Goal: Task Accomplishment & Management: Manage account settings

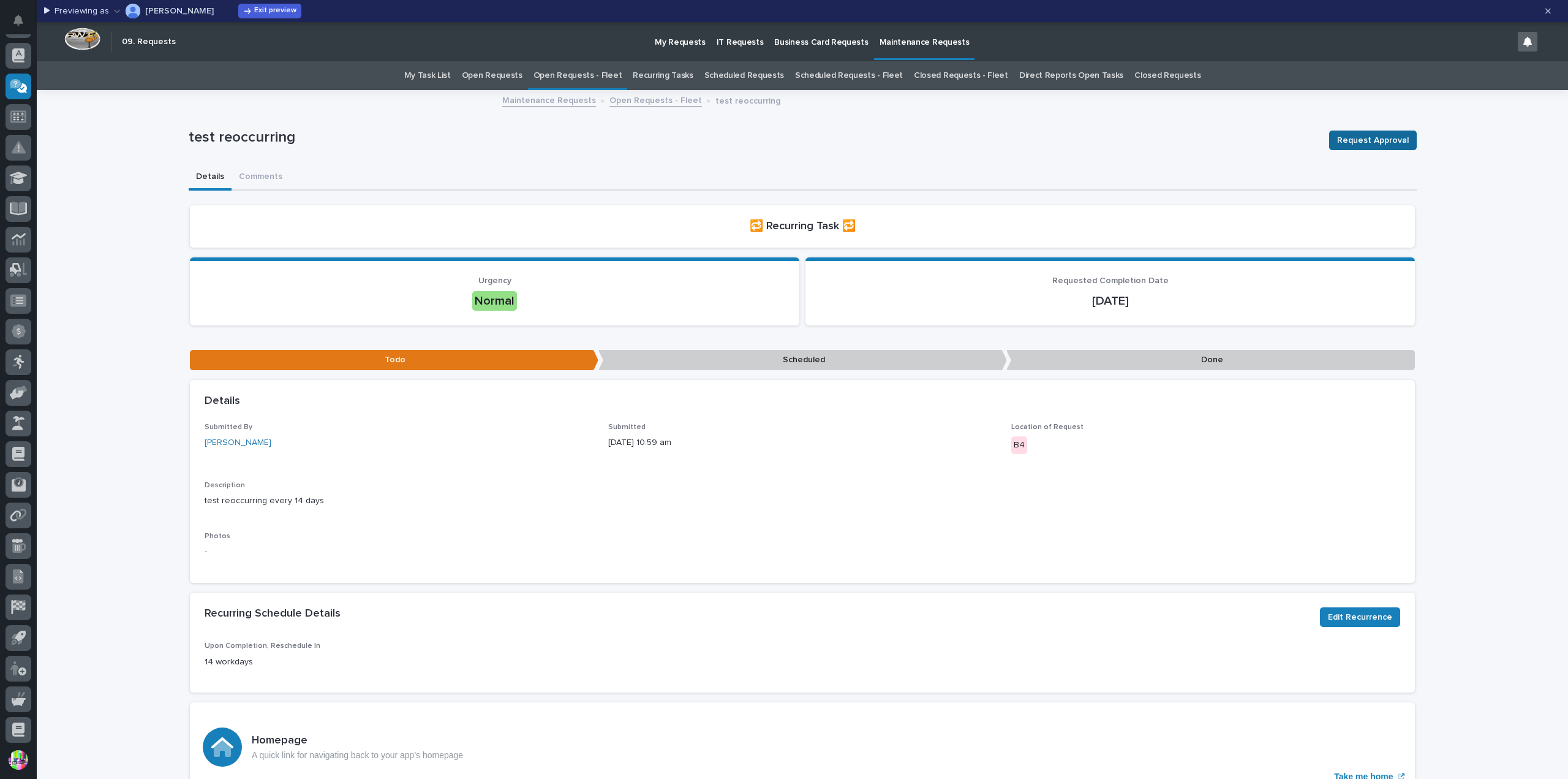
click at [1376, 139] on span "Request Approval" at bounding box center [1373, 140] width 72 height 14
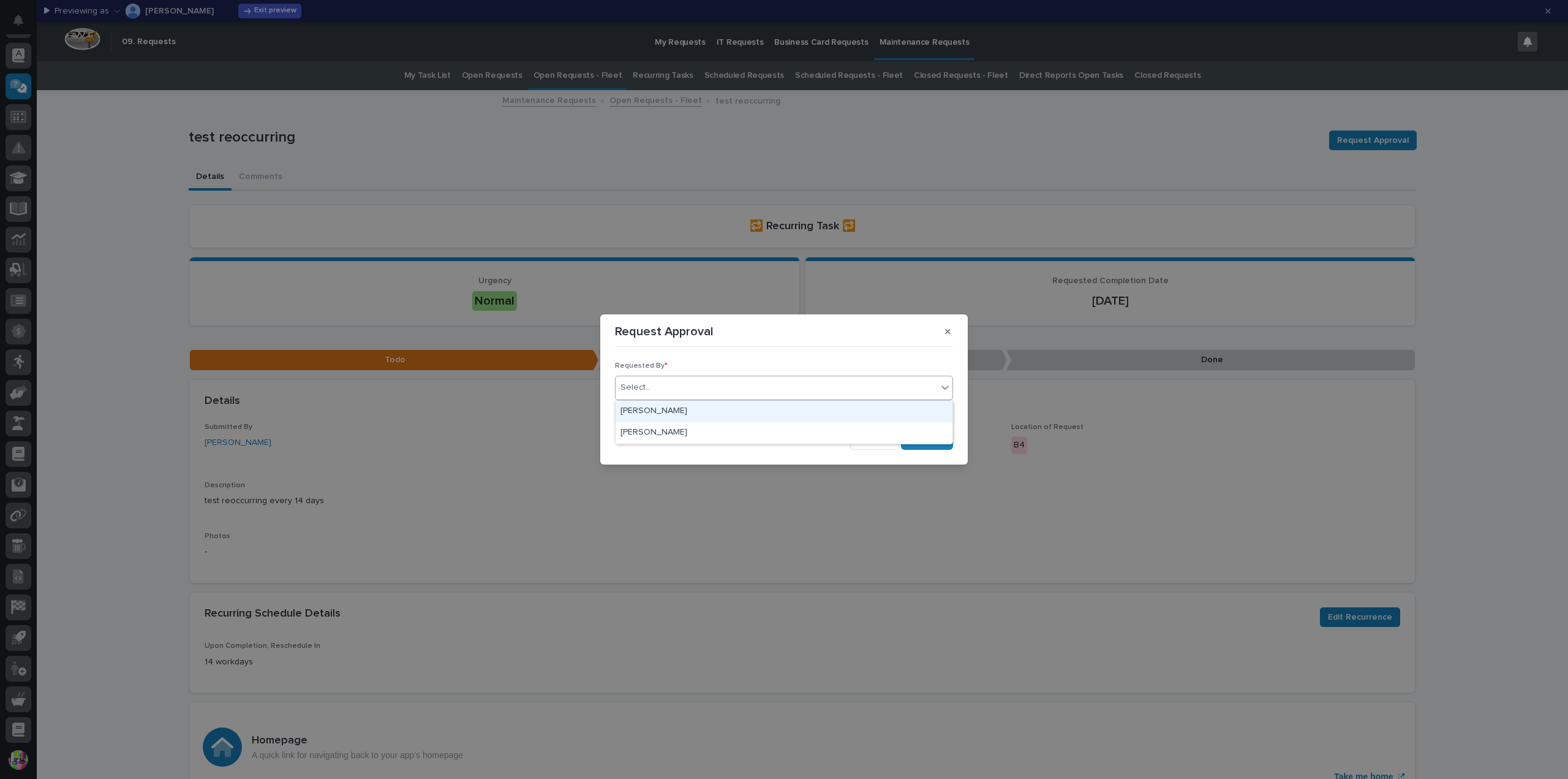
click at [803, 390] on div "Select..." at bounding box center [776, 388] width 322 height 20
click at [772, 428] on div "[PERSON_NAME]" at bounding box center [784, 433] width 337 height 21
click at [931, 435] on span "Save" at bounding box center [933, 440] width 20 height 11
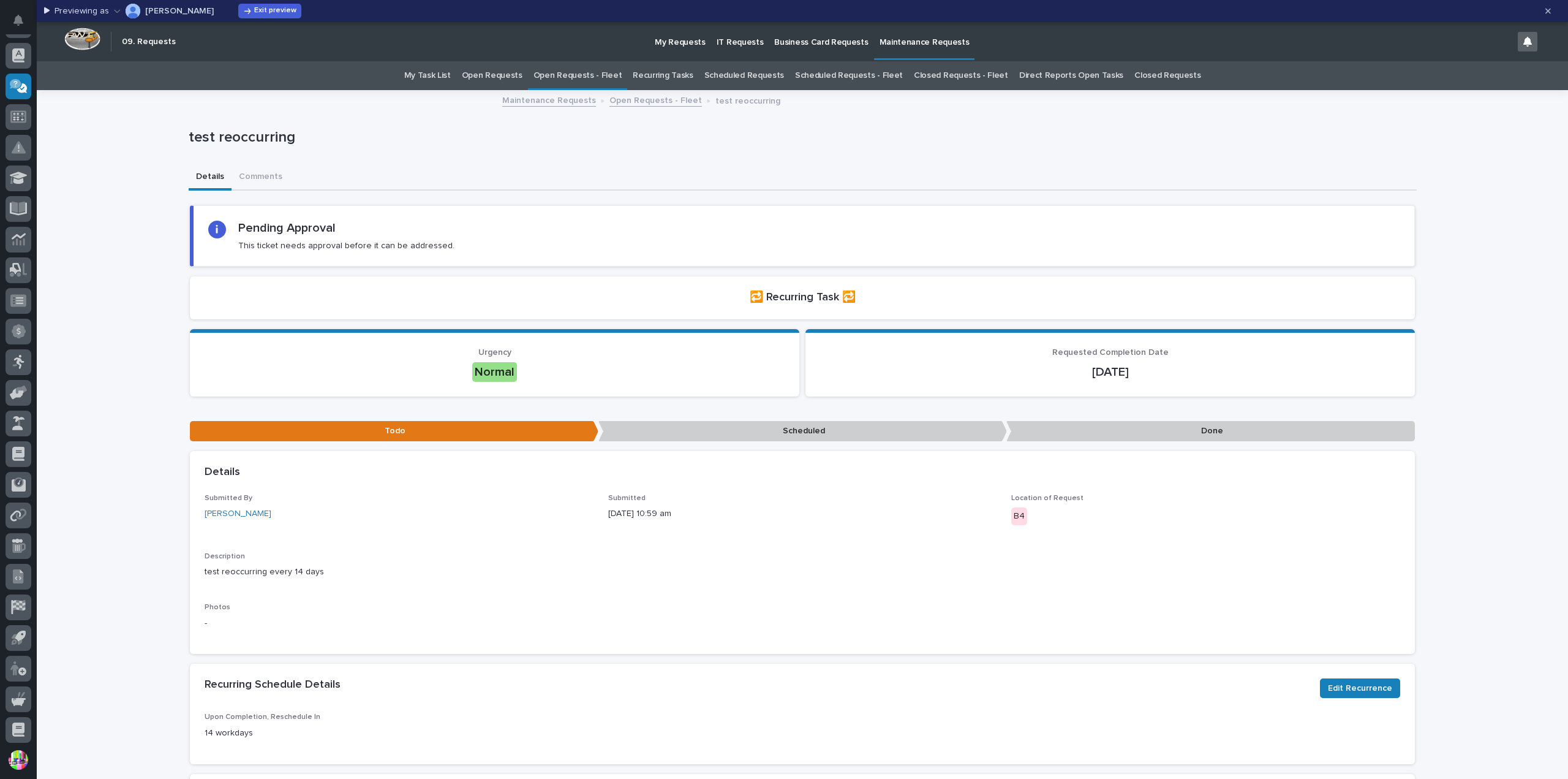
click at [587, 76] on link "Open Requests - Fleet" at bounding box center [577, 76] width 89 height 29
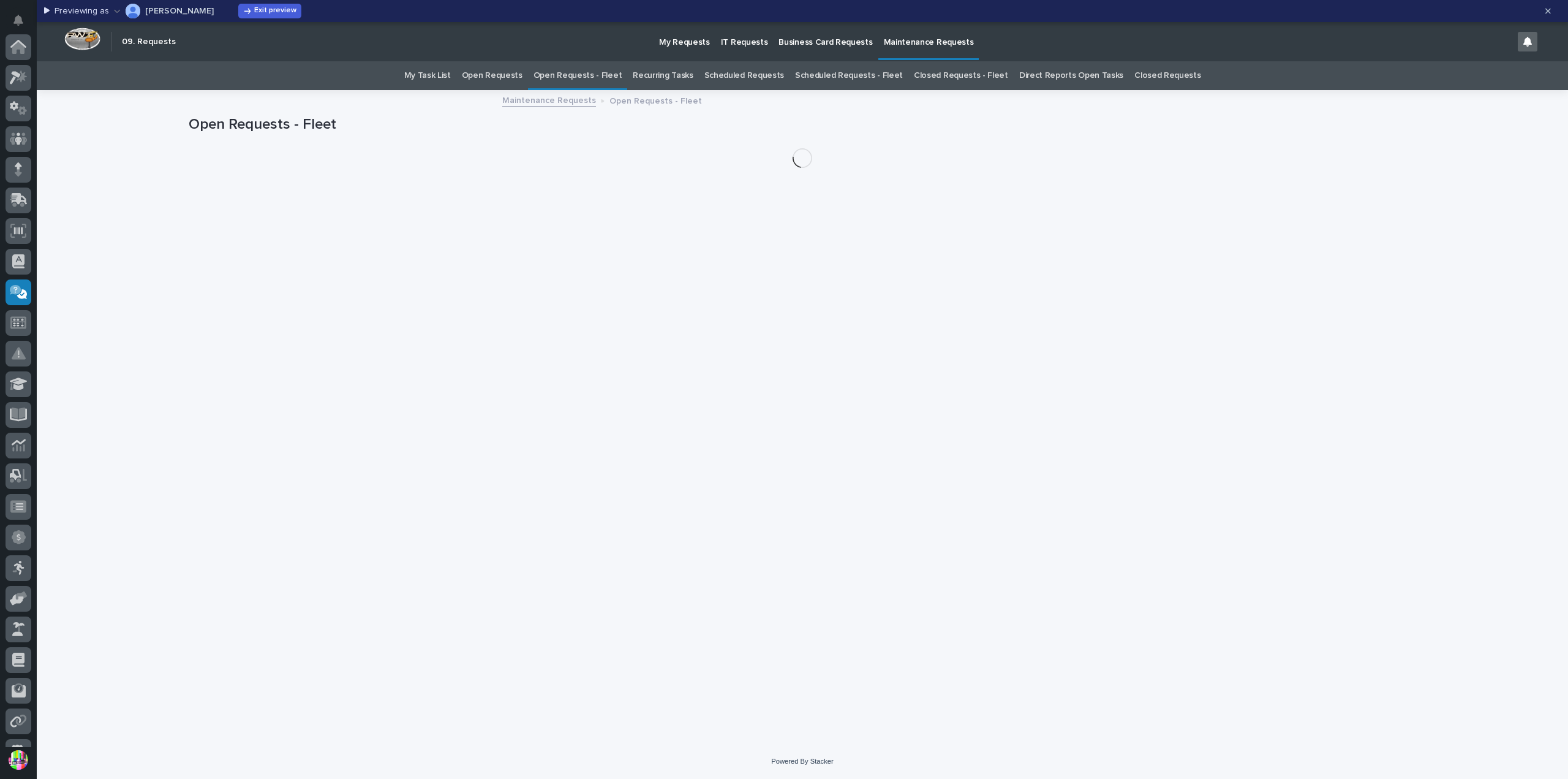
scroll to position [206, 0]
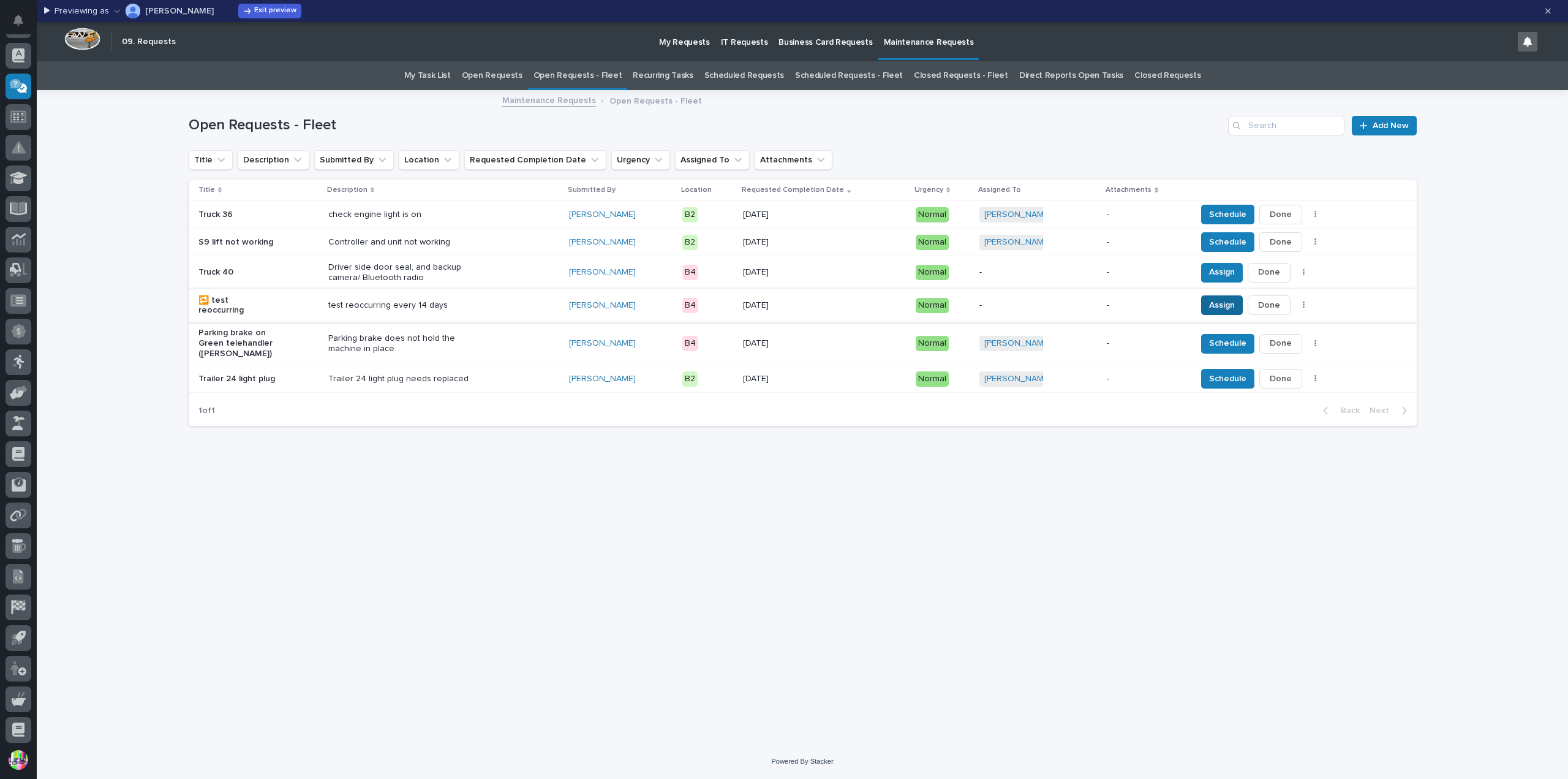
click at [1211, 301] on span "Assign" at bounding box center [1221, 305] width 26 height 14
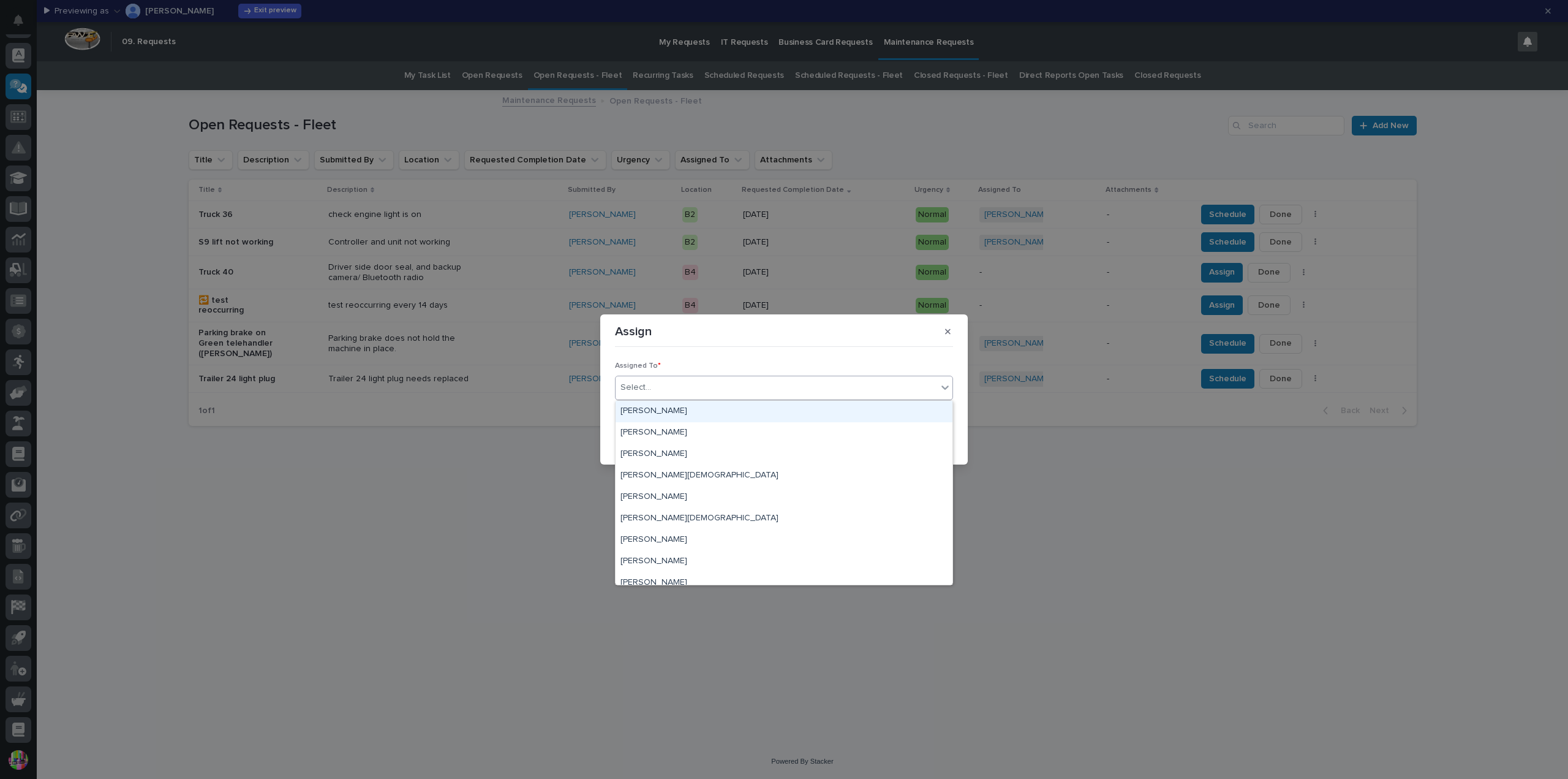
click at [815, 387] on div "Select..." at bounding box center [776, 388] width 322 height 20
click at [689, 447] on div "[PERSON_NAME]" at bounding box center [784, 454] width 337 height 21
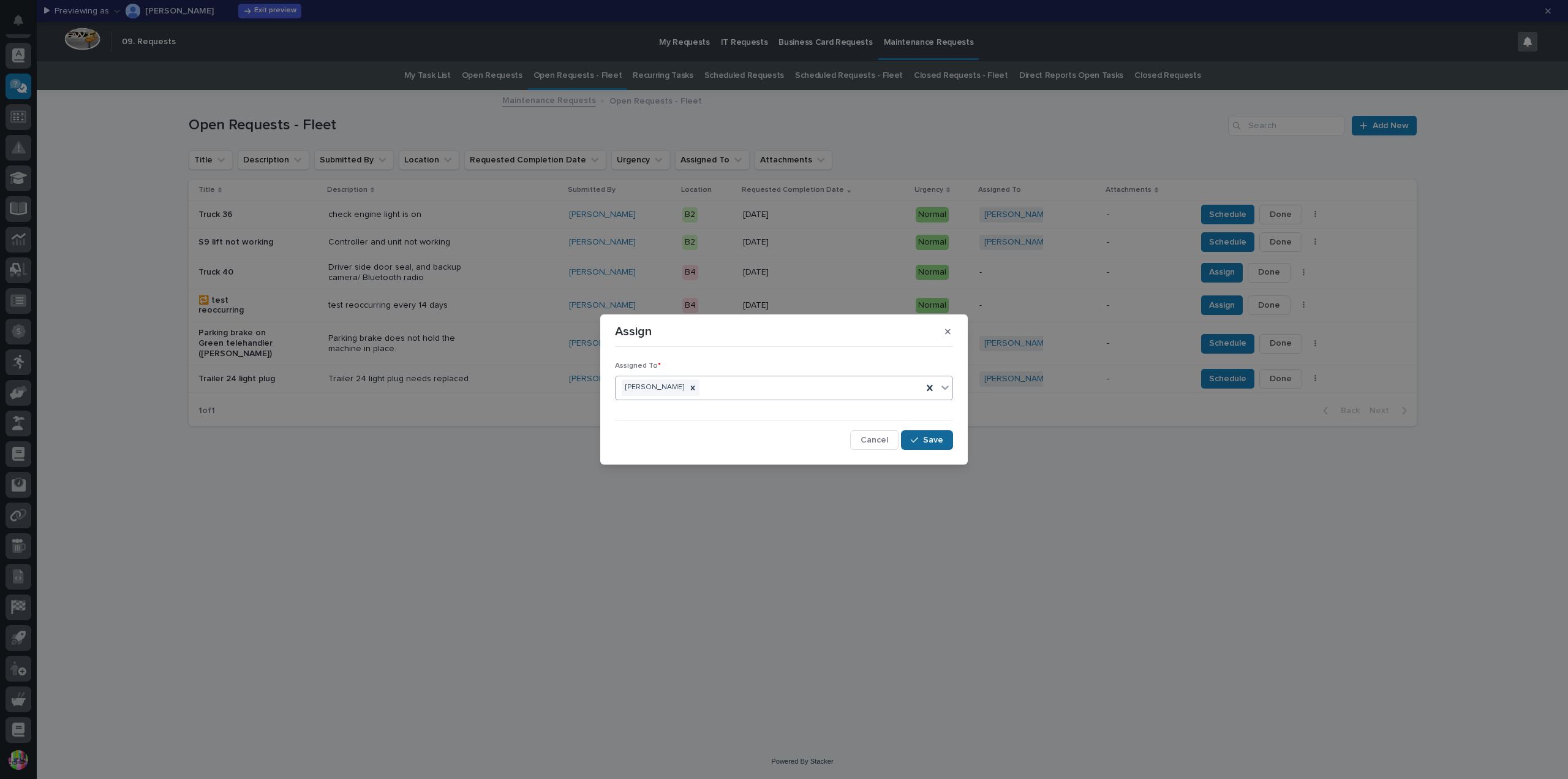
click at [919, 432] on button "Save" at bounding box center [927, 440] width 52 height 19
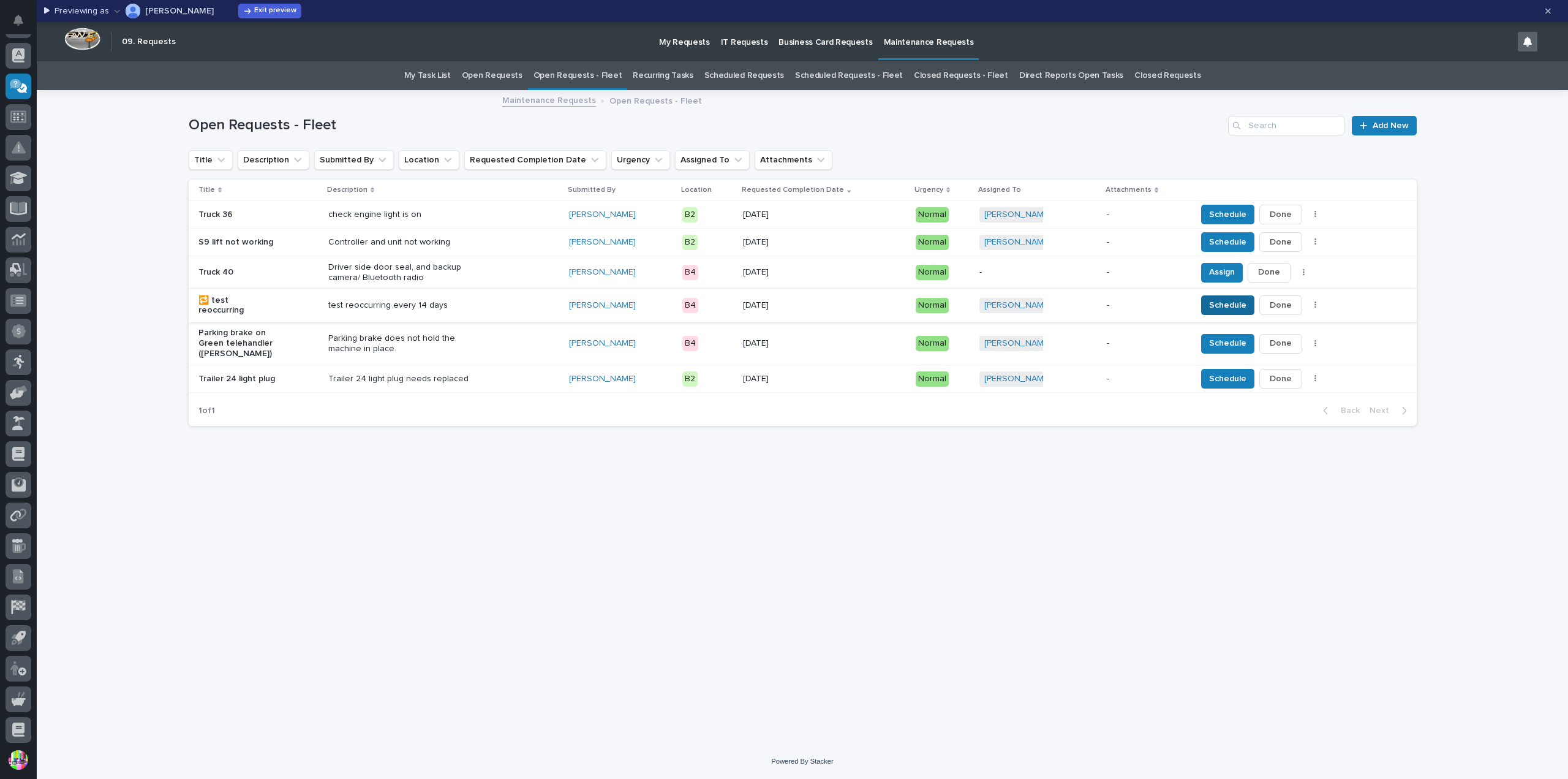
click at [1212, 298] on span "Schedule" at bounding box center [1227, 305] width 37 height 14
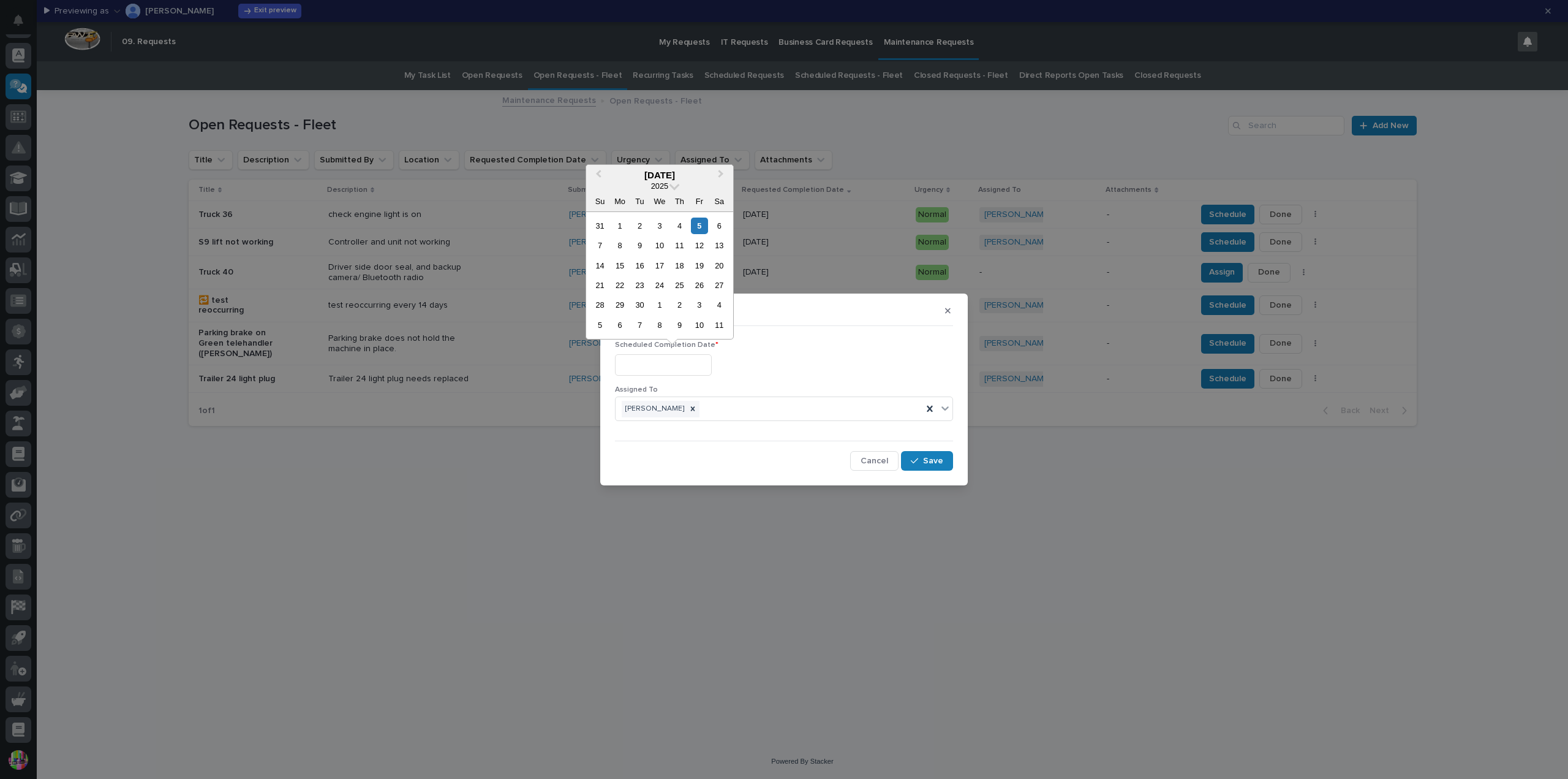
click at [699, 364] on input "text" at bounding box center [663, 365] width 97 height 21
click at [700, 222] on div "5" at bounding box center [699, 226] width 16 height 16
type input "**********"
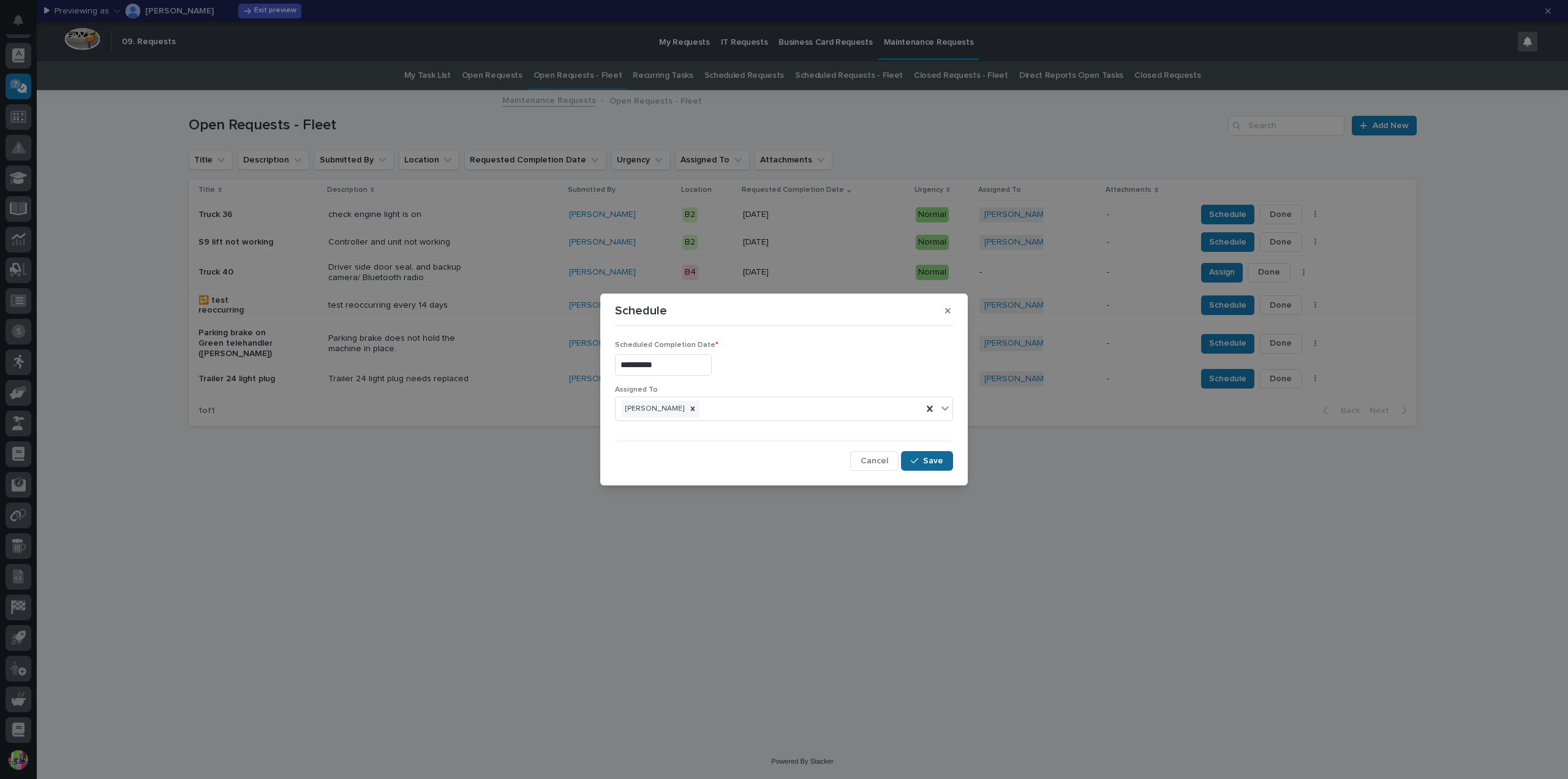
click at [931, 453] on button "Save" at bounding box center [927, 460] width 52 height 19
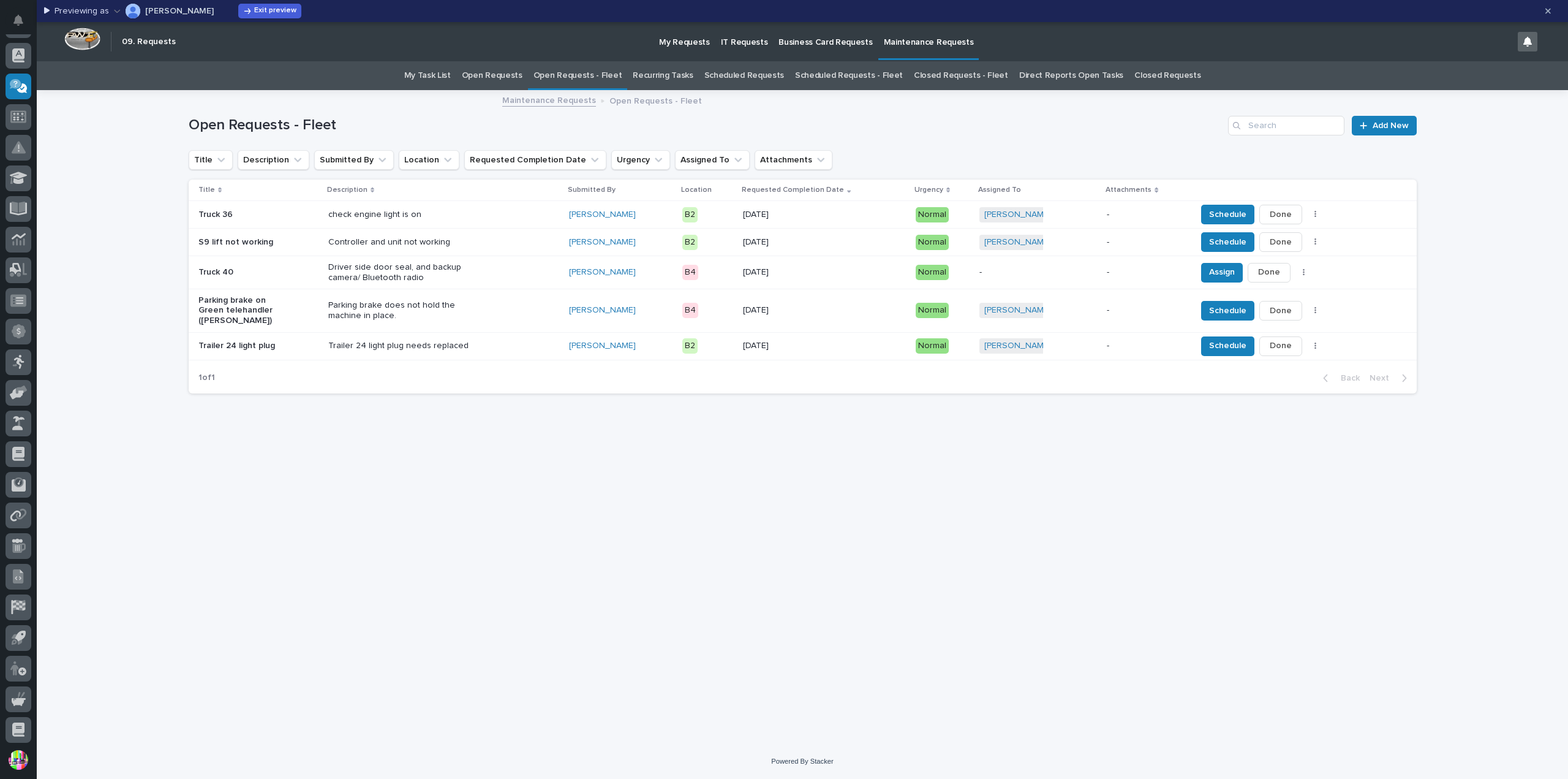
click at [656, 77] on link "Recurring Tasks" at bounding box center [662, 76] width 60 height 29
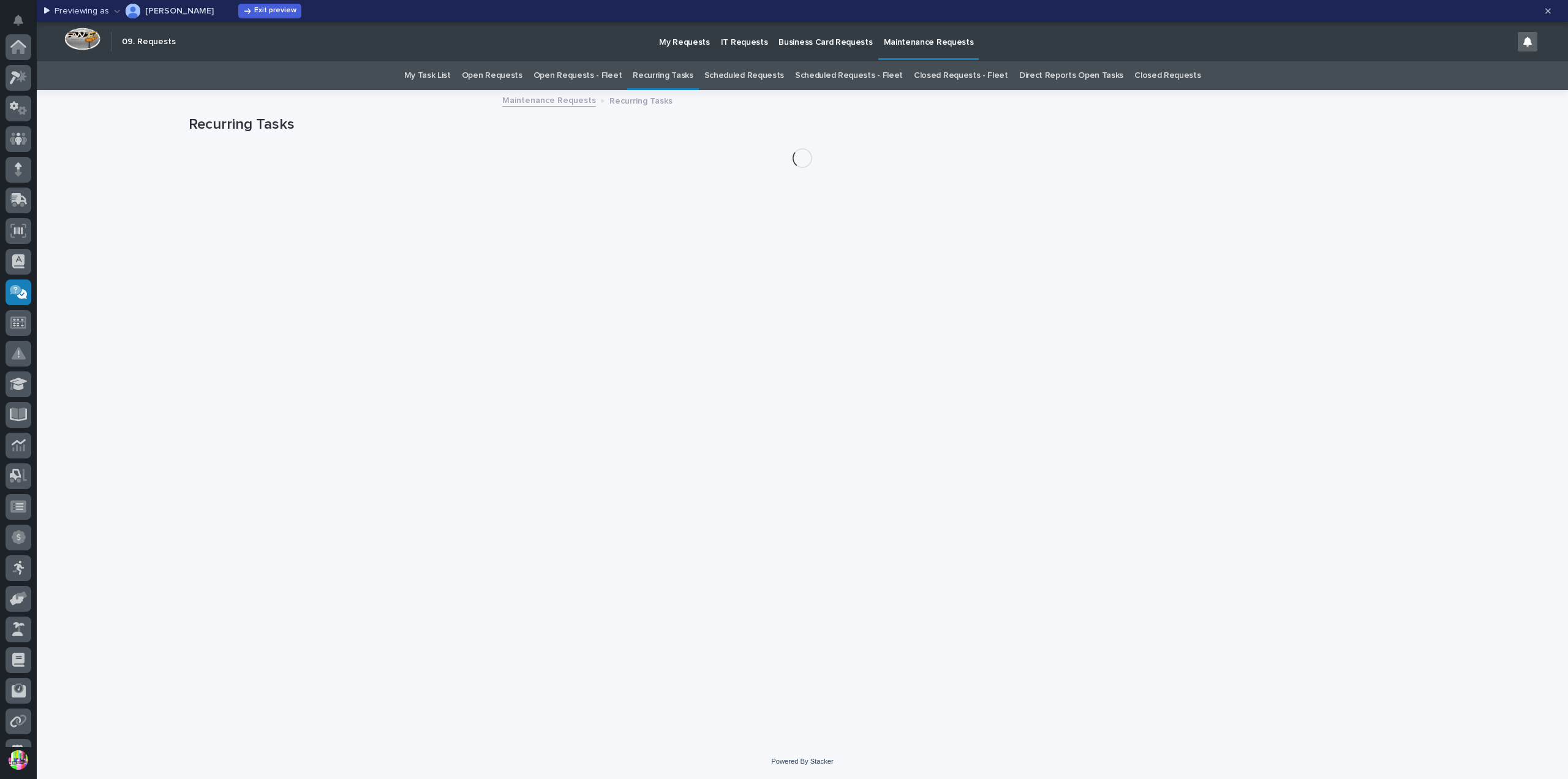
scroll to position [206, 0]
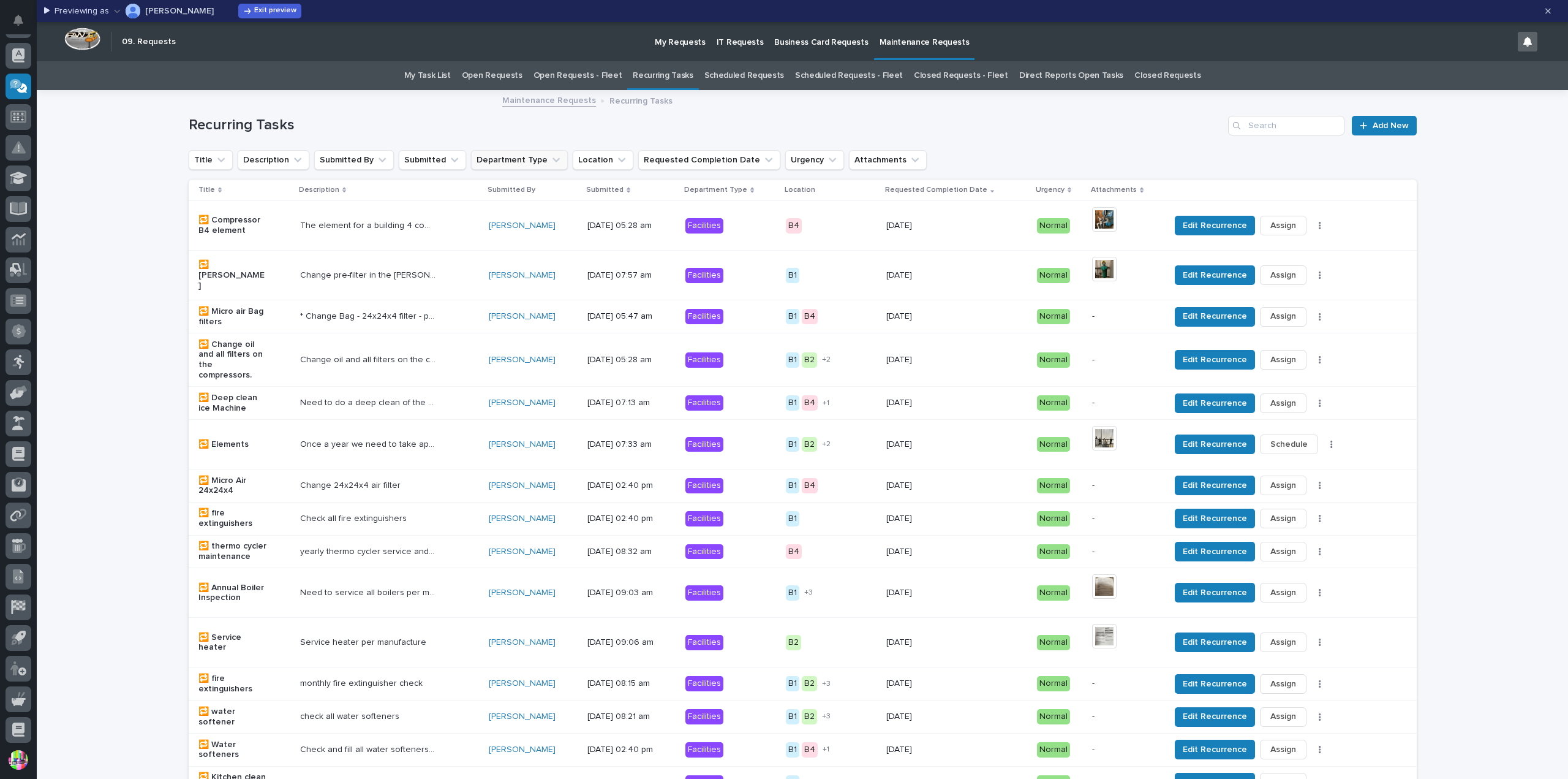
click at [529, 155] on button "Department Type" at bounding box center [519, 160] width 97 height 19
click at [491, 258] on p "Fleet" at bounding box center [544, 261] width 122 height 9
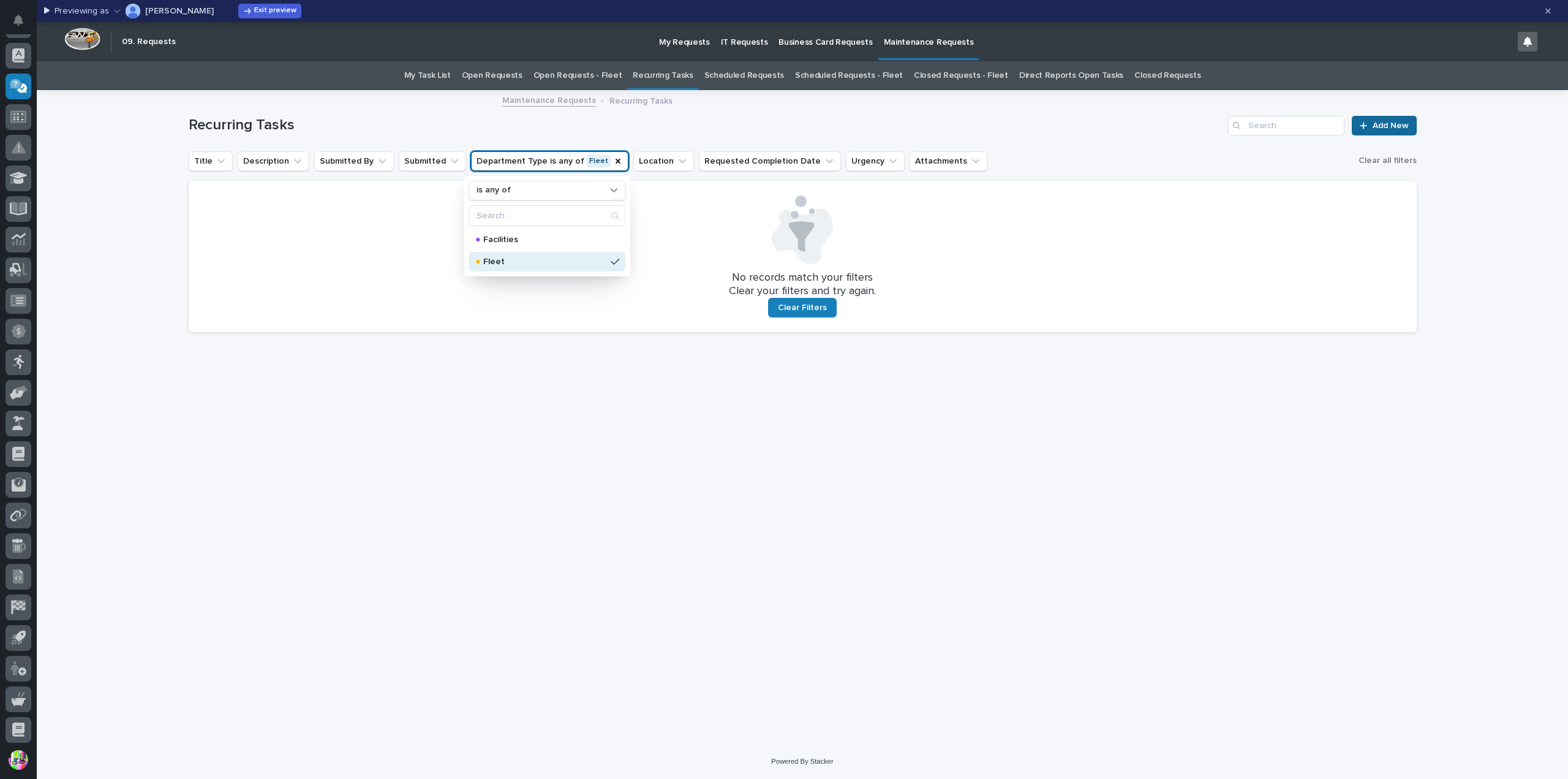
click at [1403, 123] on span "Add New" at bounding box center [1391, 126] width 36 height 9
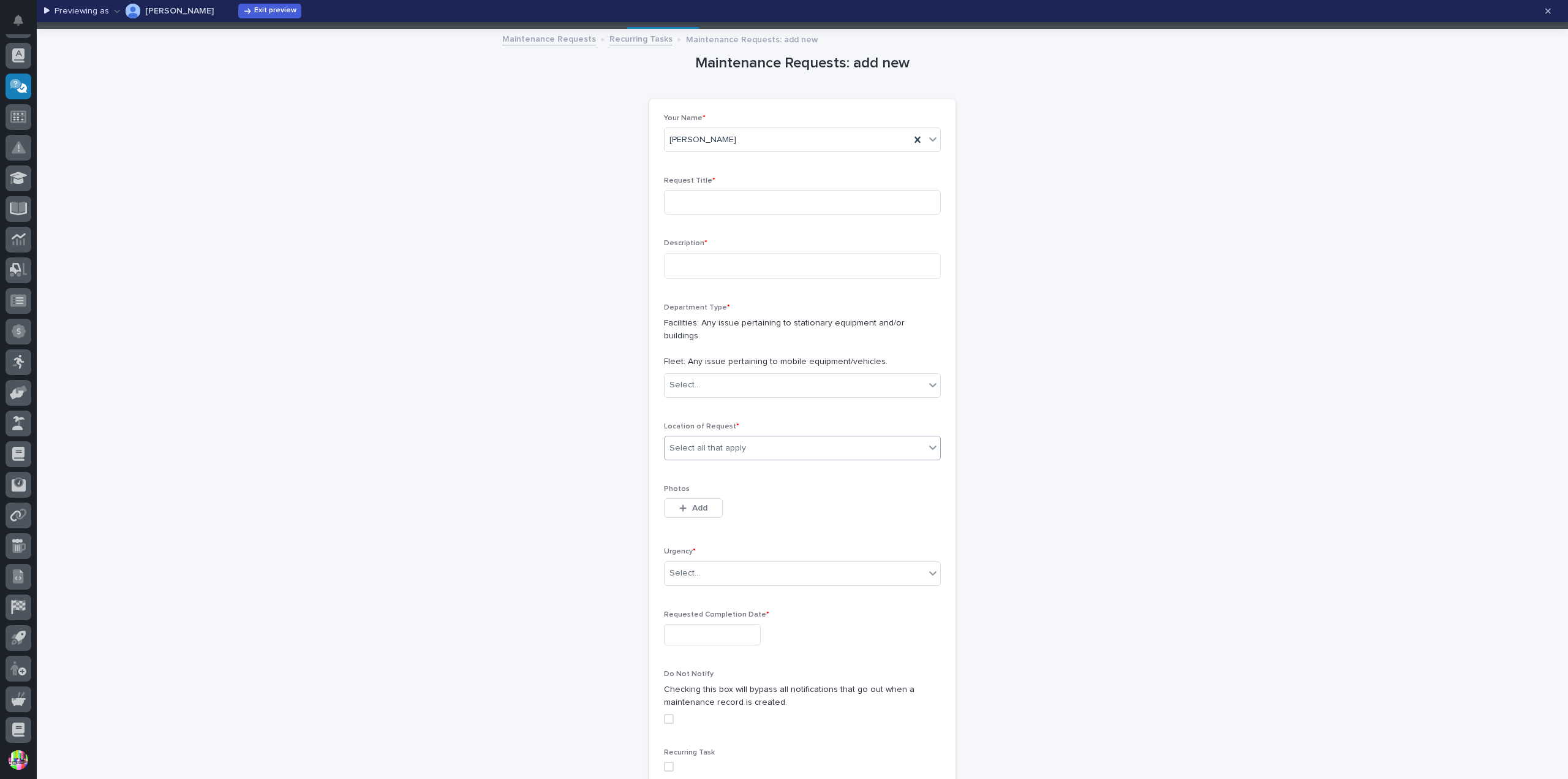
scroll to position [188, 0]
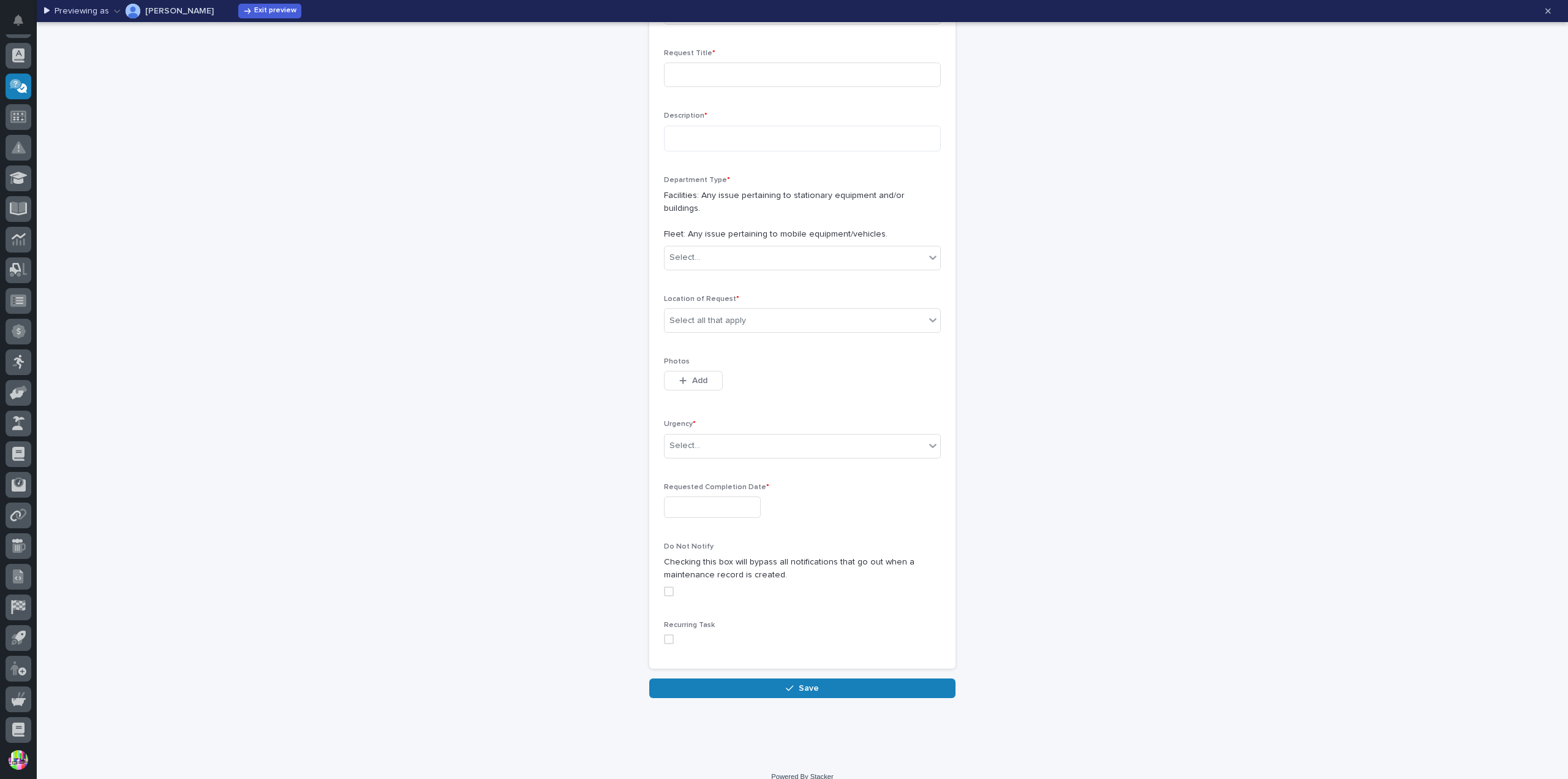
click at [666, 634] on span at bounding box center [669, 639] width 10 height 10
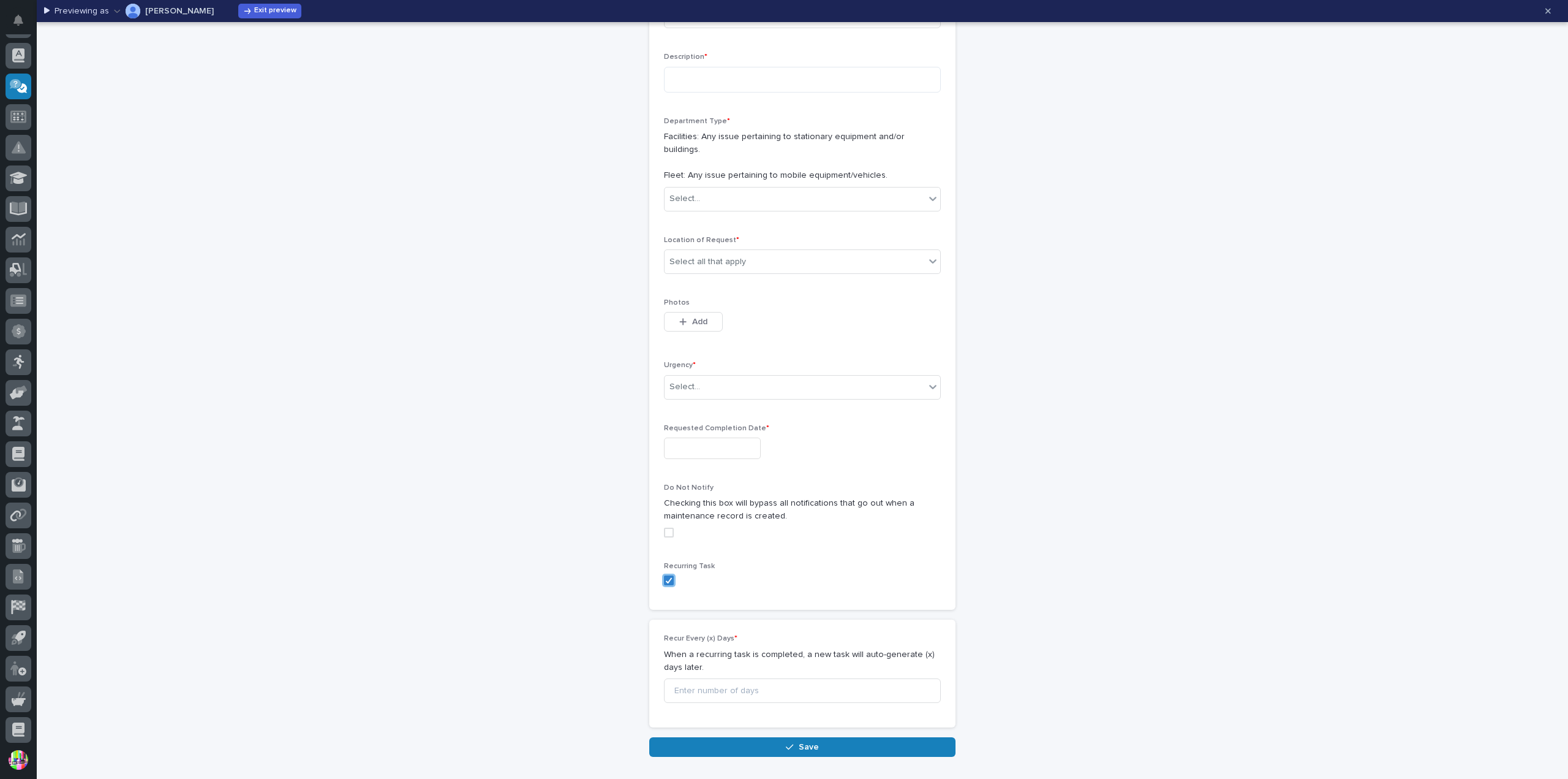
scroll to position [0, 0]
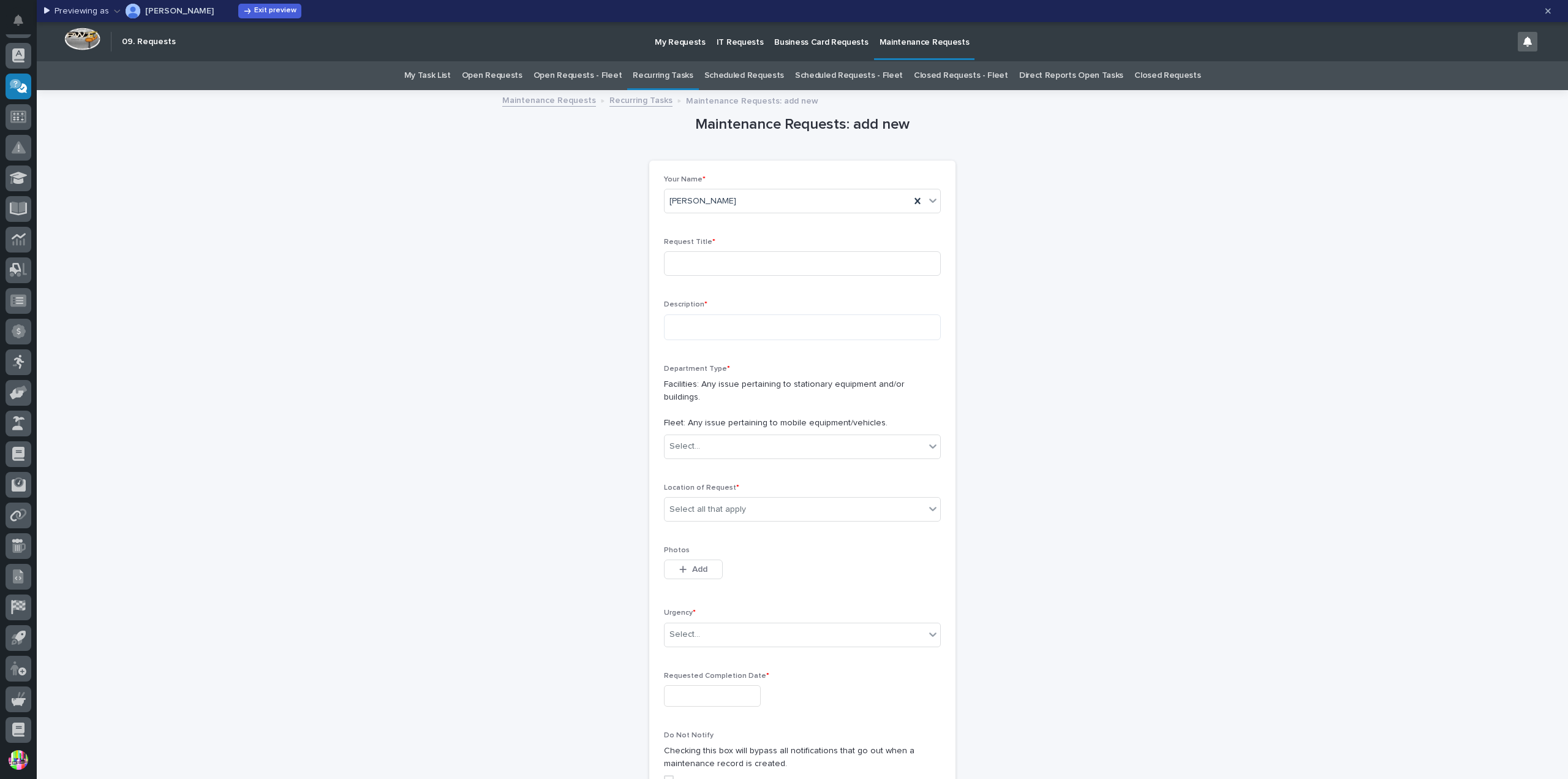
click at [848, 75] on link "Scheduled Requests - Fleet" at bounding box center [849, 76] width 108 height 29
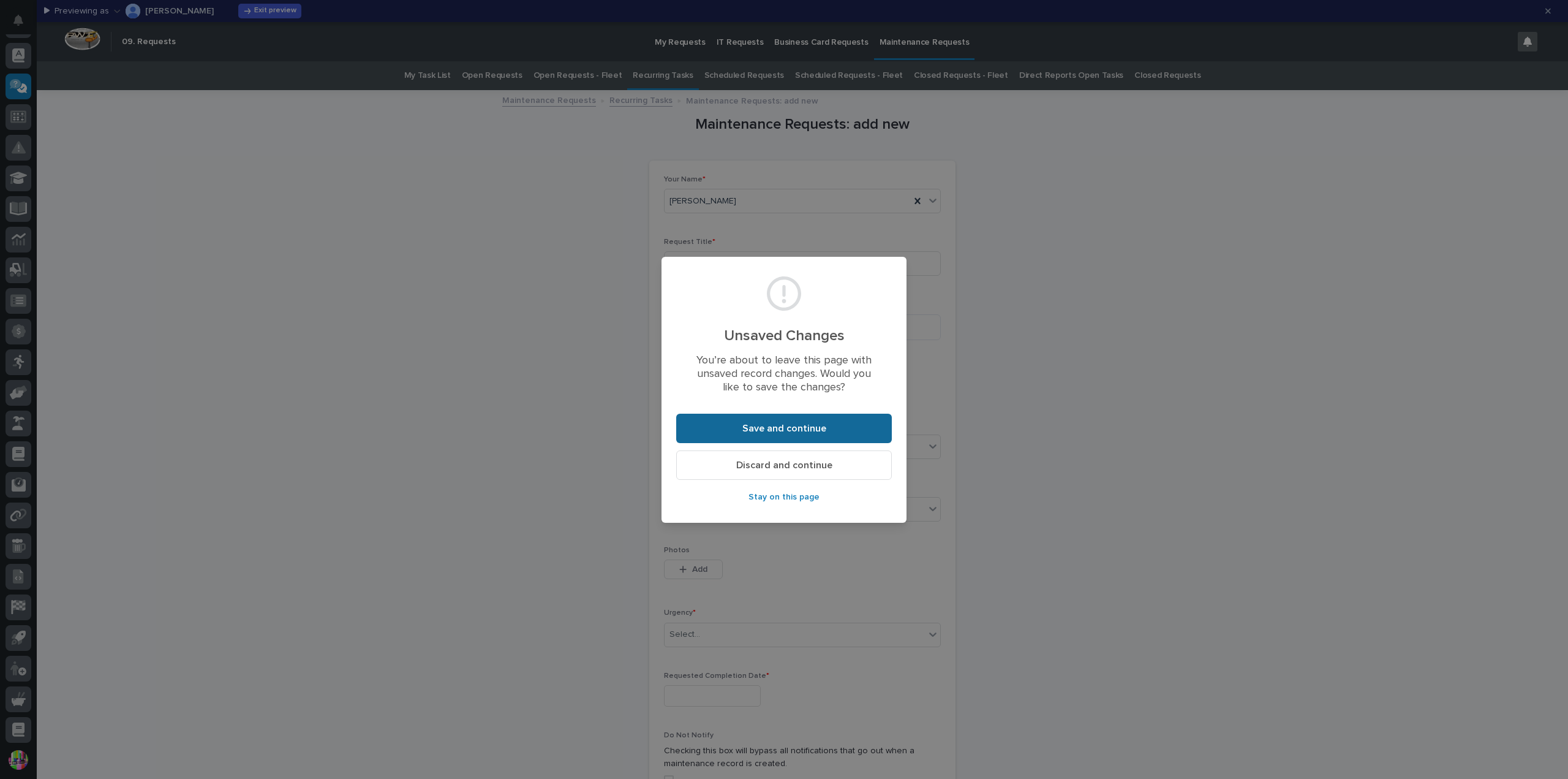
drag, startPoint x: 782, startPoint y: 422, endPoint x: 808, endPoint y: 425, distance: 26.2
click at [821, 389] on section "Unsaved Changes You’re about to leave this page with unsaved record changes. Wo…" at bounding box center [784, 389] width 245 height 266
click at [799, 462] on span "Discard and continue" at bounding box center [784, 465] width 96 height 13
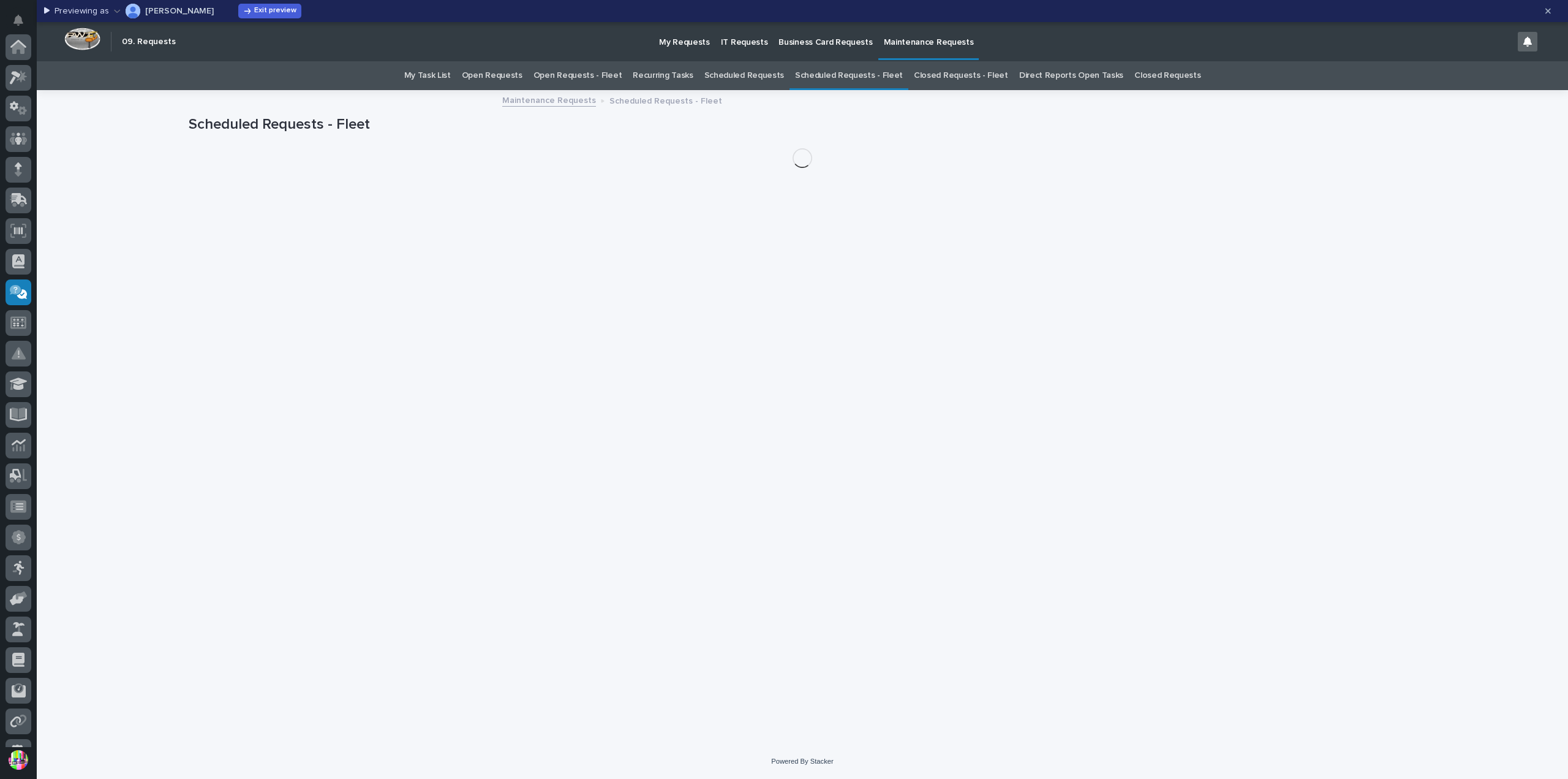
scroll to position [206, 0]
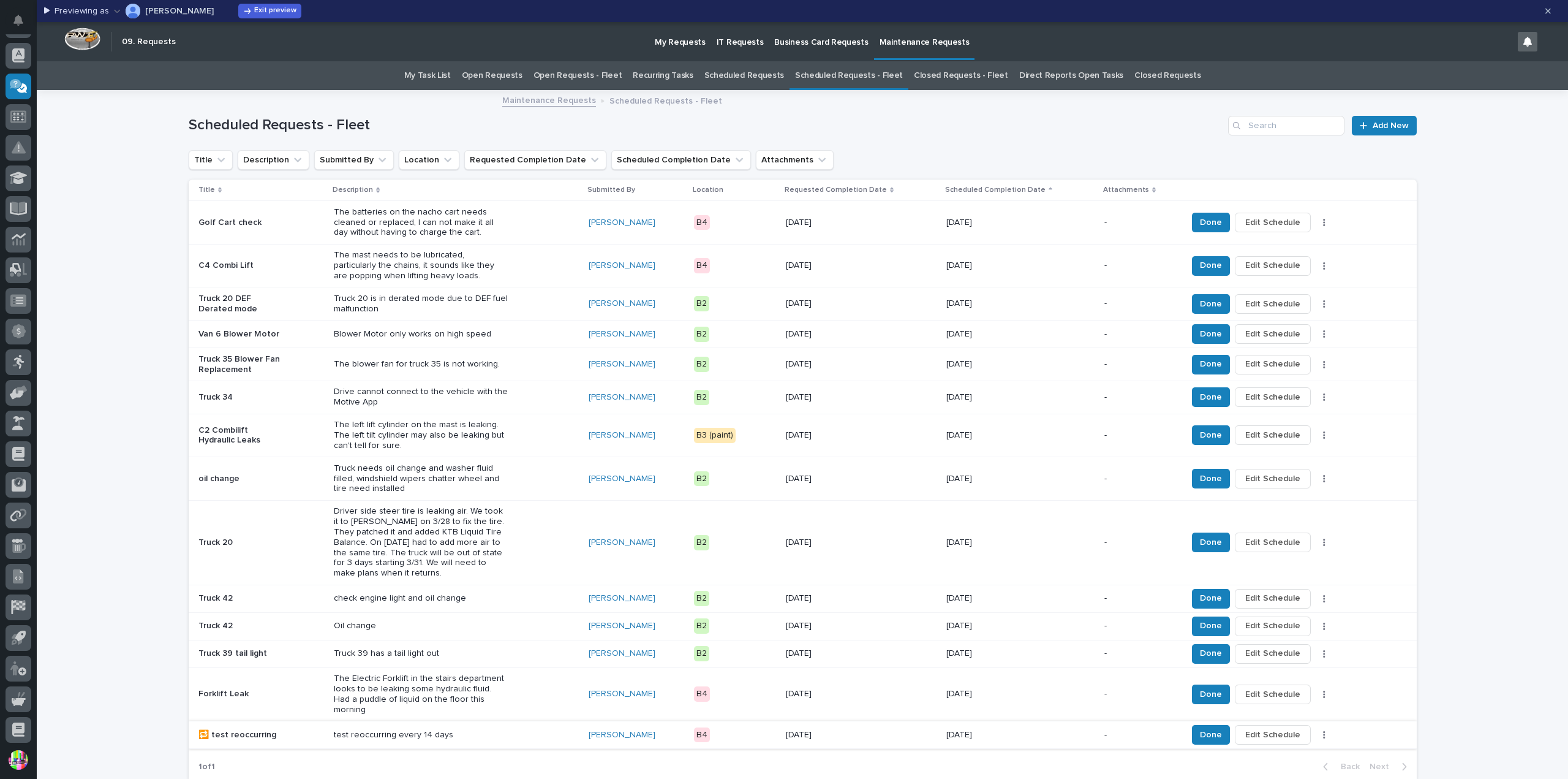
click at [1248, 727] on span "Edit Schedule" at bounding box center [1273, 734] width 55 height 14
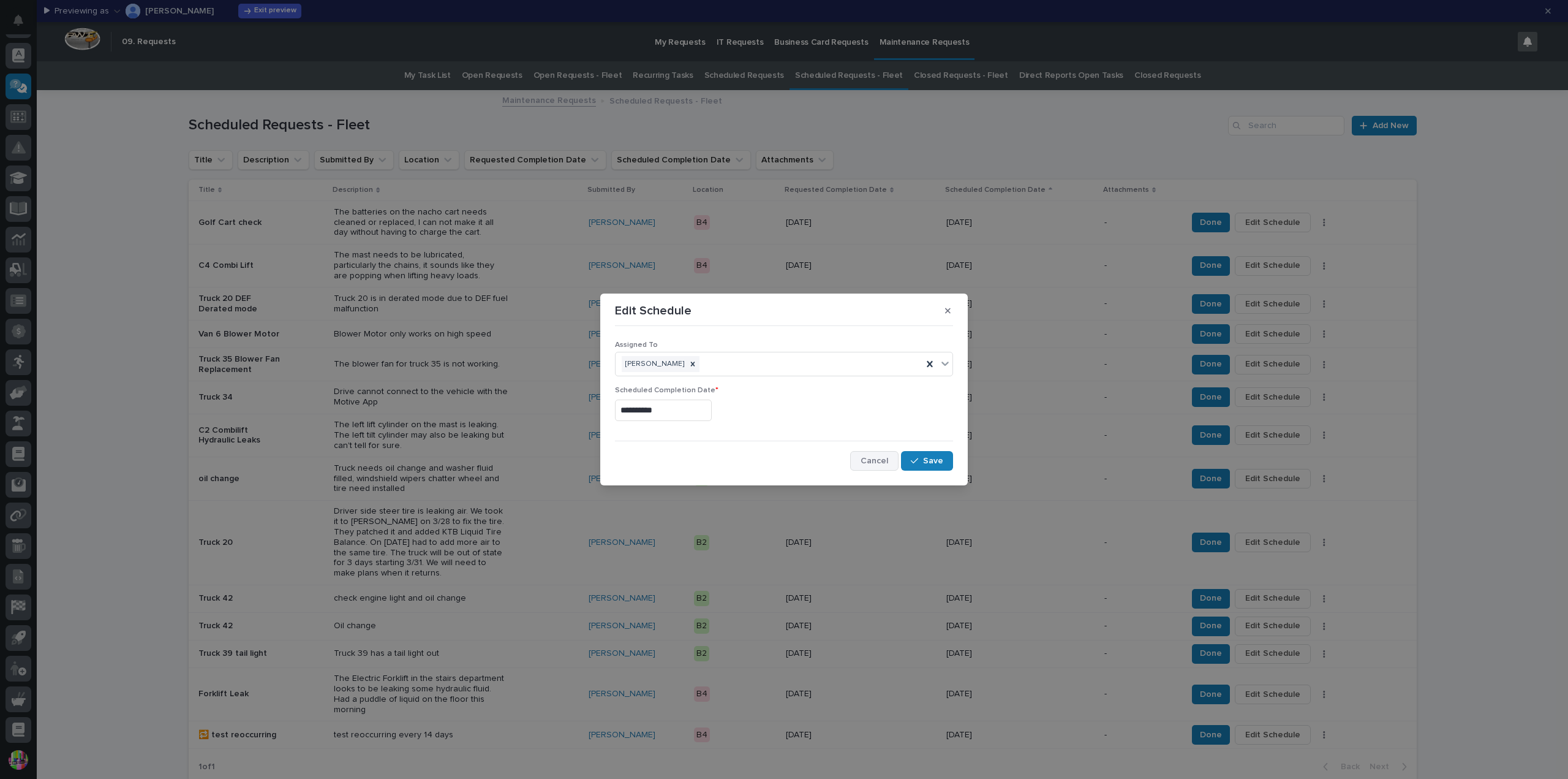
click at [865, 457] on span "Cancel" at bounding box center [874, 461] width 28 height 11
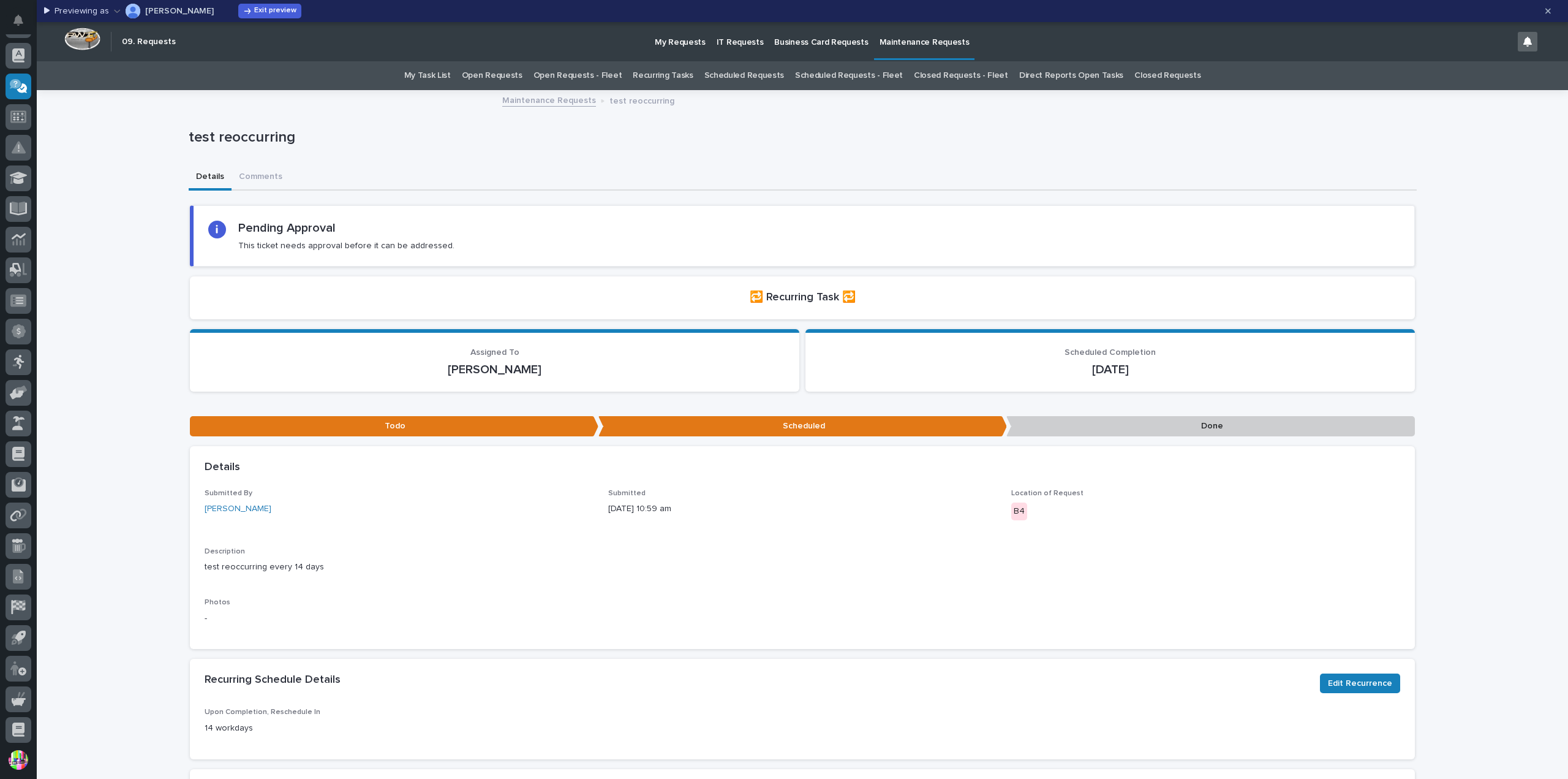
click at [757, 72] on link "Scheduled Requests" at bounding box center [744, 76] width 80 height 29
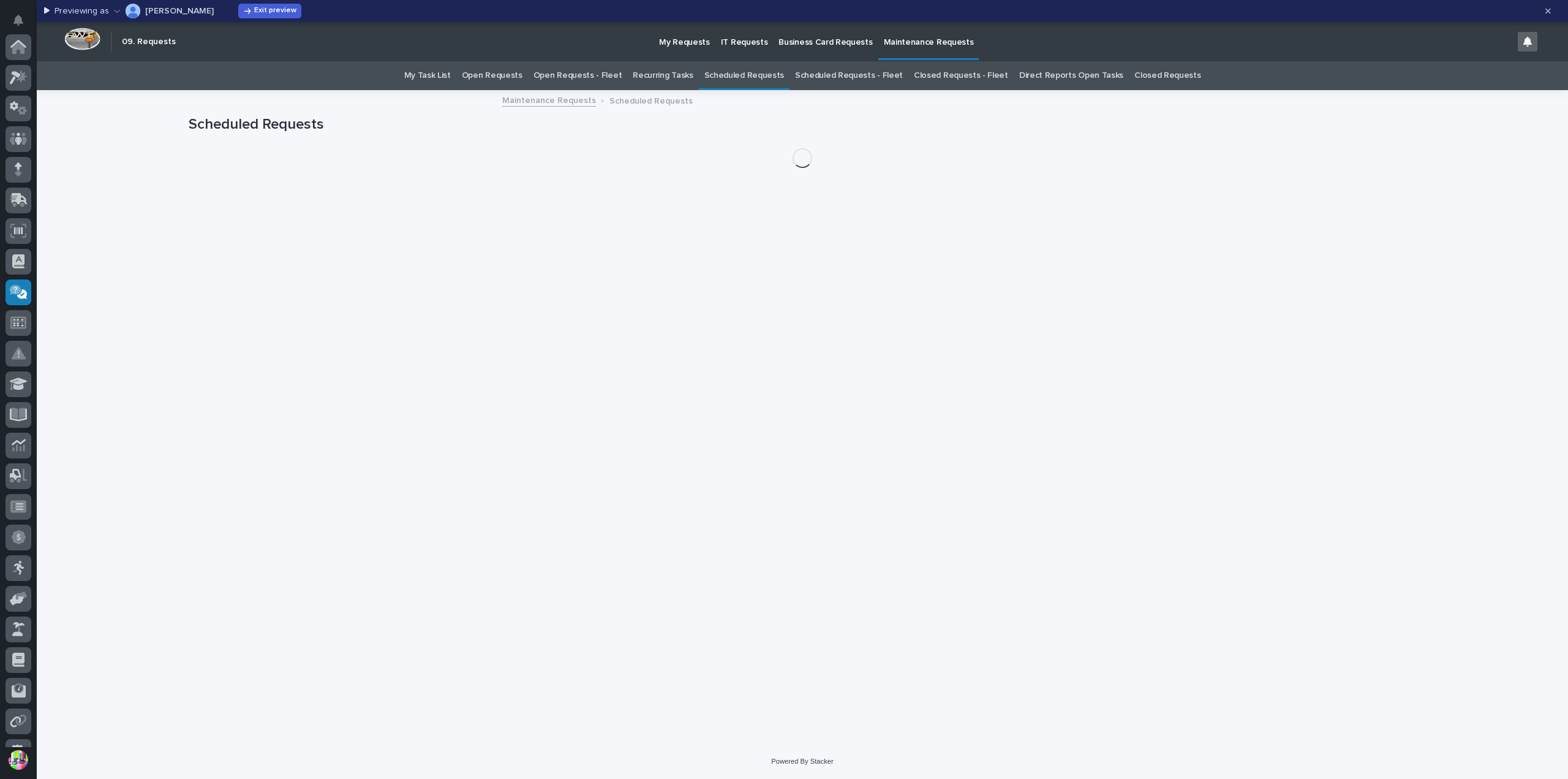
scroll to position [206, 0]
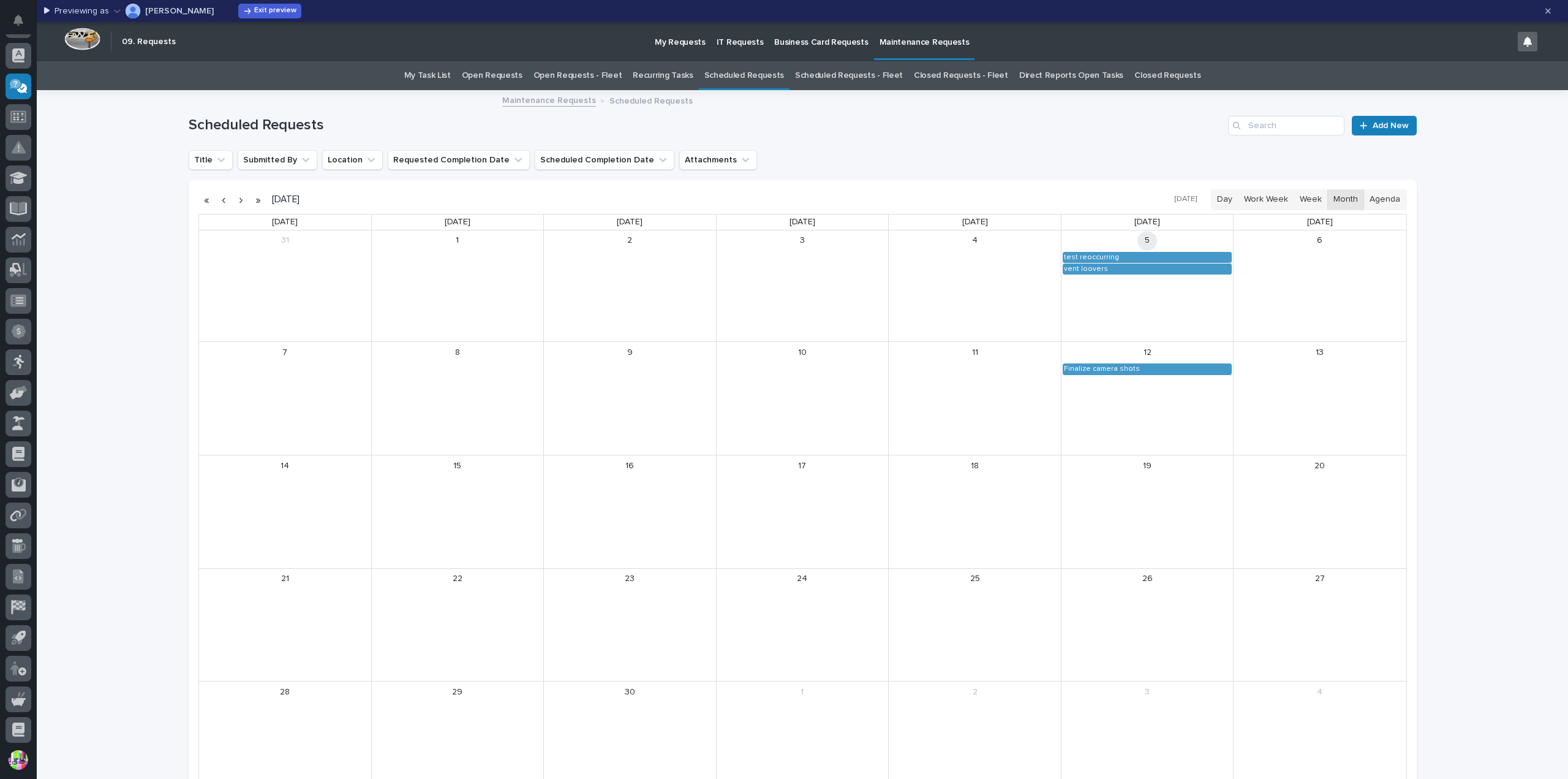
click at [850, 76] on link "Scheduled Requests - Fleet" at bounding box center [849, 76] width 108 height 29
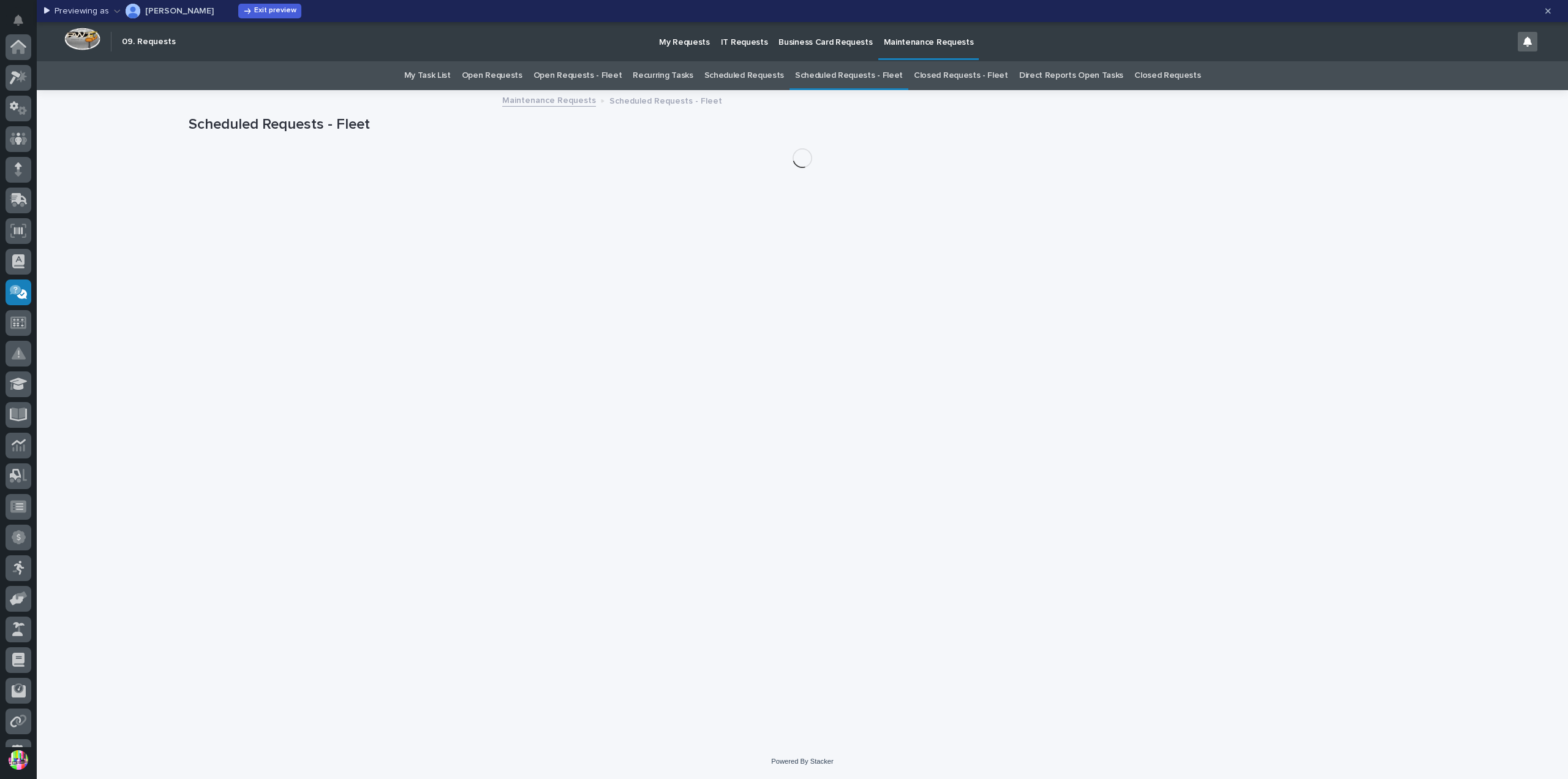
scroll to position [206, 0]
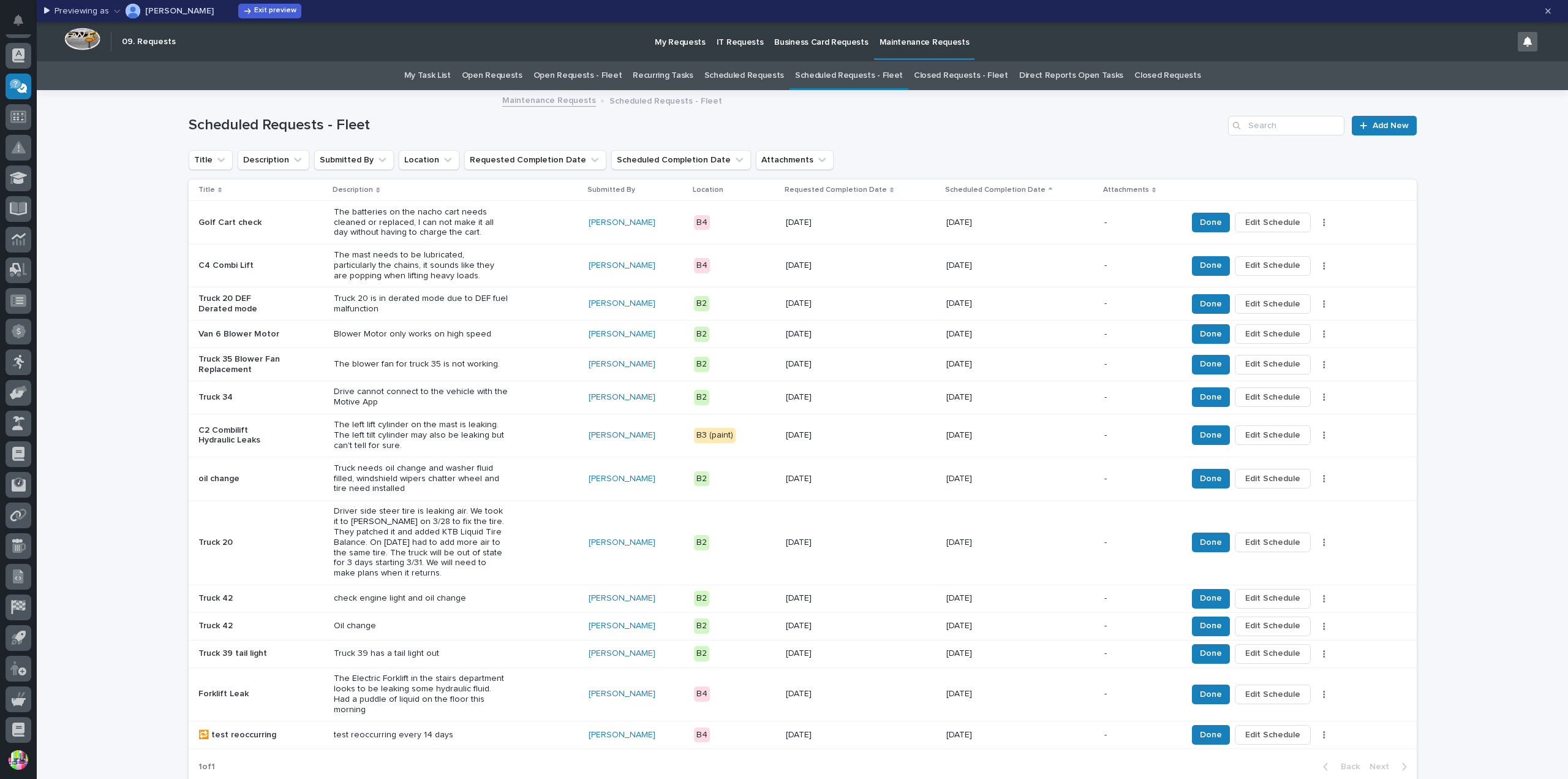
click at [673, 75] on link "Recurring Tasks" at bounding box center [662, 76] width 60 height 29
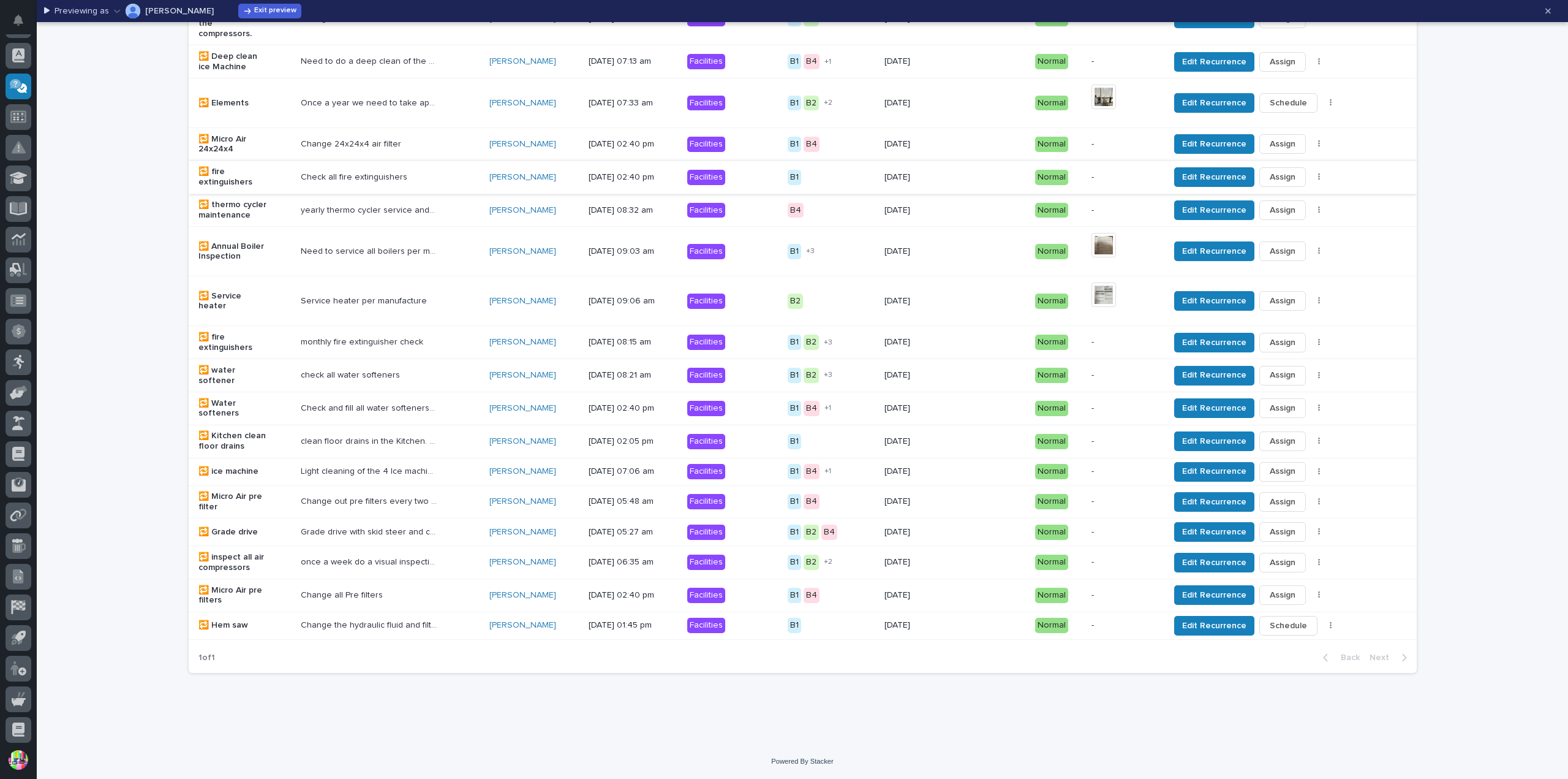
scroll to position [36, 0]
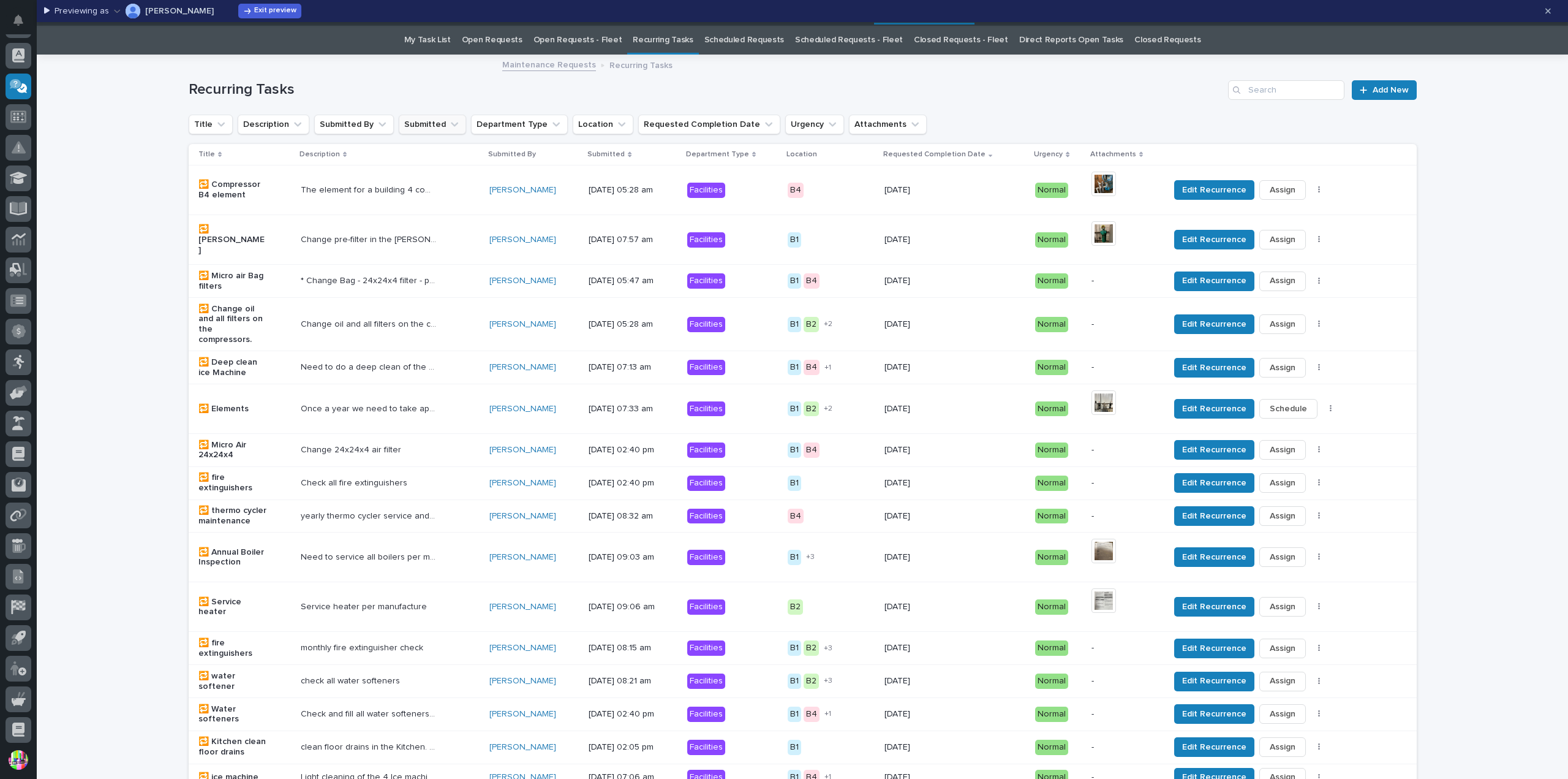
click at [430, 124] on button "Submitted" at bounding box center [432, 124] width 67 height 19
click at [485, 124] on button "Department Type" at bounding box center [519, 124] width 97 height 19
click at [489, 219] on div "Fleet" at bounding box center [547, 224] width 157 height 19
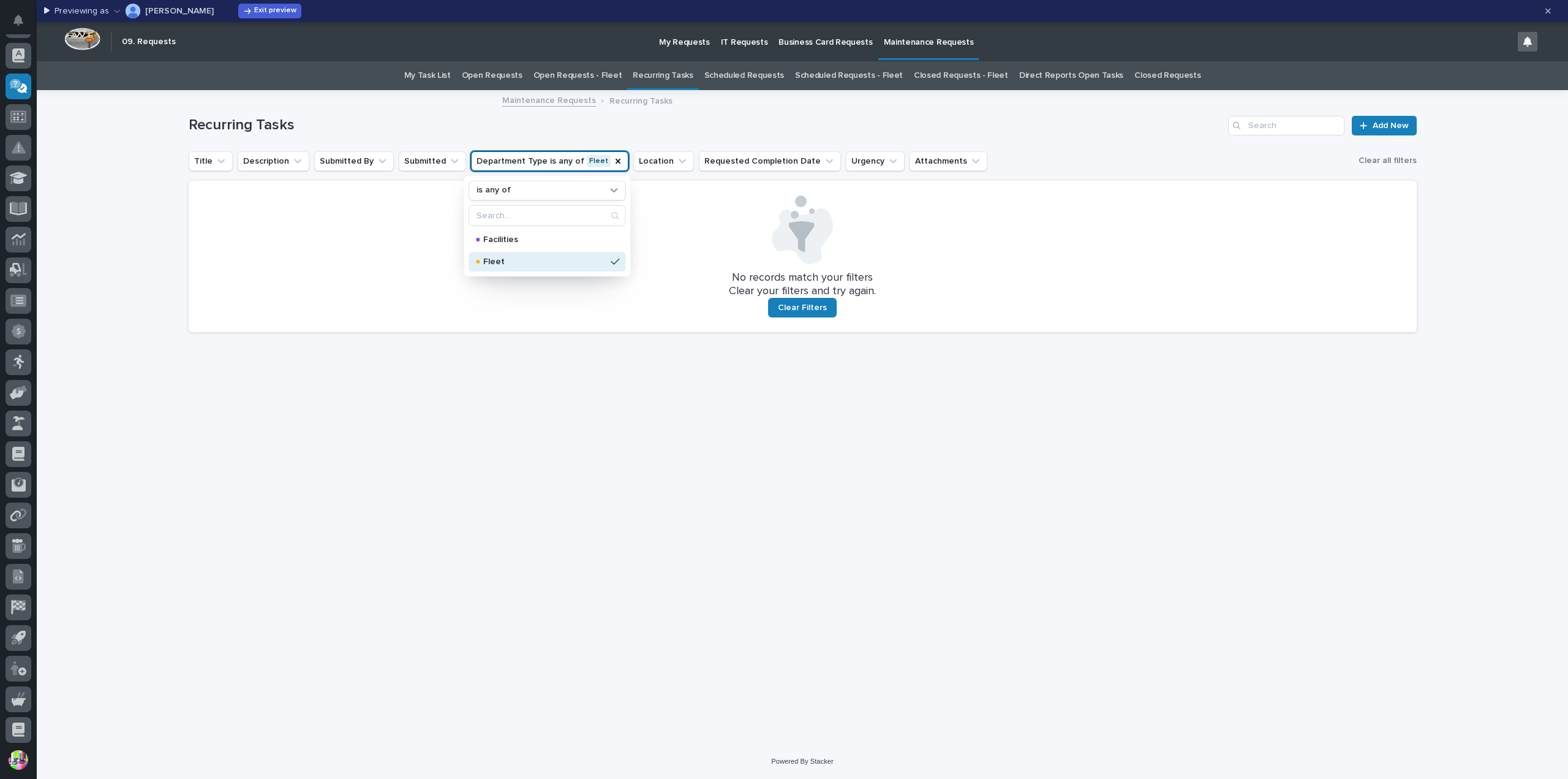
click at [743, 209] on div at bounding box center [803, 229] width 1199 height 68
click at [254, 13] on span "Exit preview" at bounding box center [275, 11] width 42 height 10
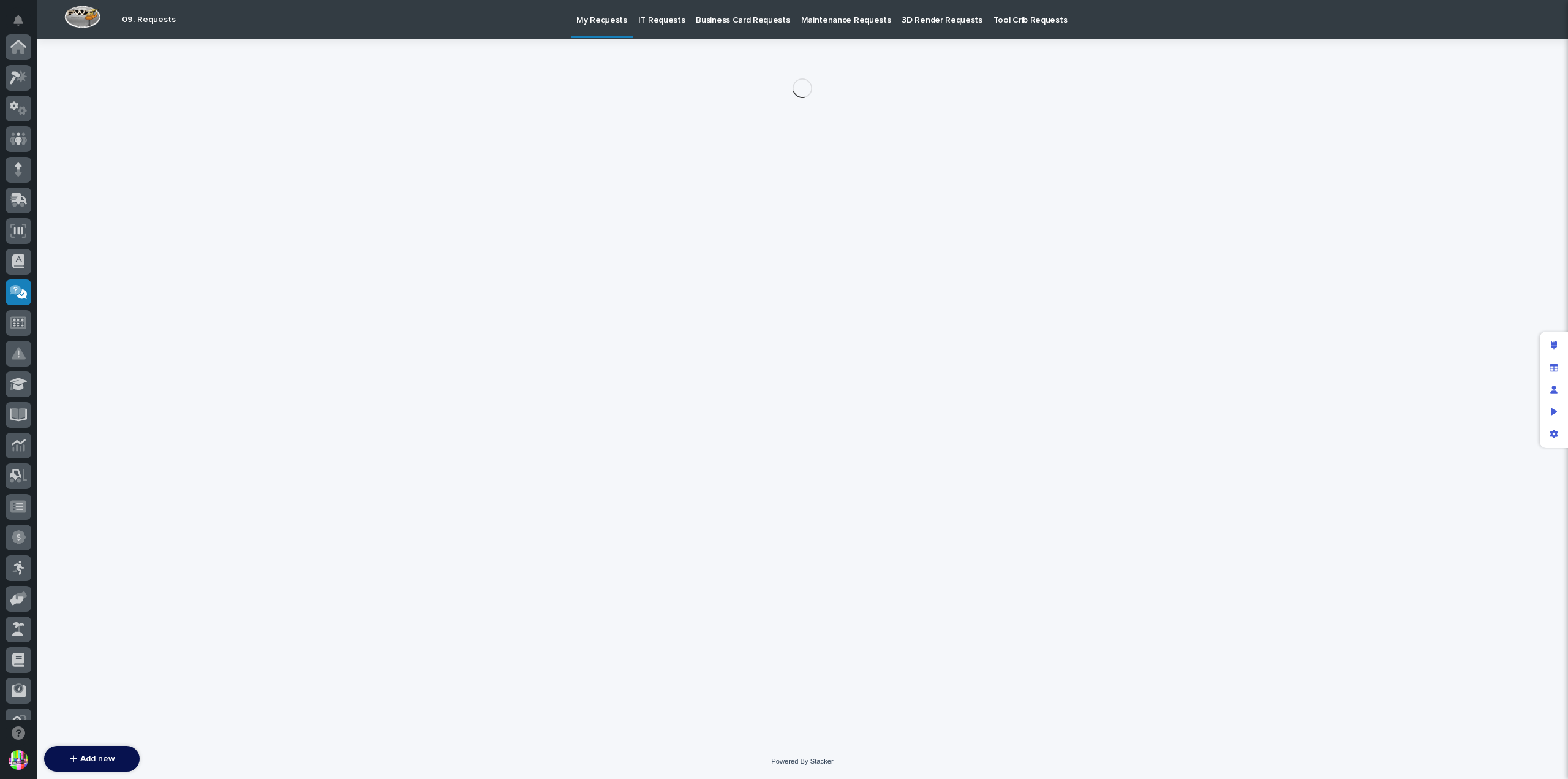
scroll to position [233, 0]
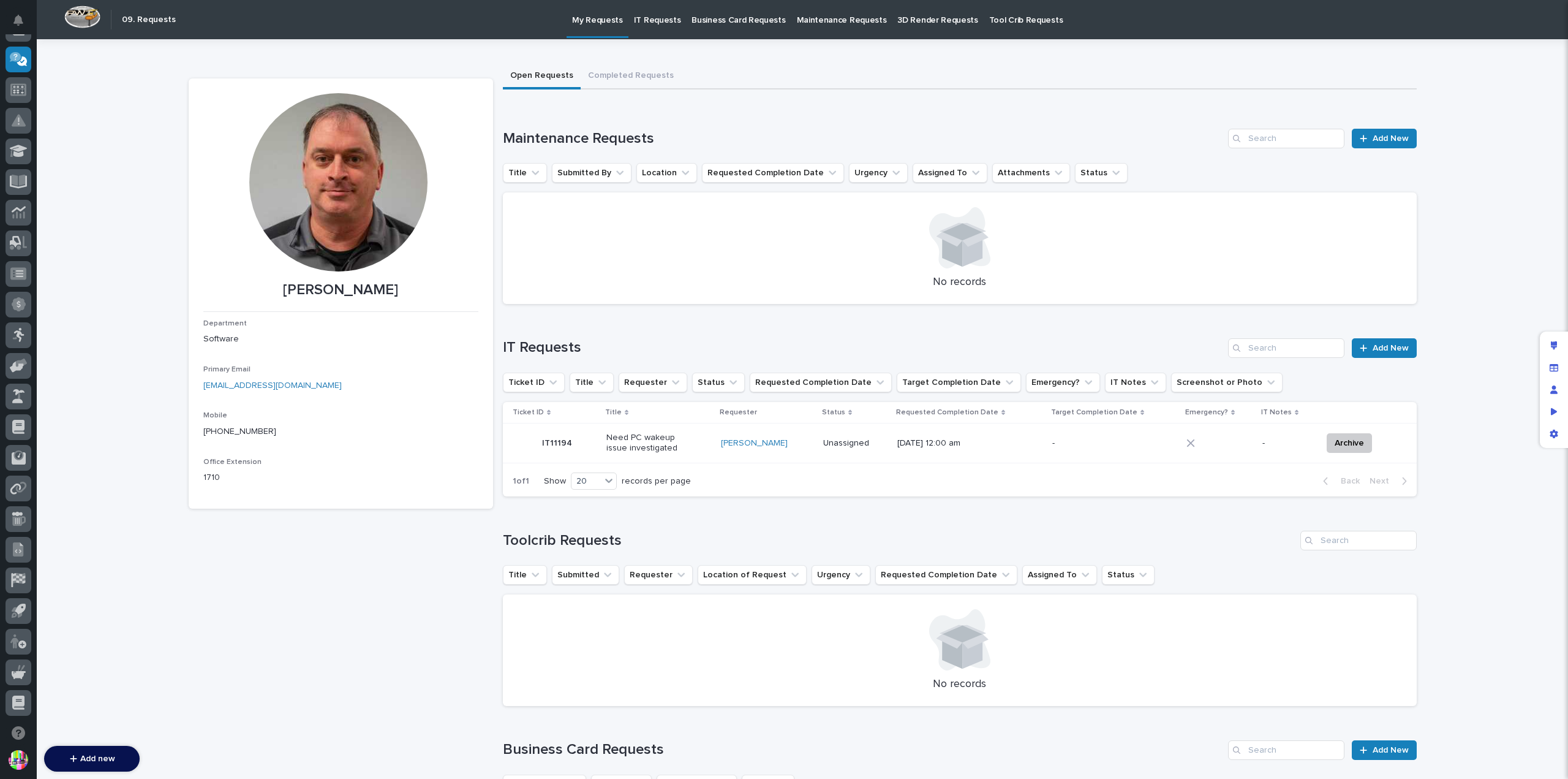
click at [818, 13] on p "Maintenance Requests" at bounding box center [841, 13] width 90 height 26
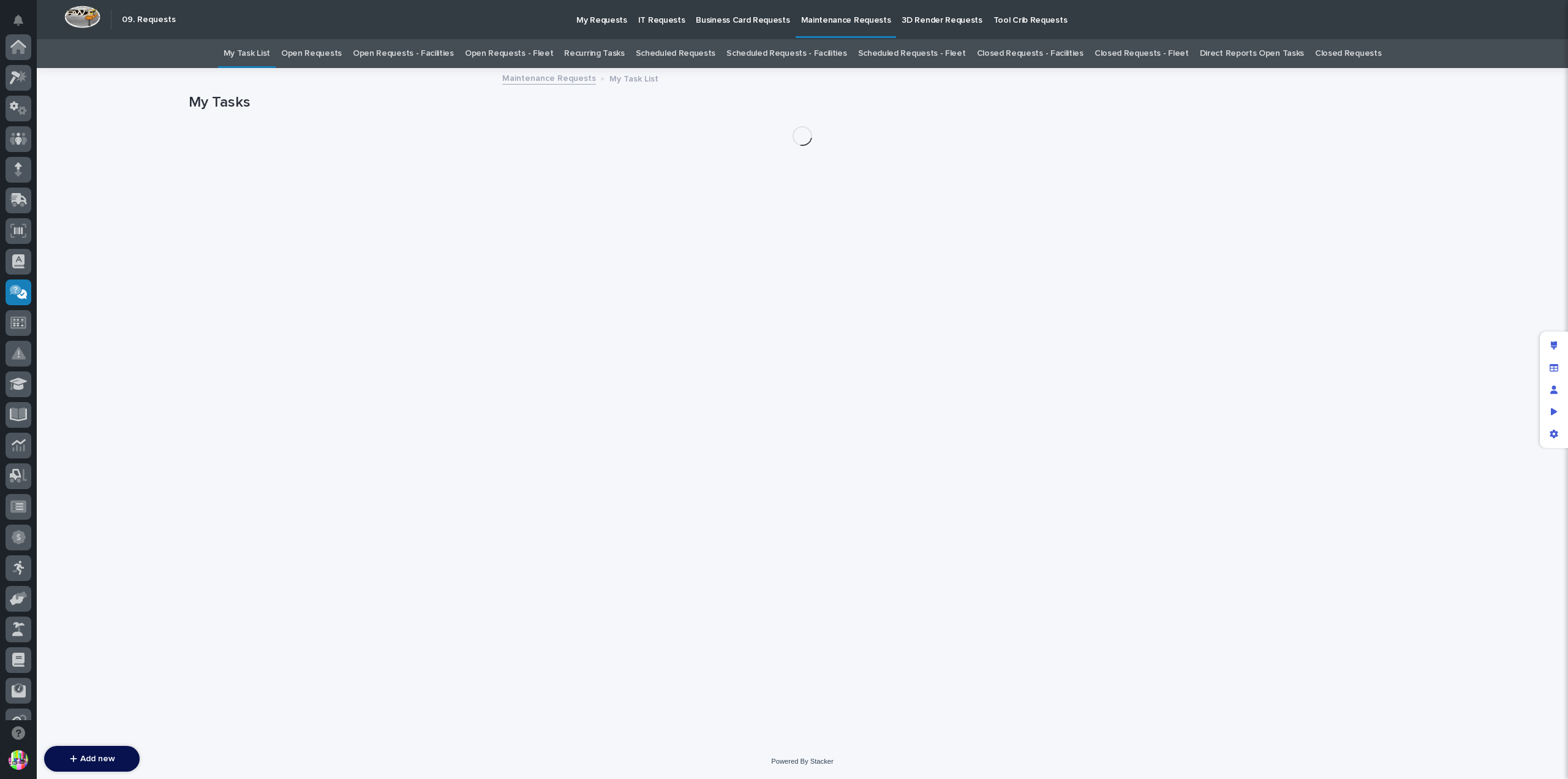
scroll to position [233, 0]
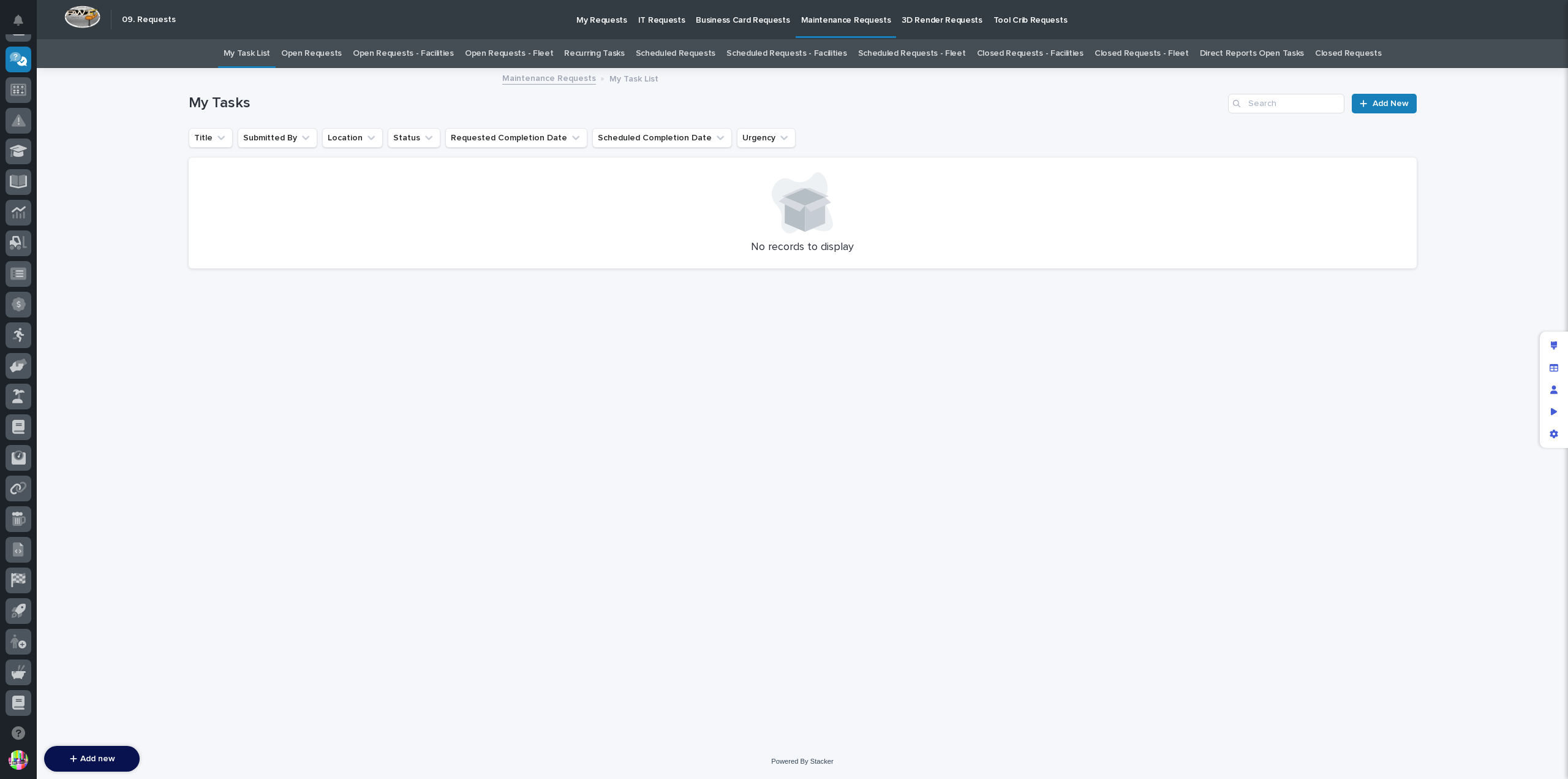
click at [593, 51] on link "Recurring Tasks" at bounding box center [594, 53] width 60 height 29
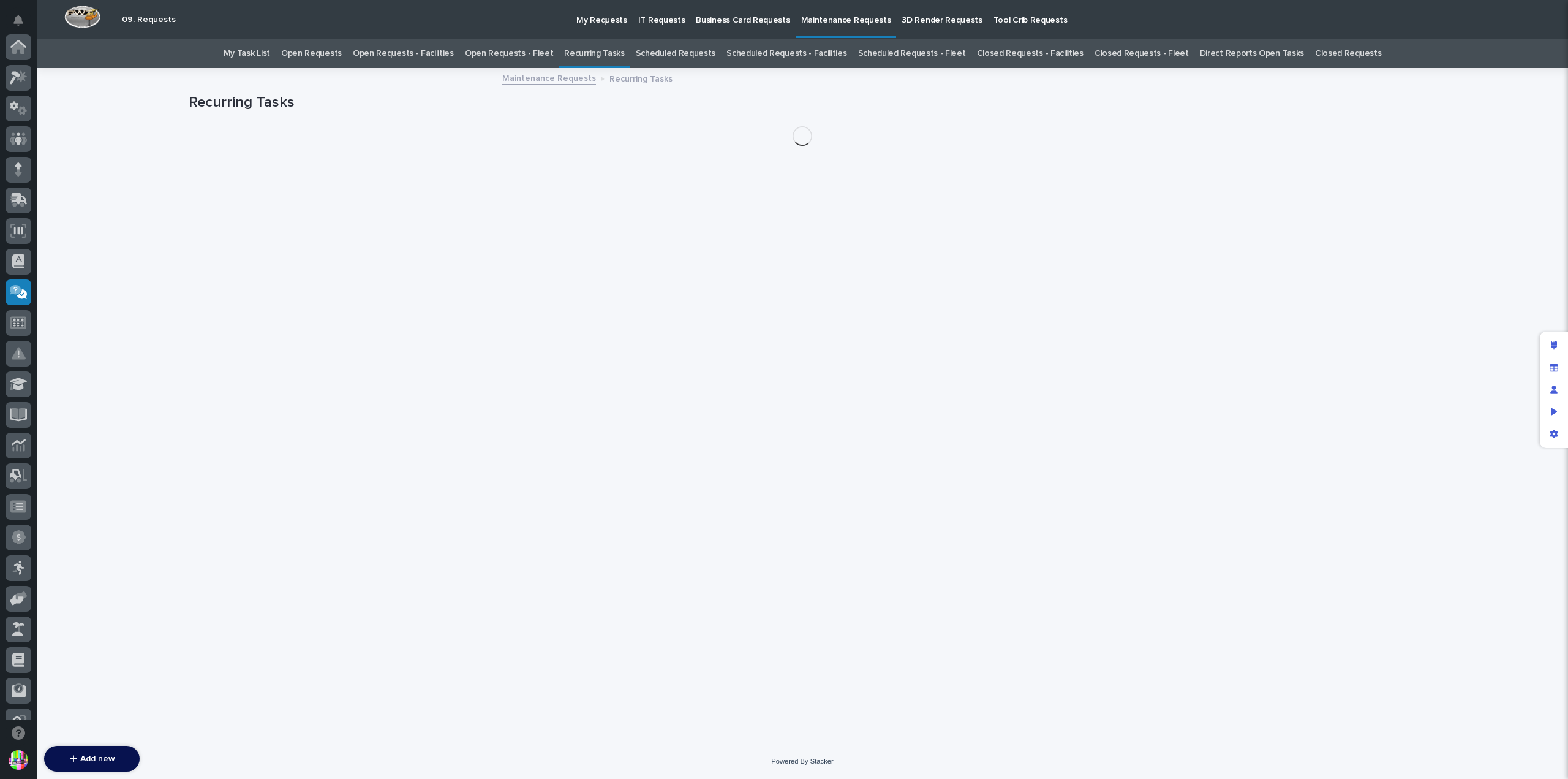
scroll to position [233, 0]
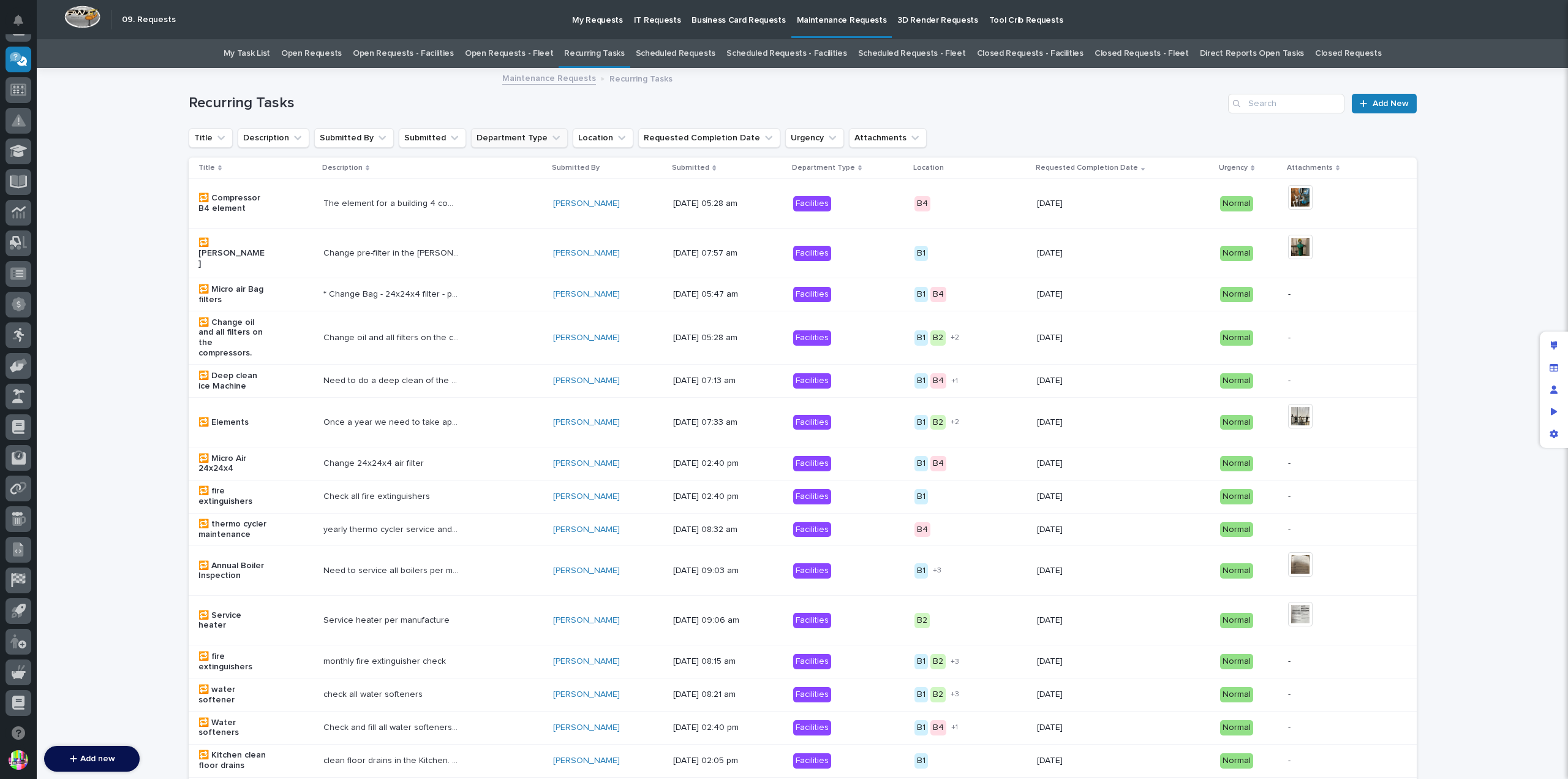
click at [497, 134] on button "Department Type" at bounding box center [519, 138] width 97 height 19
click at [485, 234] on p "Fleet" at bounding box center [544, 239] width 122 height 9
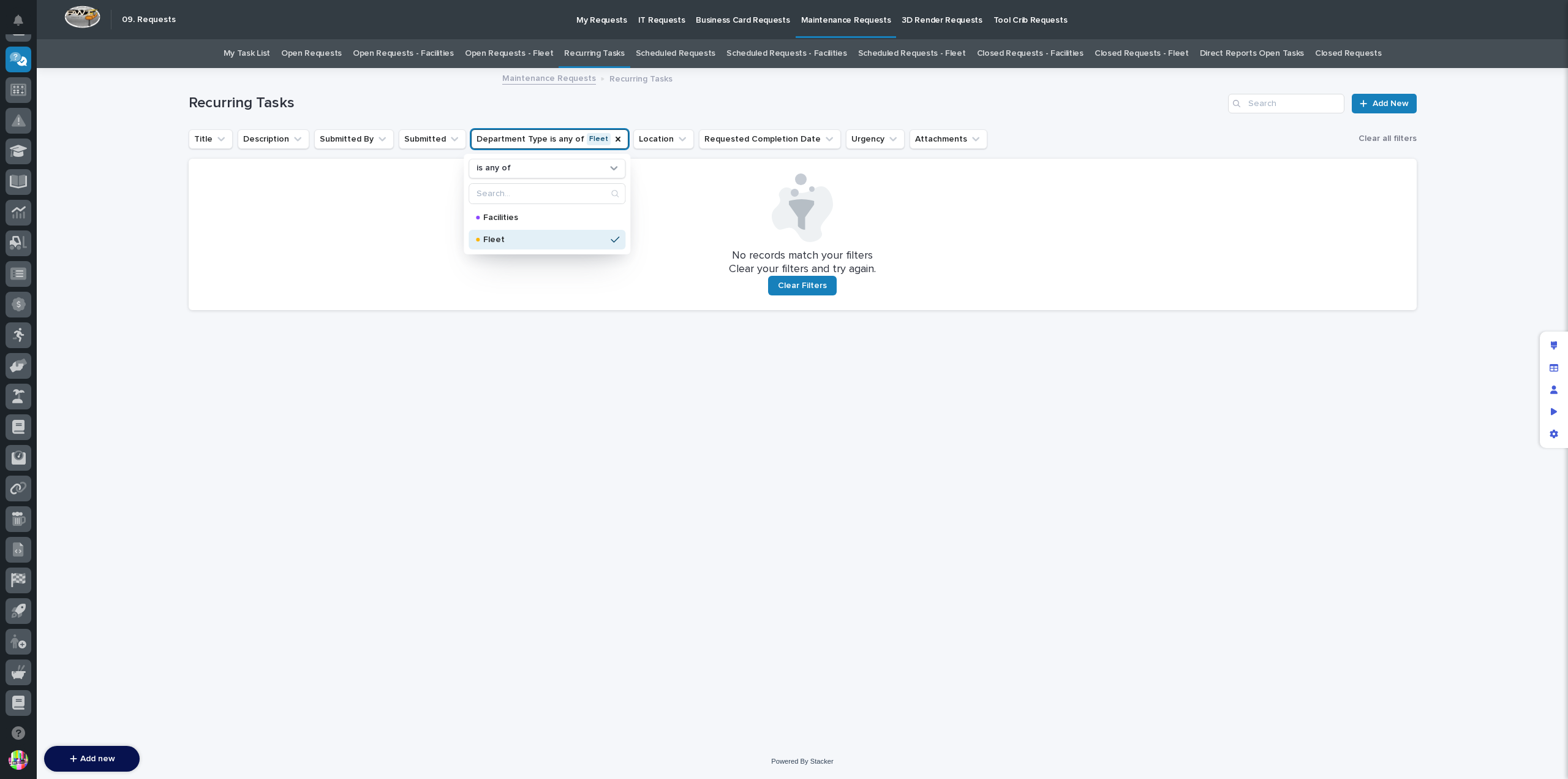
click at [670, 50] on link "Scheduled Requests" at bounding box center [675, 53] width 80 height 29
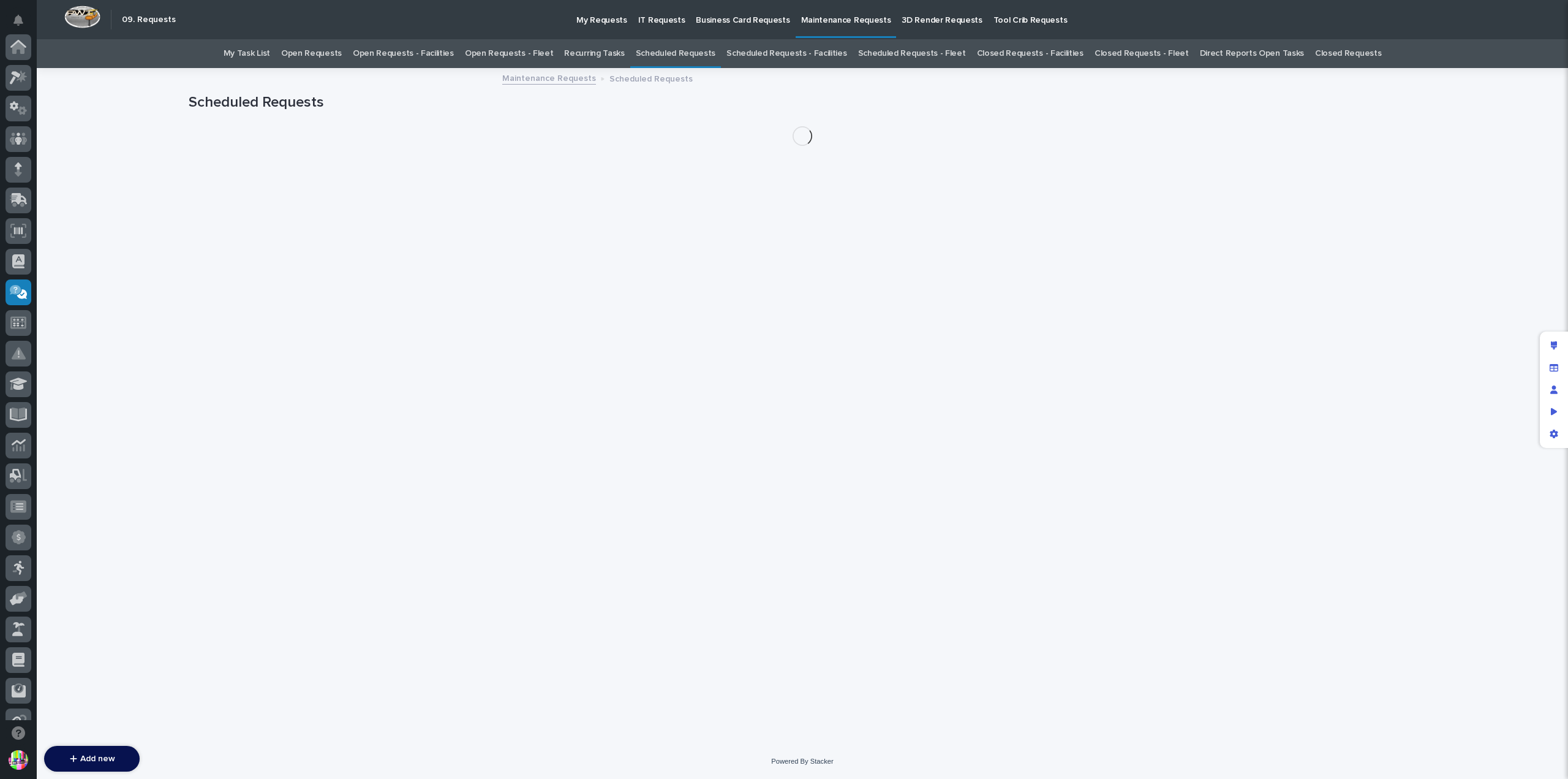
scroll to position [233, 0]
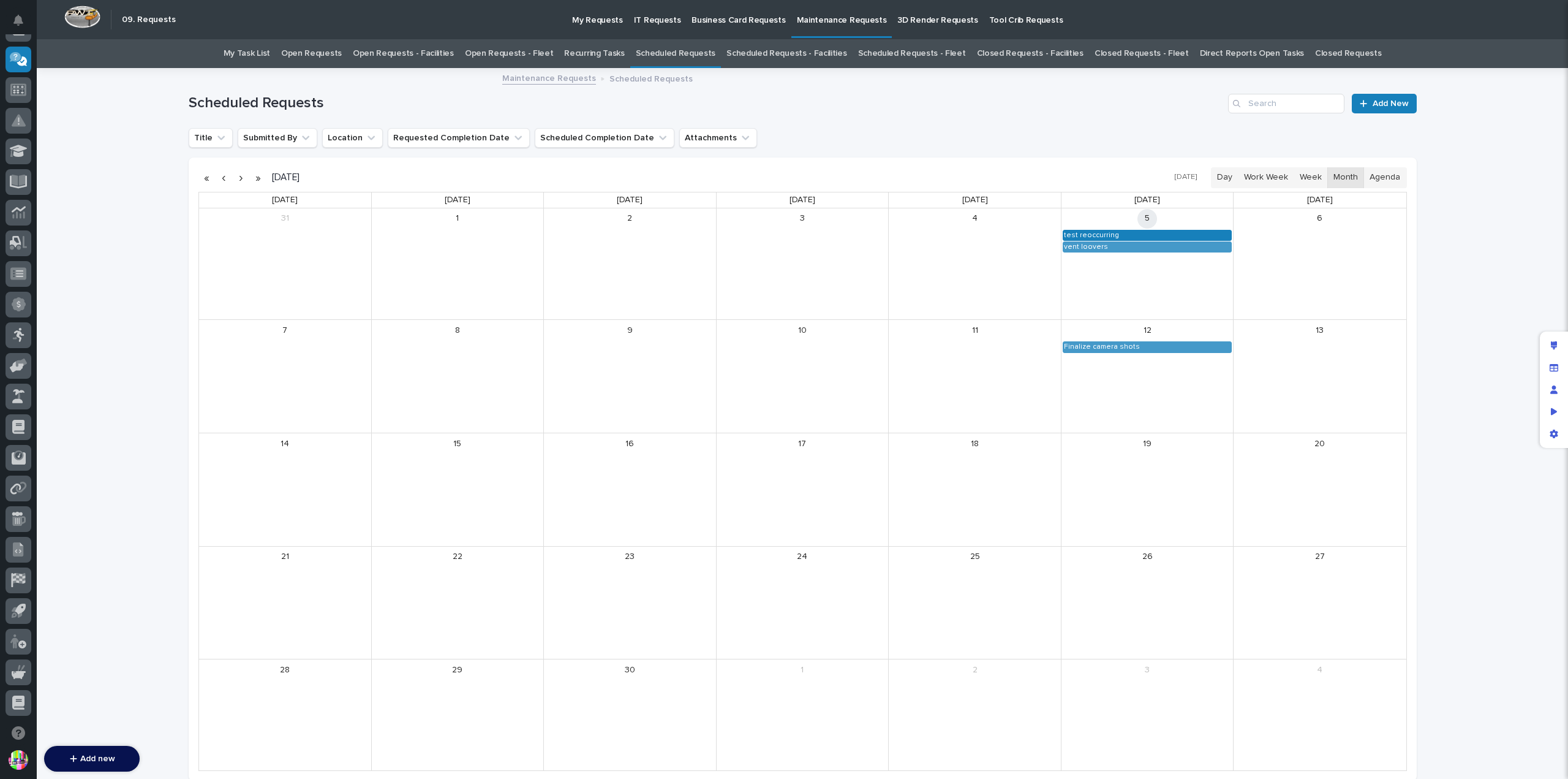
click at [1083, 234] on div "test reoccurring" at bounding box center [1091, 236] width 57 height 10
click at [1118, 251] on button "See Details" at bounding box center [1142, 253] width 164 height 20
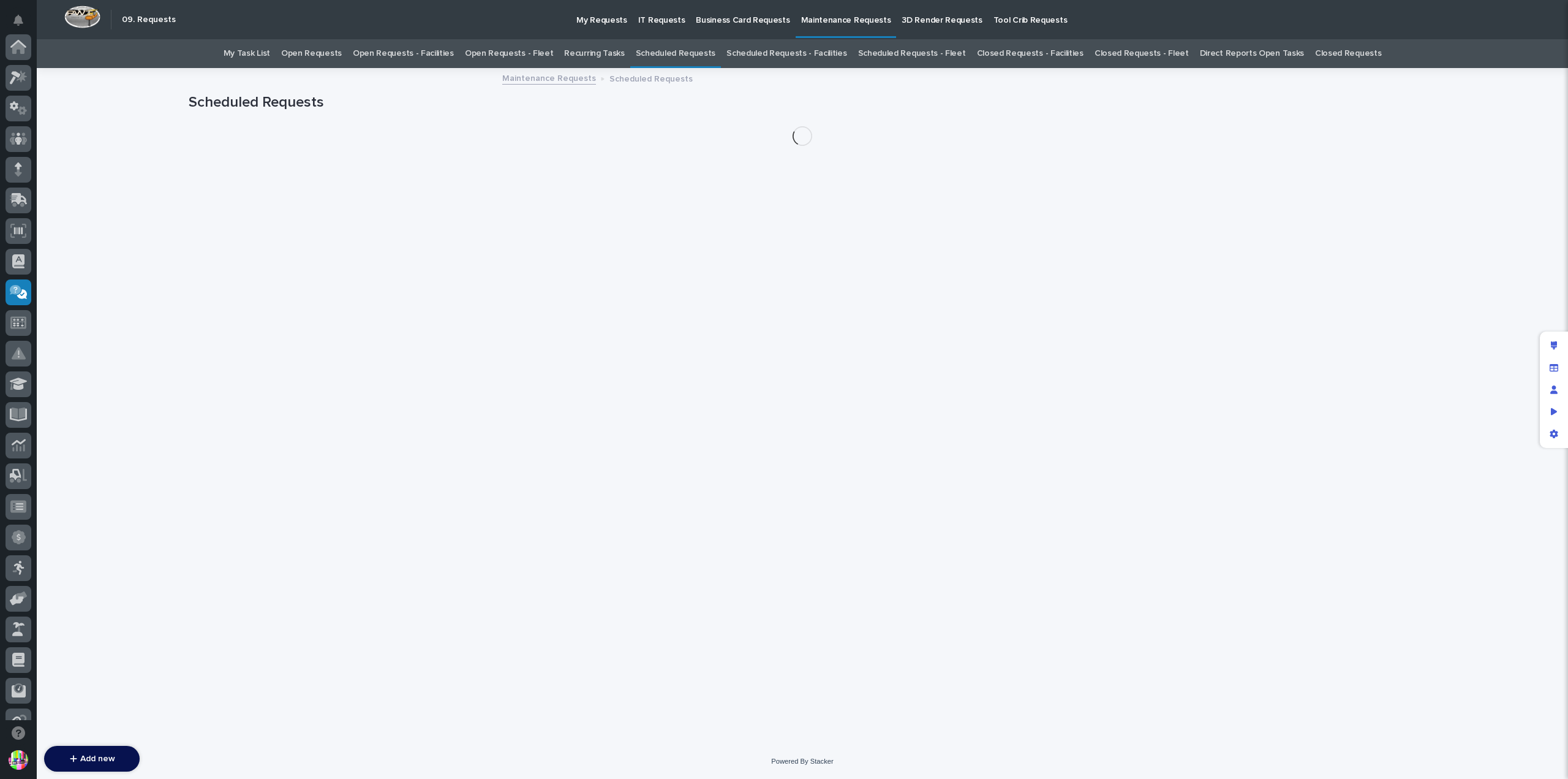
scroll to position [233, 0]
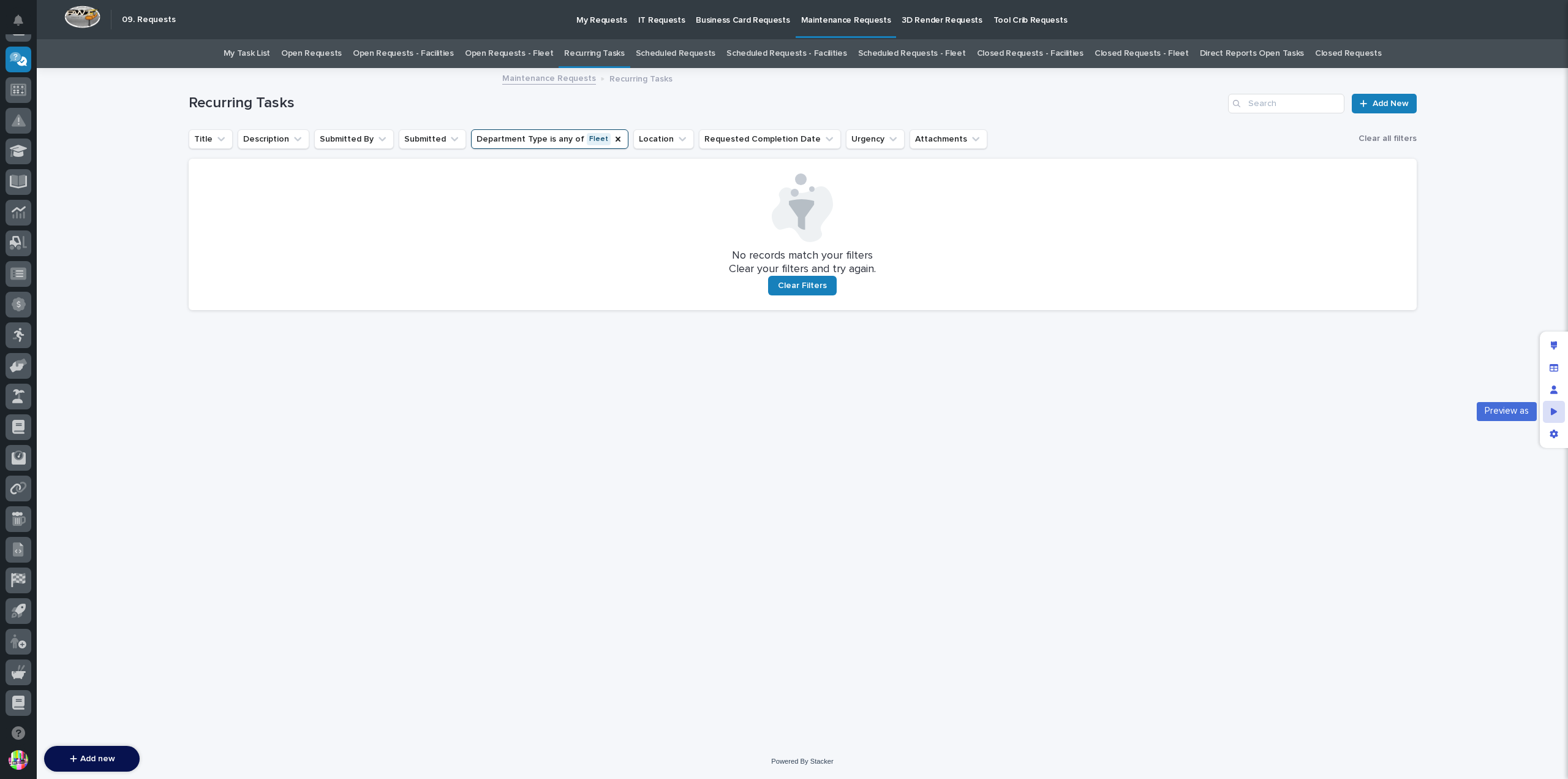
click at [1557, 413] on div "Preview as" at bounding box center [1554, 411] width 22 height 22
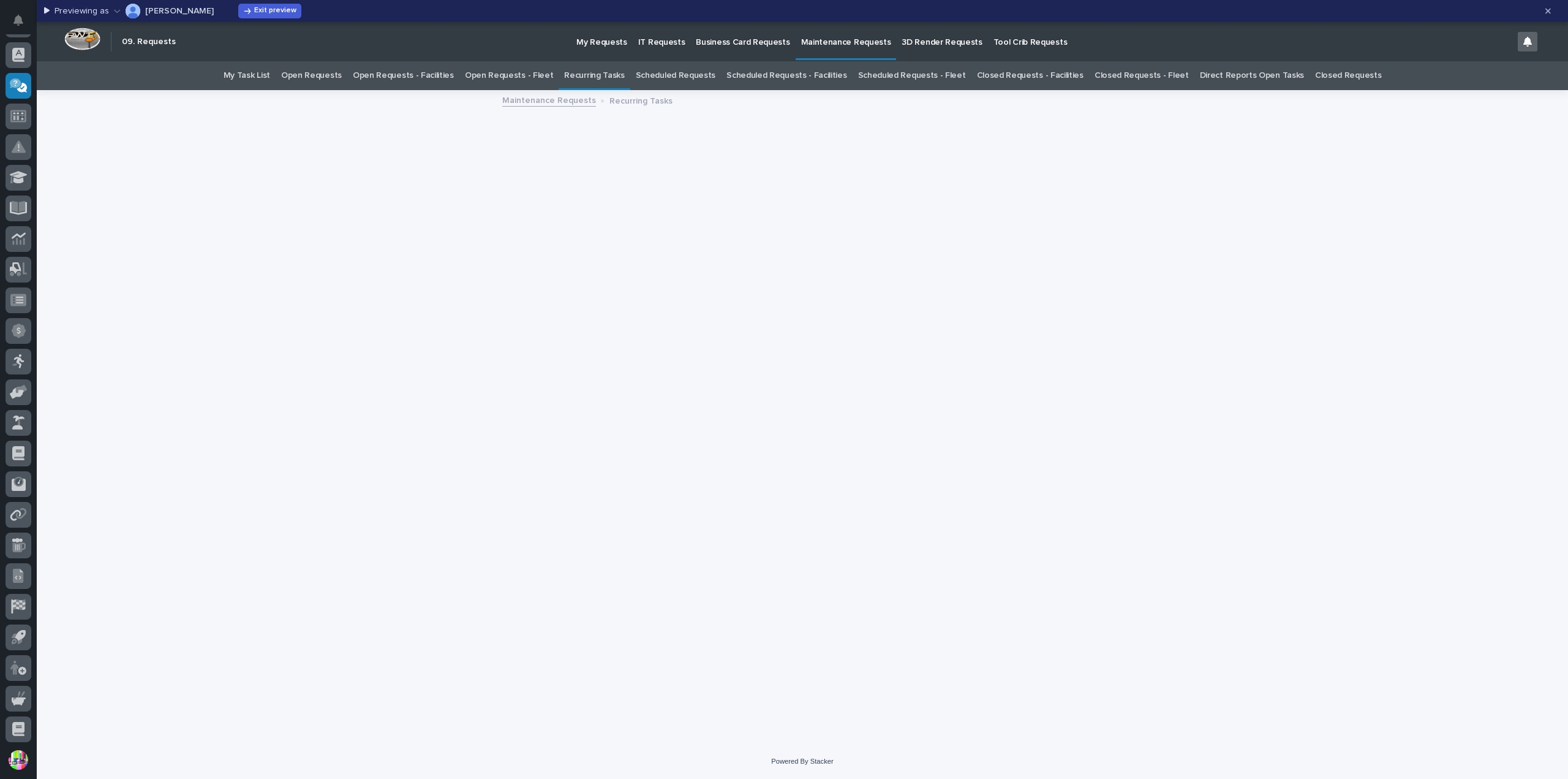
scroll to position [206, 0]
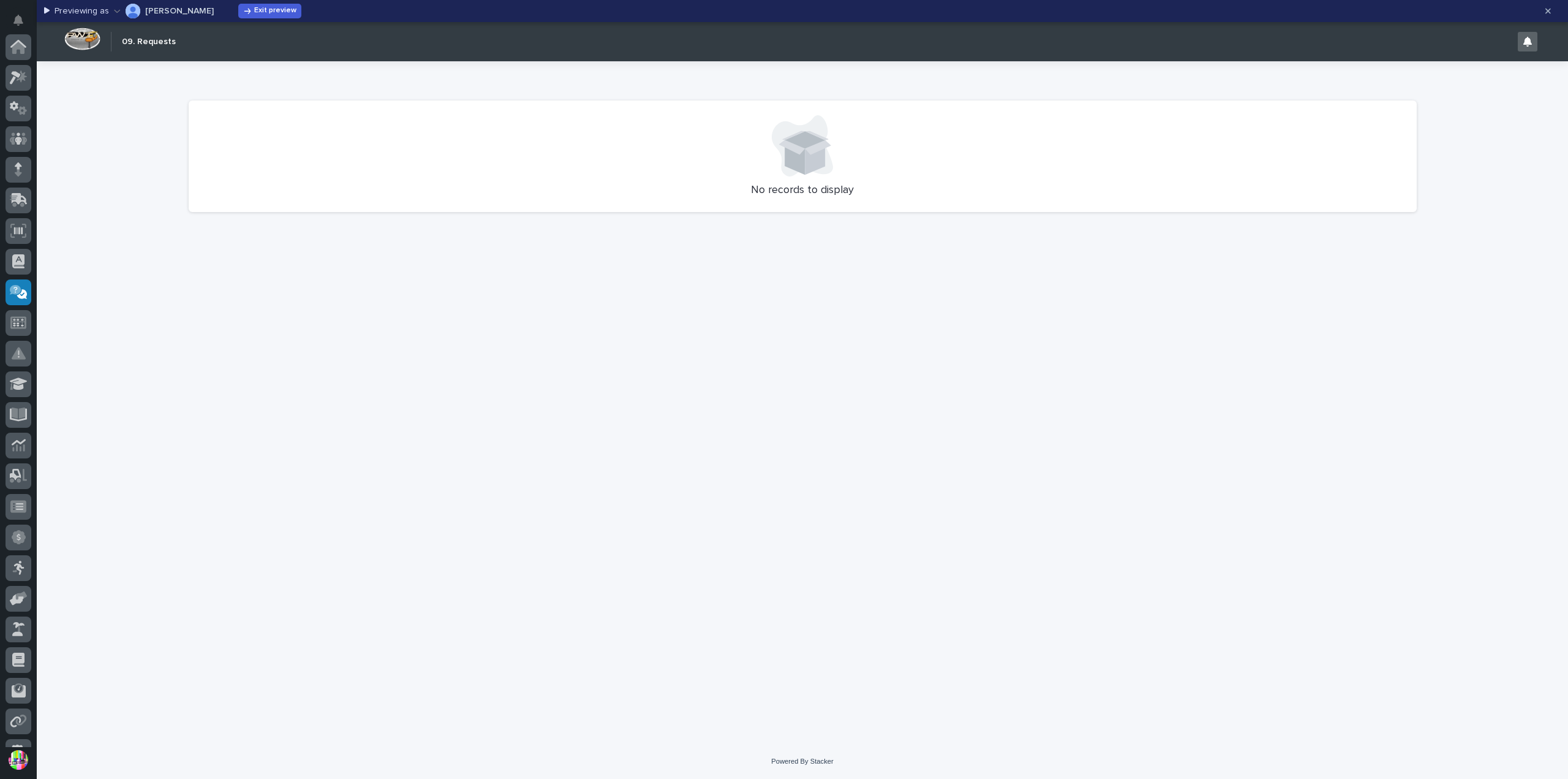
scroll to position [206, 0]
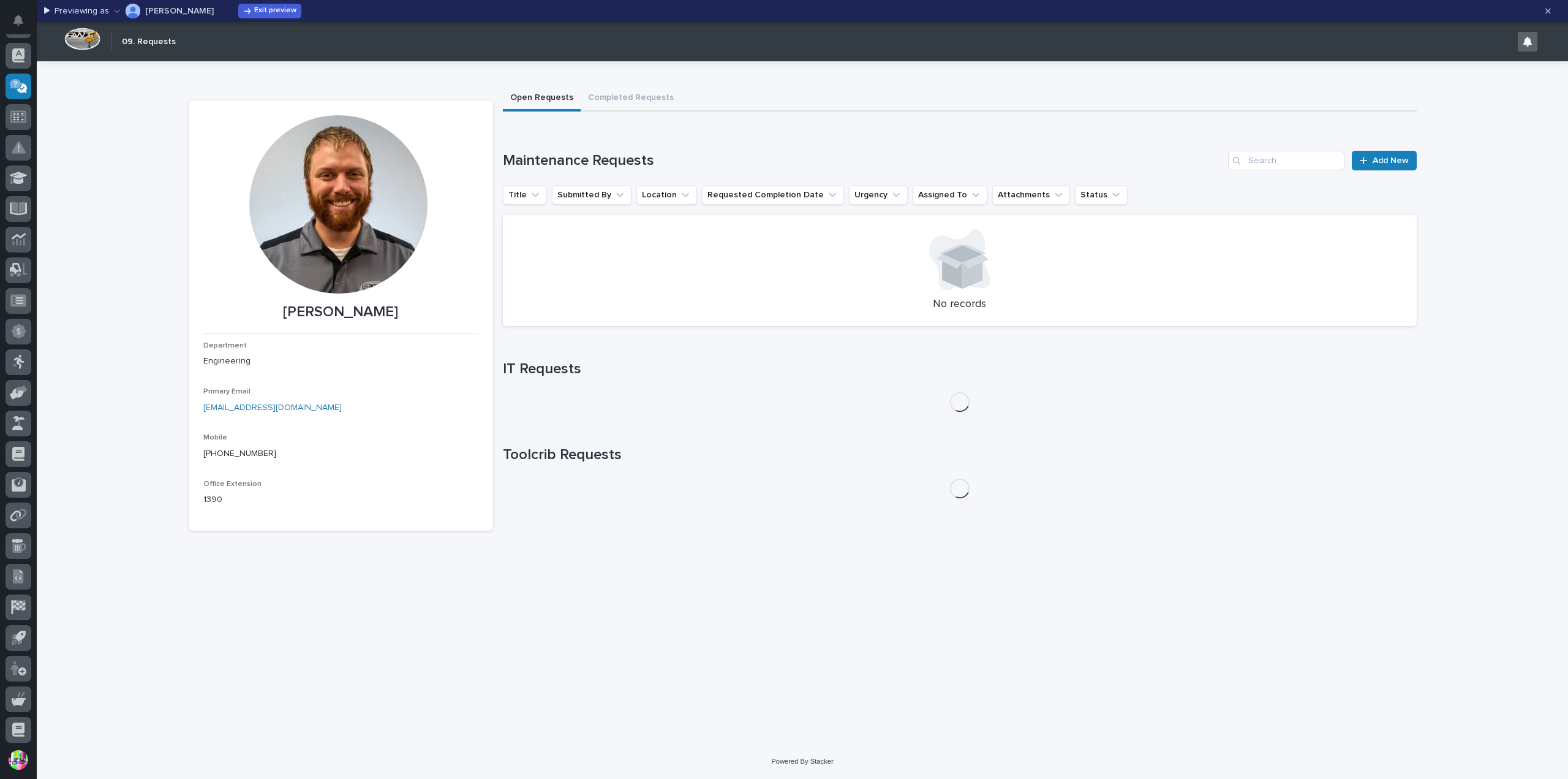
click at [195, 6] on button "[PERSON_NAME]" at bounding box center [163, 11] width 100 height 19
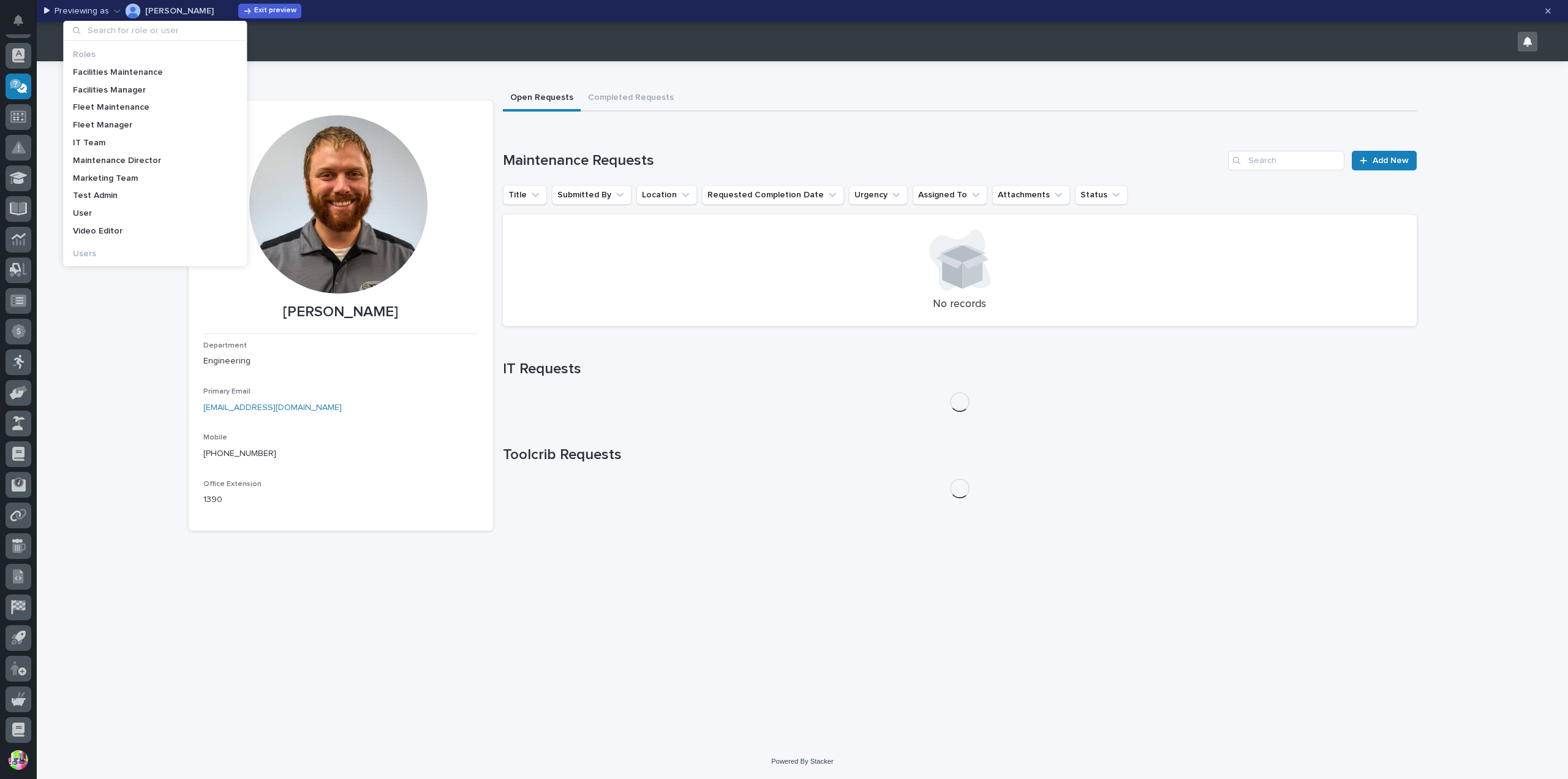
click at [208, 28] on input at bounding box center [154, 30] width 174 height 19
type input "norm"
click at [121, 80] on p "[EMAIL_ADDRESS][DOMAIN_NAME]" at bounding box center [166, 85] width 138 height 11
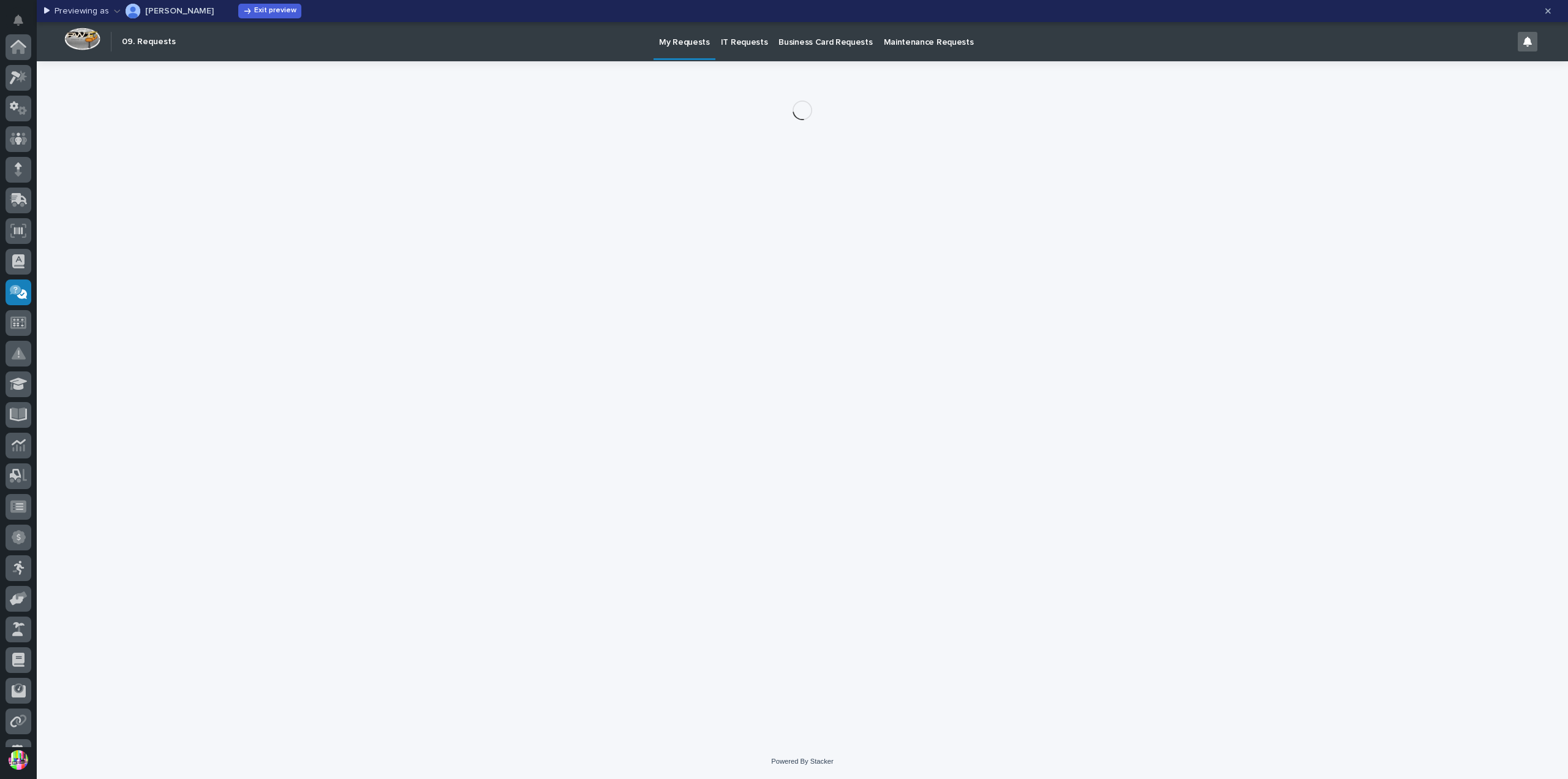
scroll to position [206, 0]
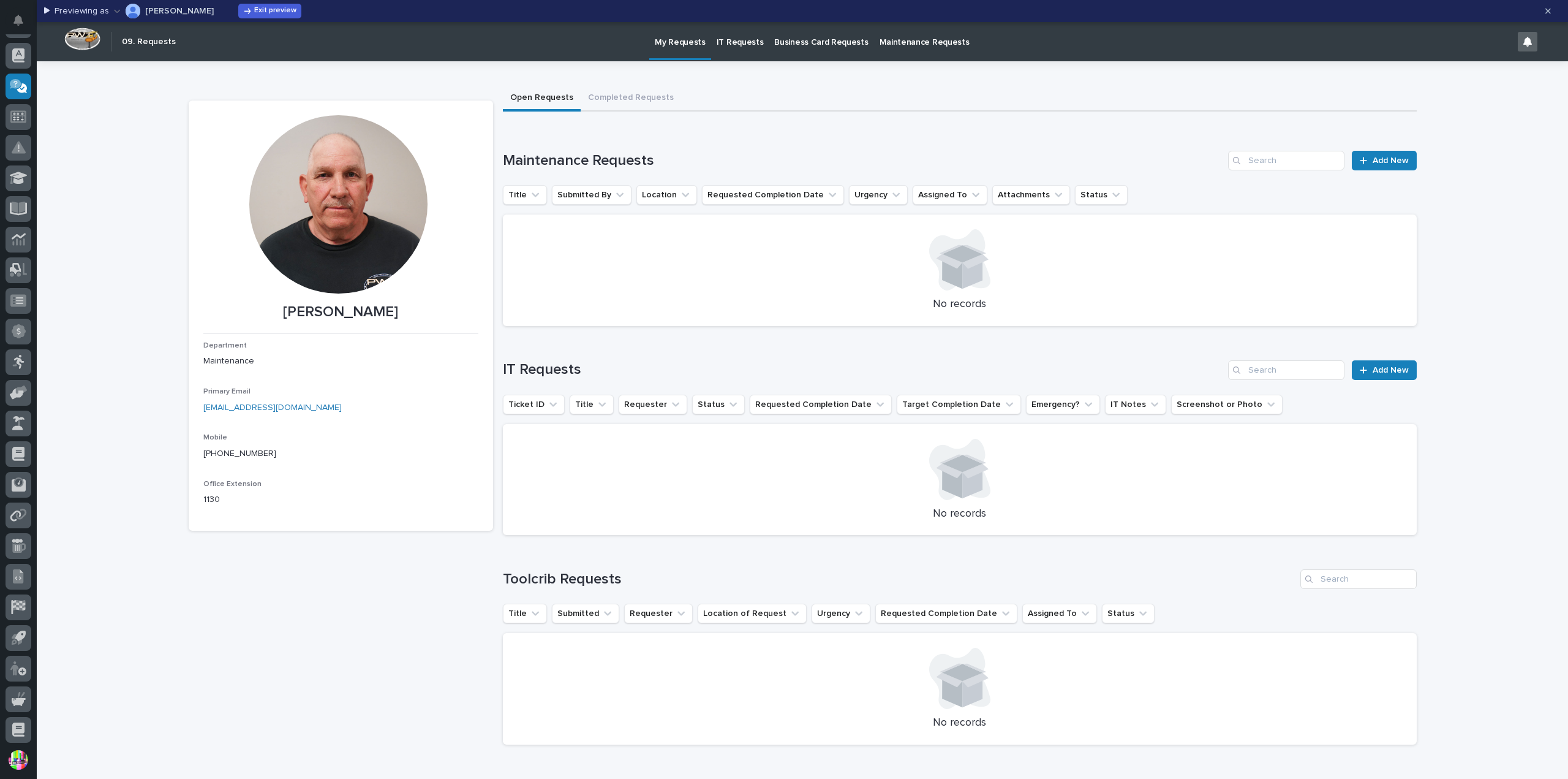
click at [879, 41] on p "Maintenance Requests" at bounding box center [924, 35] width 90 height 26
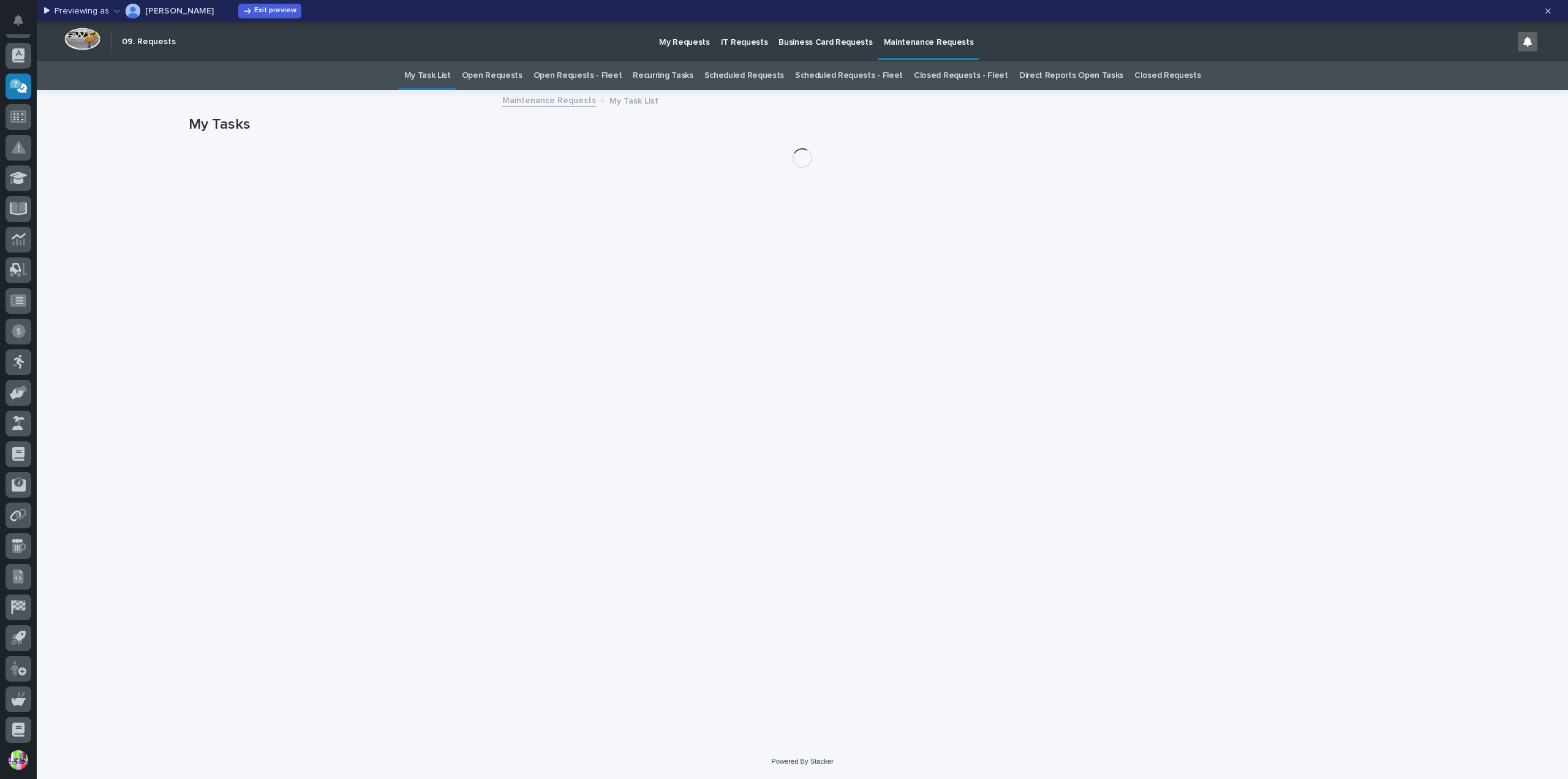
click at [676, 73] on link "Recurring Tasks" at bounding box center [662, 76] width 60 height 29
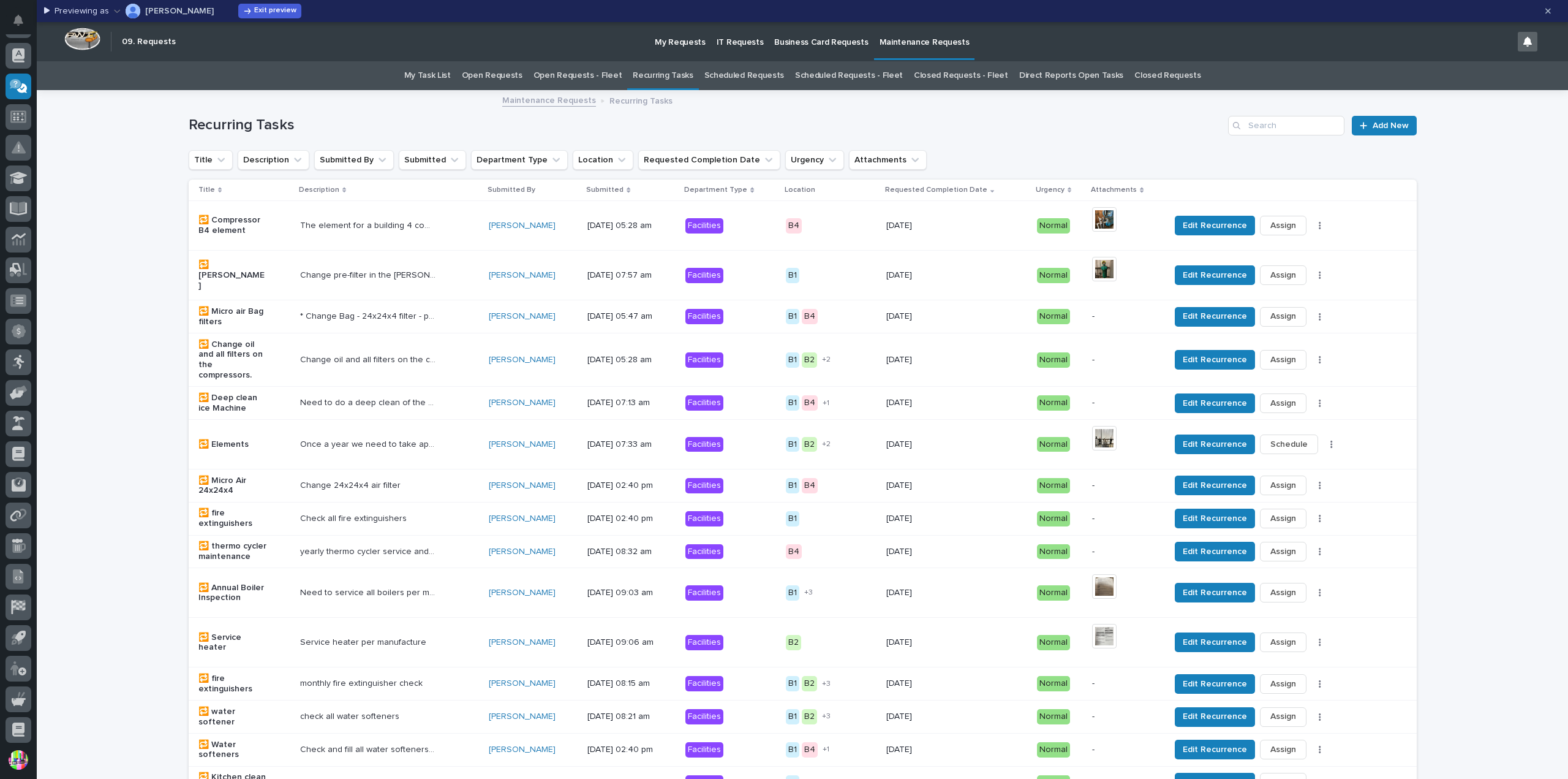
click at [740, 70] on link "Scheduled Requests" at bounding box center [744, 76] width 80 height 29
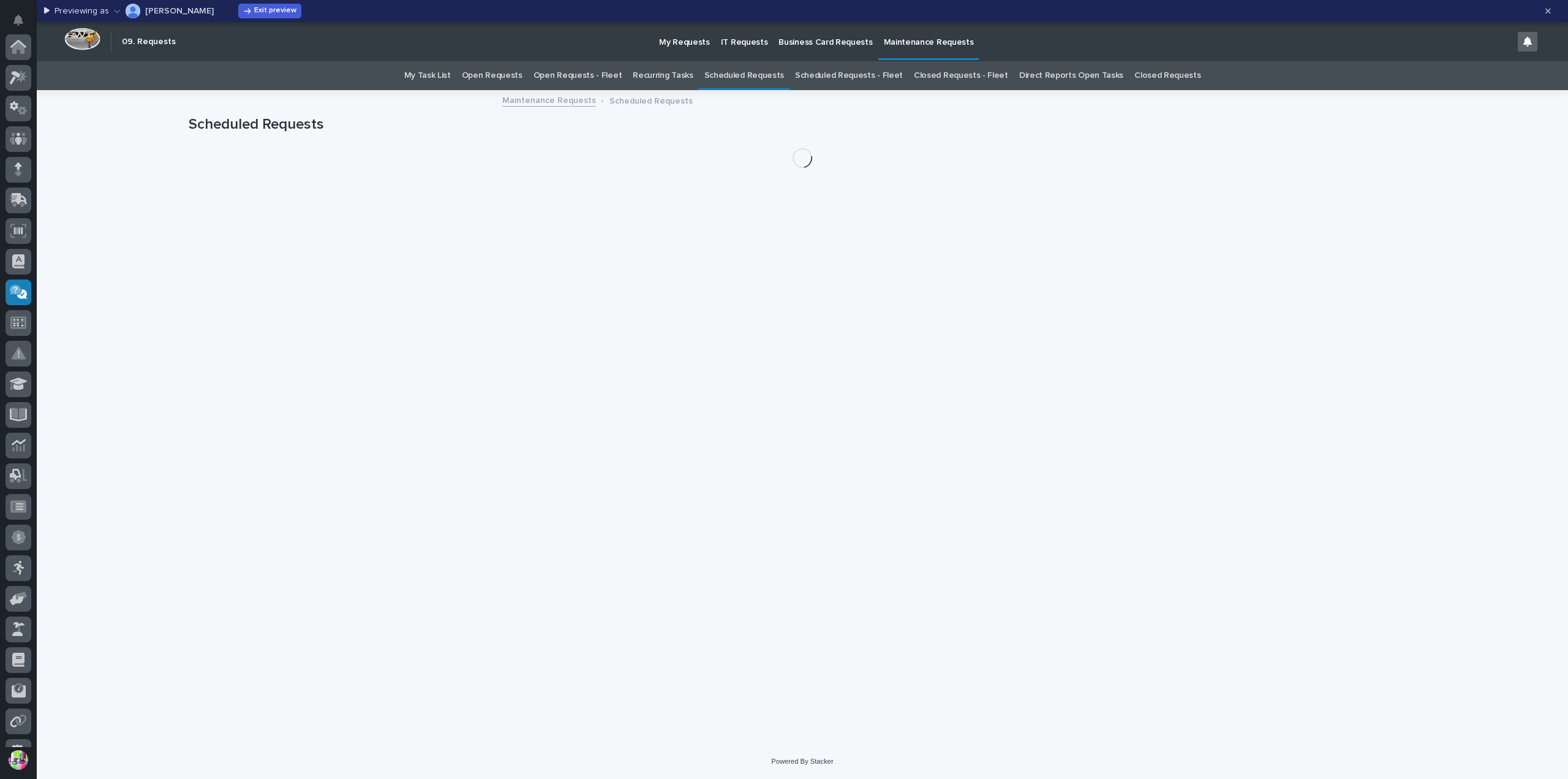
scroll to position [206, 0]
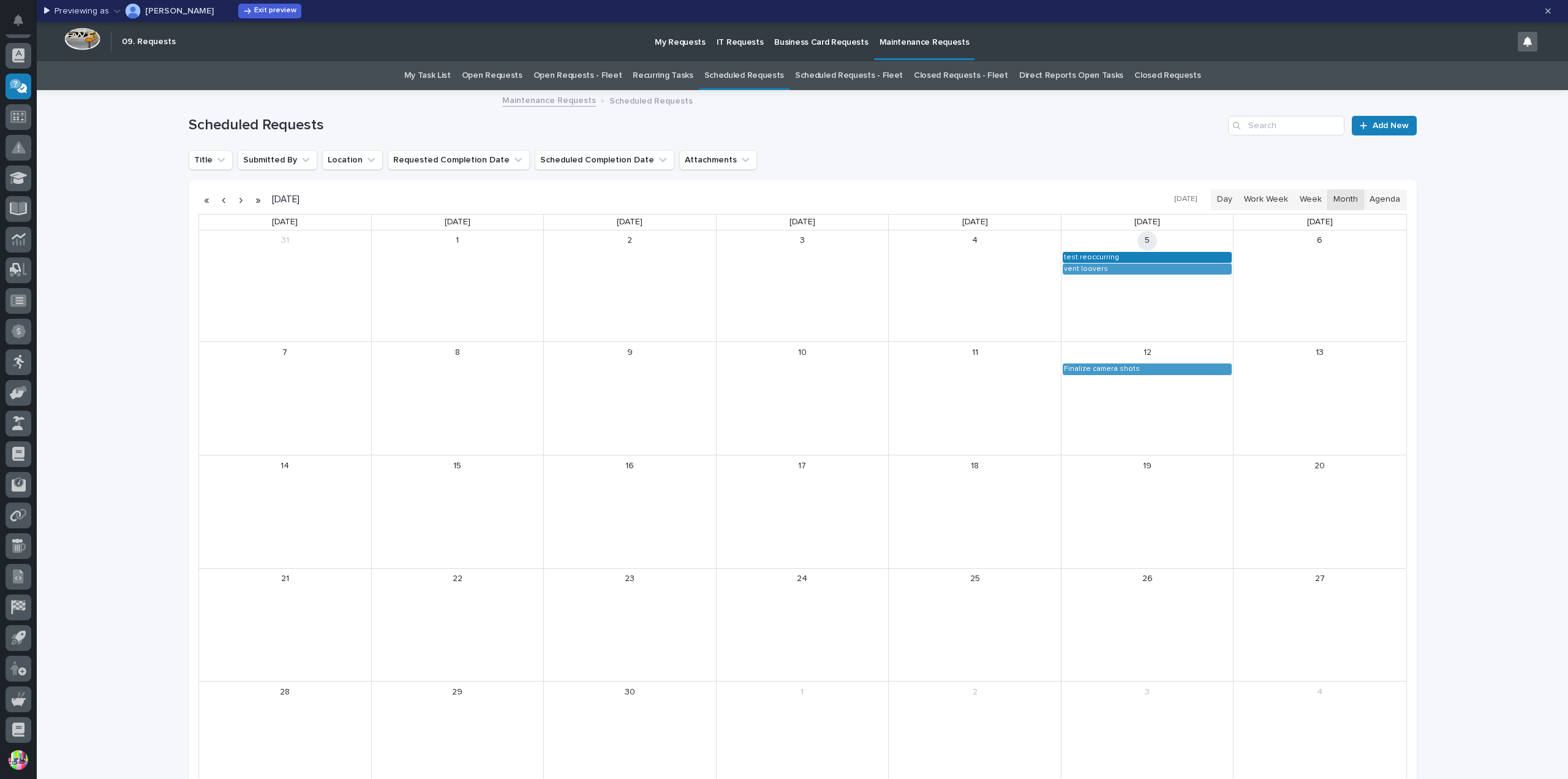
click at [1074, 253] on div "test reoccurring" at bounding box center [1091, 258] width 57 height 10
click at [1105, 268] on button "See Details" at bounding box center [1142, 275] width 164 height 20
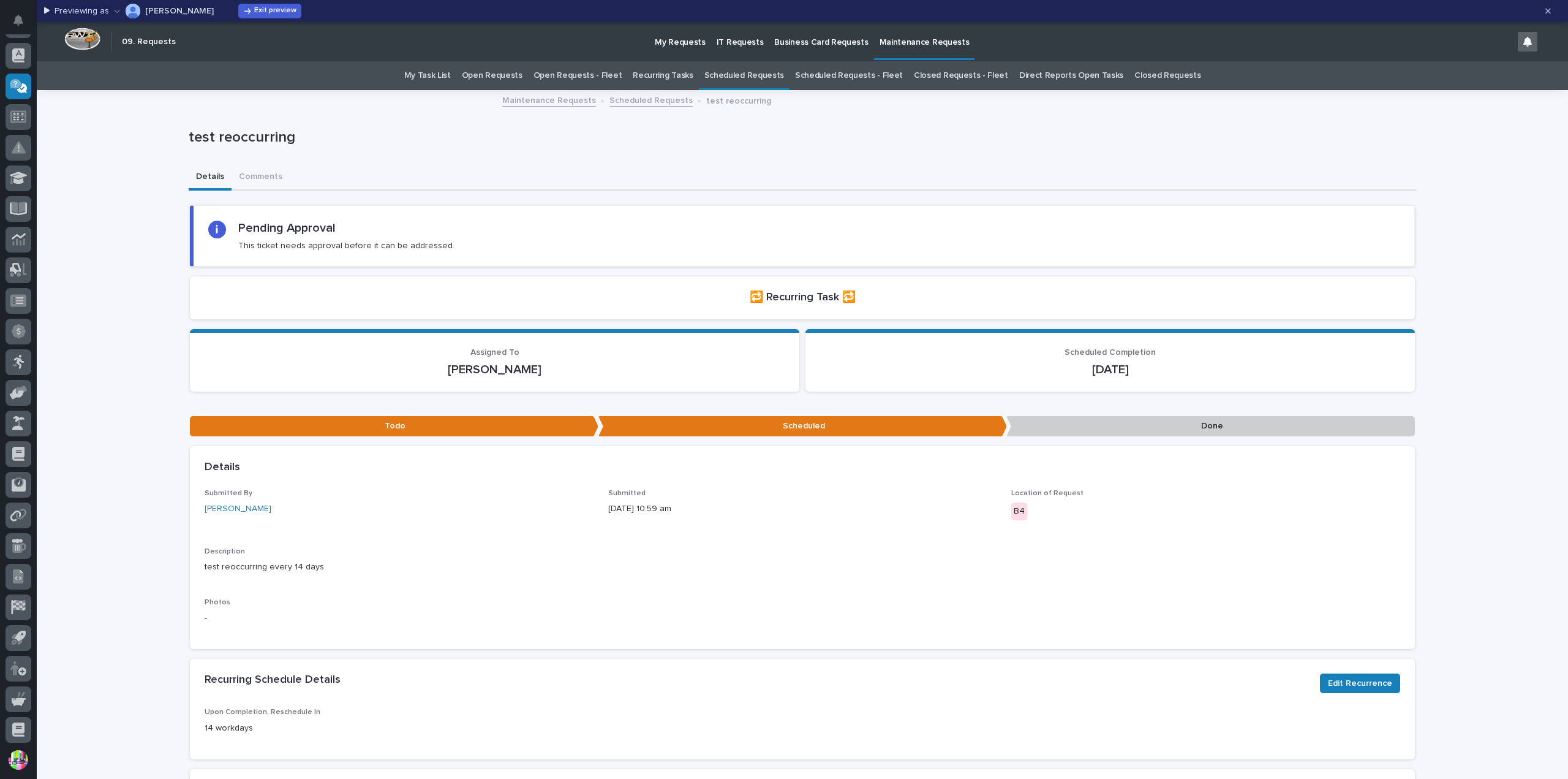
click at [516, 75] on link "Open Requests" at bounding box center [492, 76] width 61 height 29
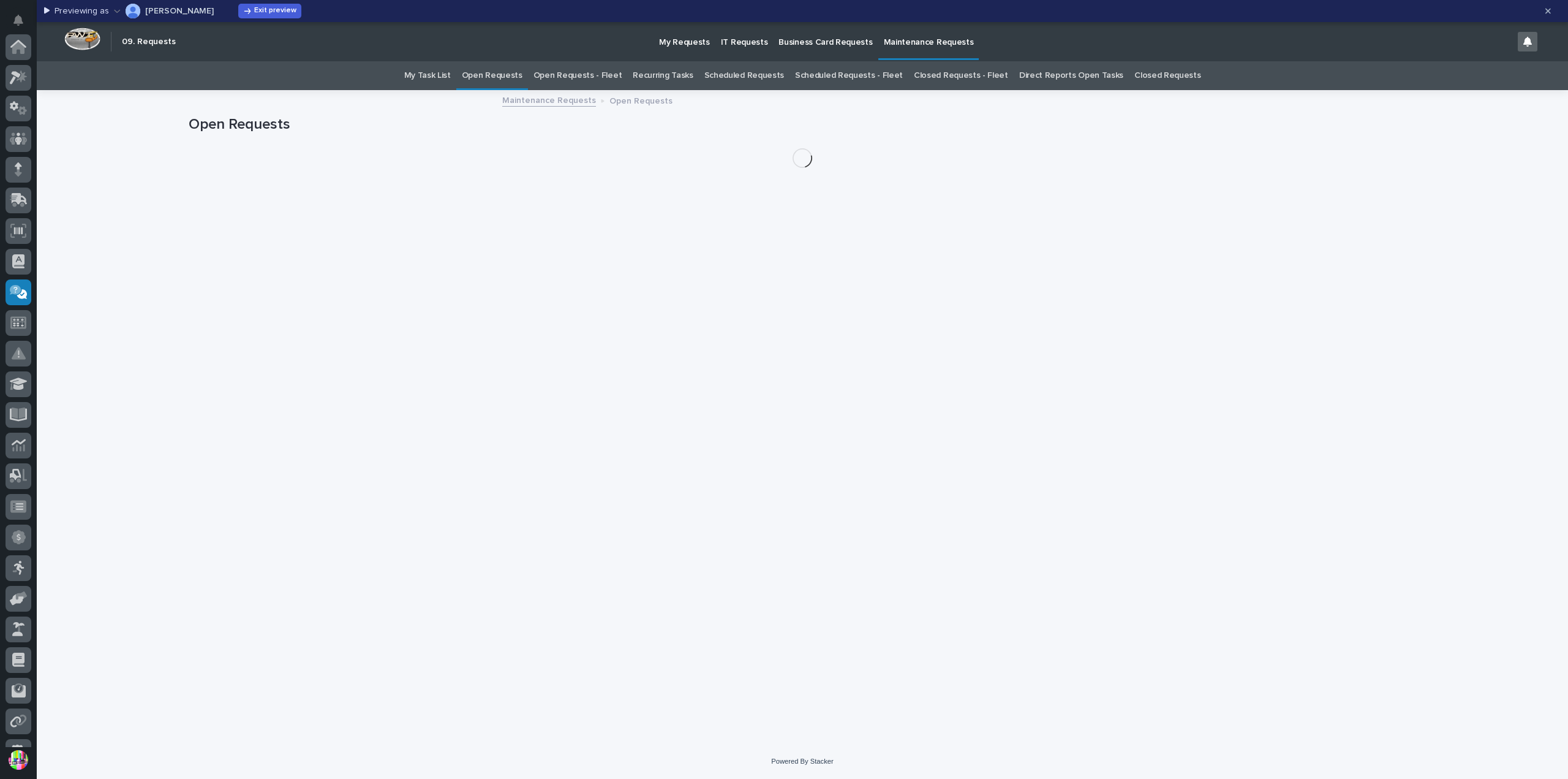
scroll to position [206, 0]
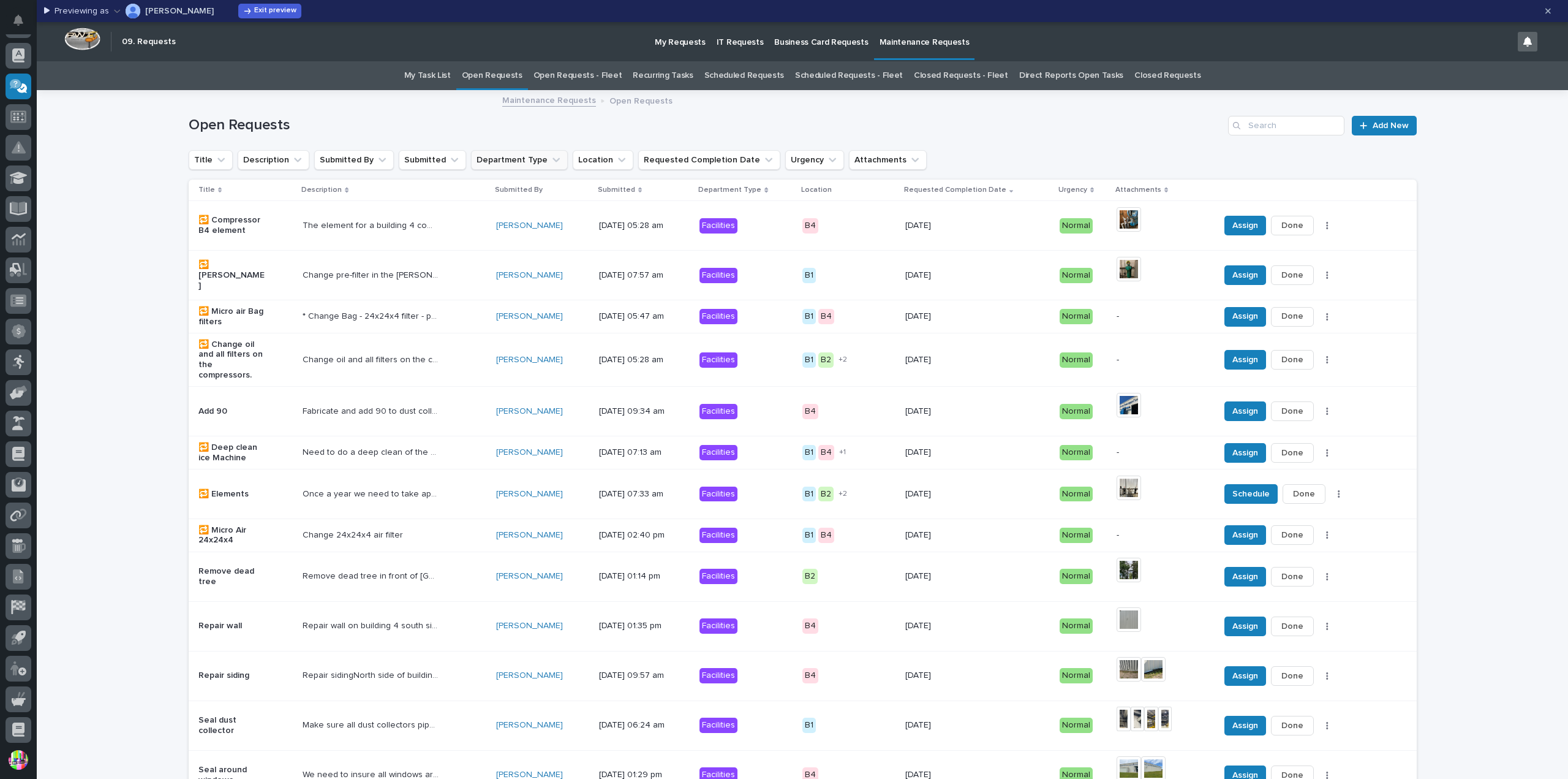
click at [511, 154] on button "Department Type" at bounding box center [519, 160] width 97 height 19
click at [516, 253] on div "Fleet" at bounding box center [547, 260] width 157 height 19
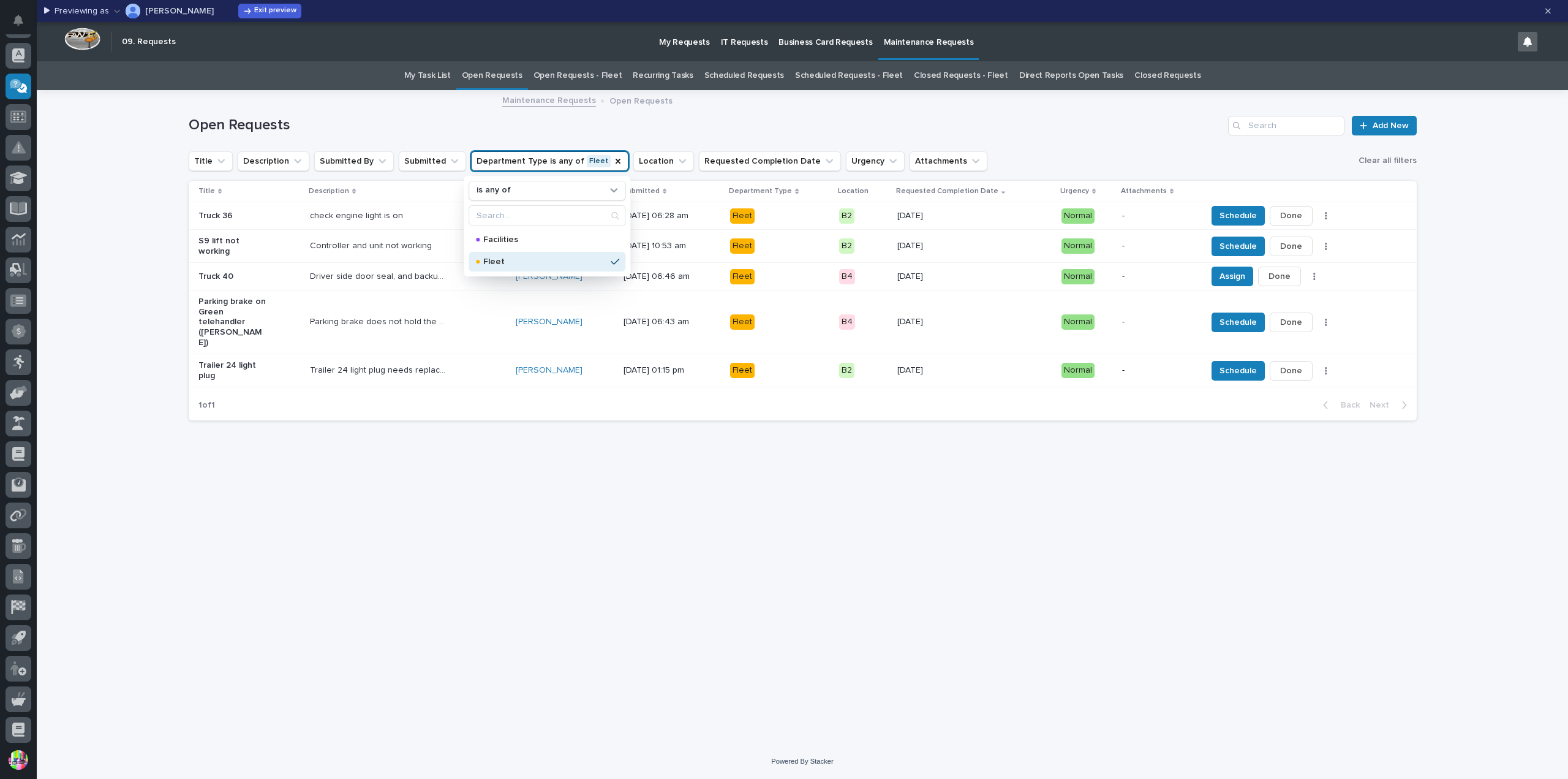
click at [477, 126] on h1 "Open Requests" at bounding box center [706, 125] width 1035 height 18
click at [451, 78] on link "My Task List" at bounding box center [428, 76] width 46 height 29
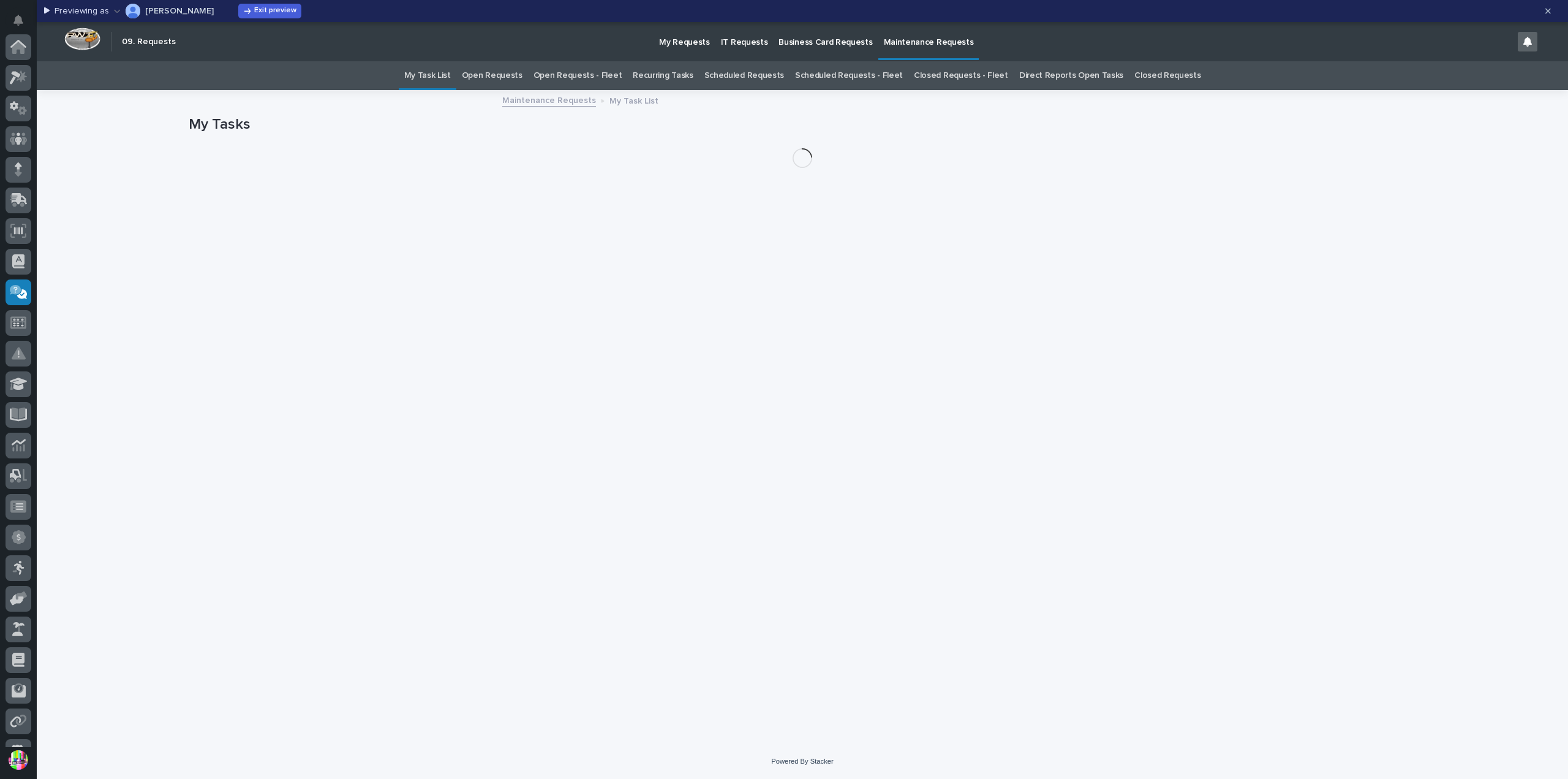
scroll to position [206, 0]
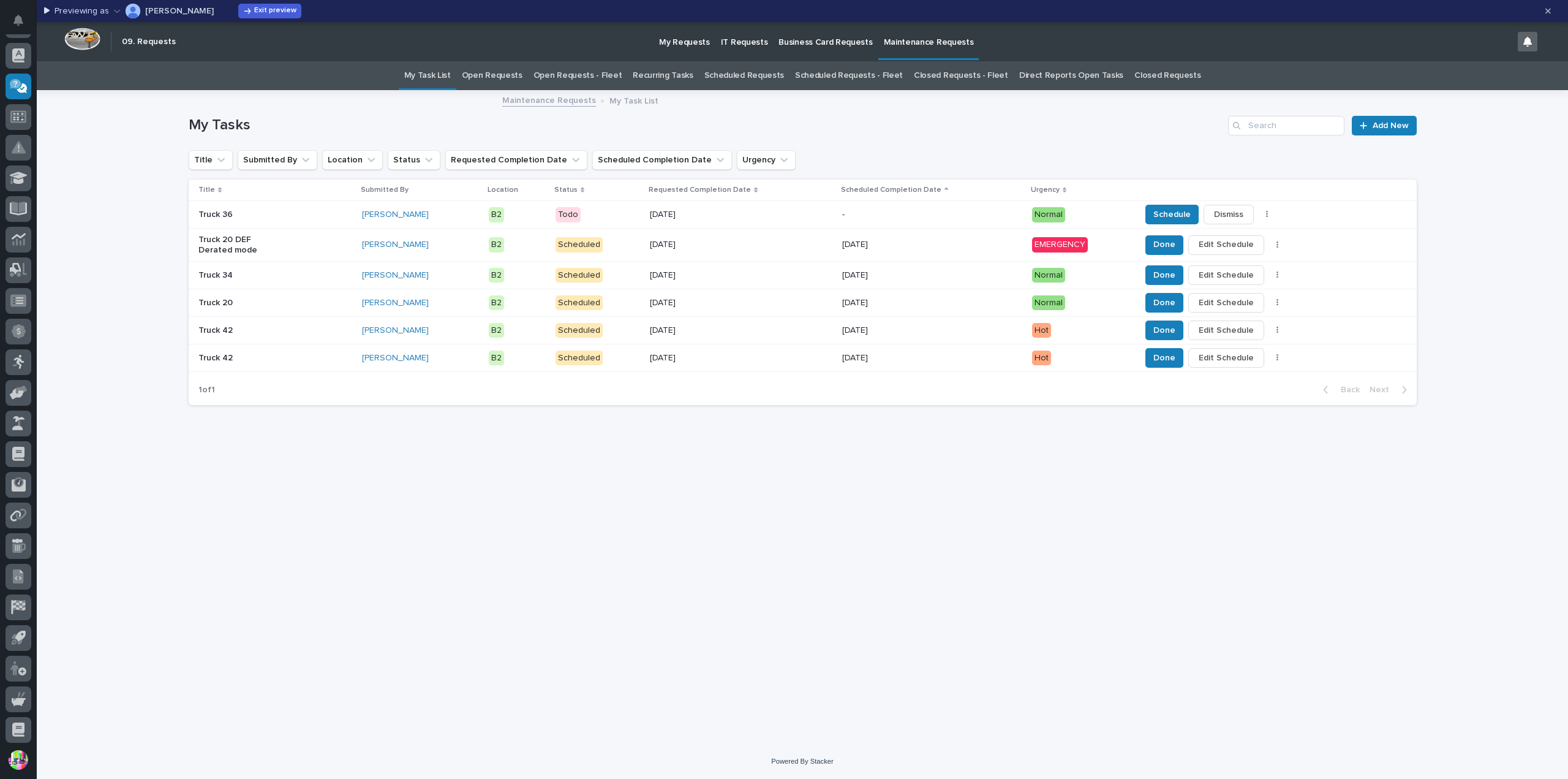
click at [180, 10] on p "[PERSON_NAME]" at bounding box center [179, 11] width 68 height 9
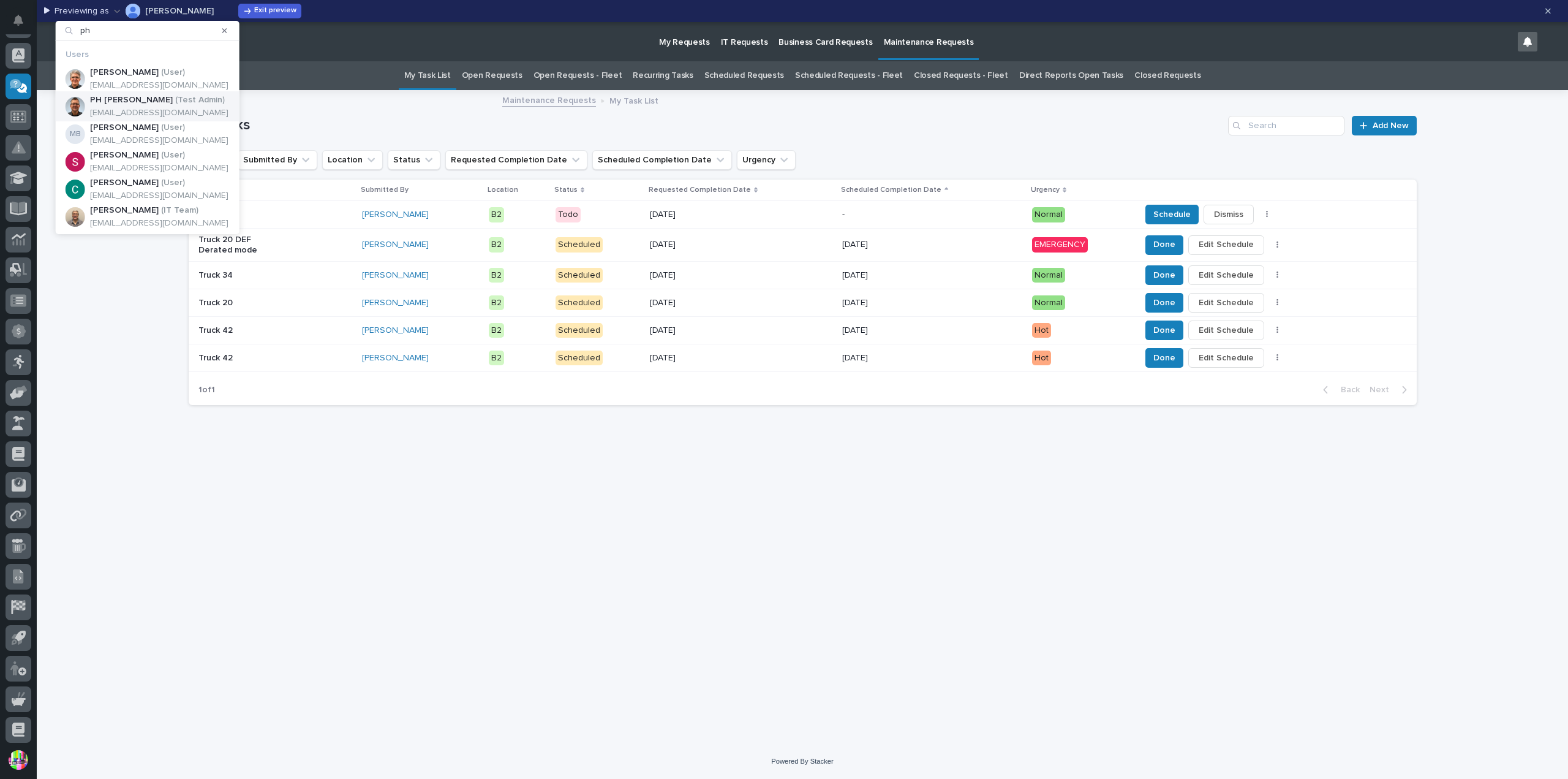
type input "ph"
click at [175, 99] on p "( Test Admin )" at bounding box center [200, 100] width 50 height 11
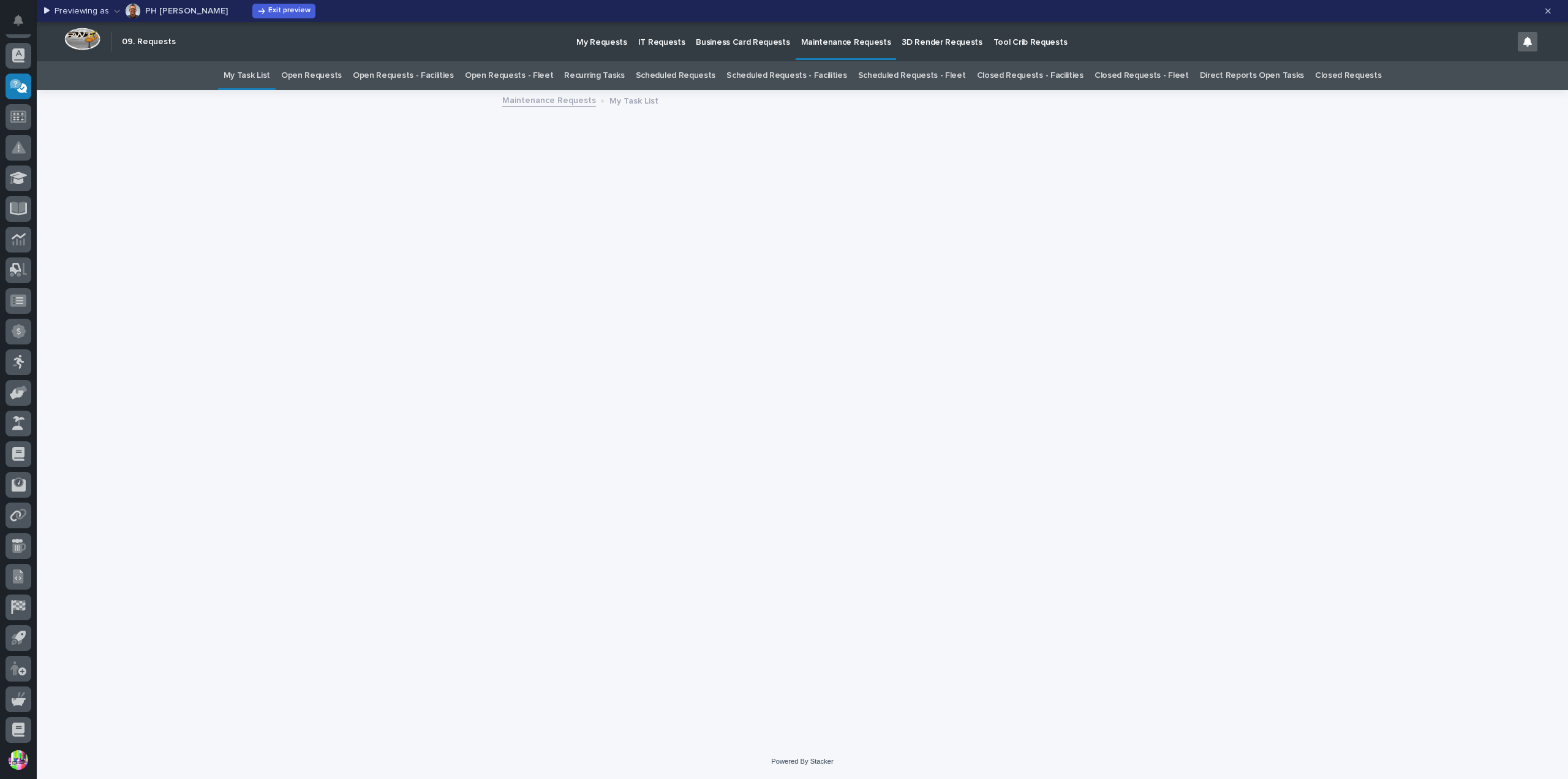
click at [670, 73] on link "Scheduled Requests" at bounding box center [675, 76] width 80 height 29
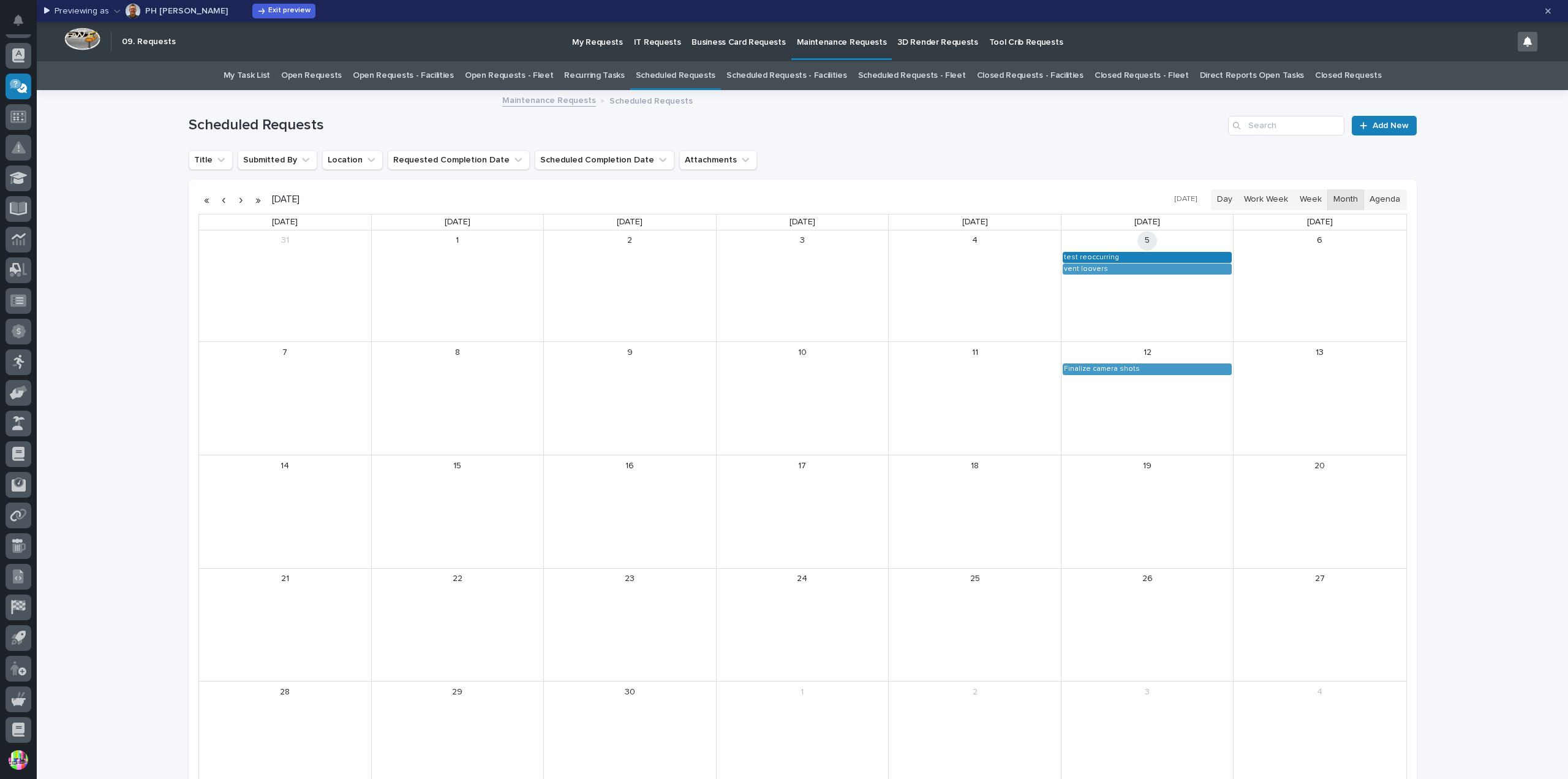
click at [1120, 256] on div "test reoccurring" at bounding box center [1147, 258] width 168 height 10
click at [1125, 274] on button "See Details" at bounding box center [1142, 275] width 164 height 20
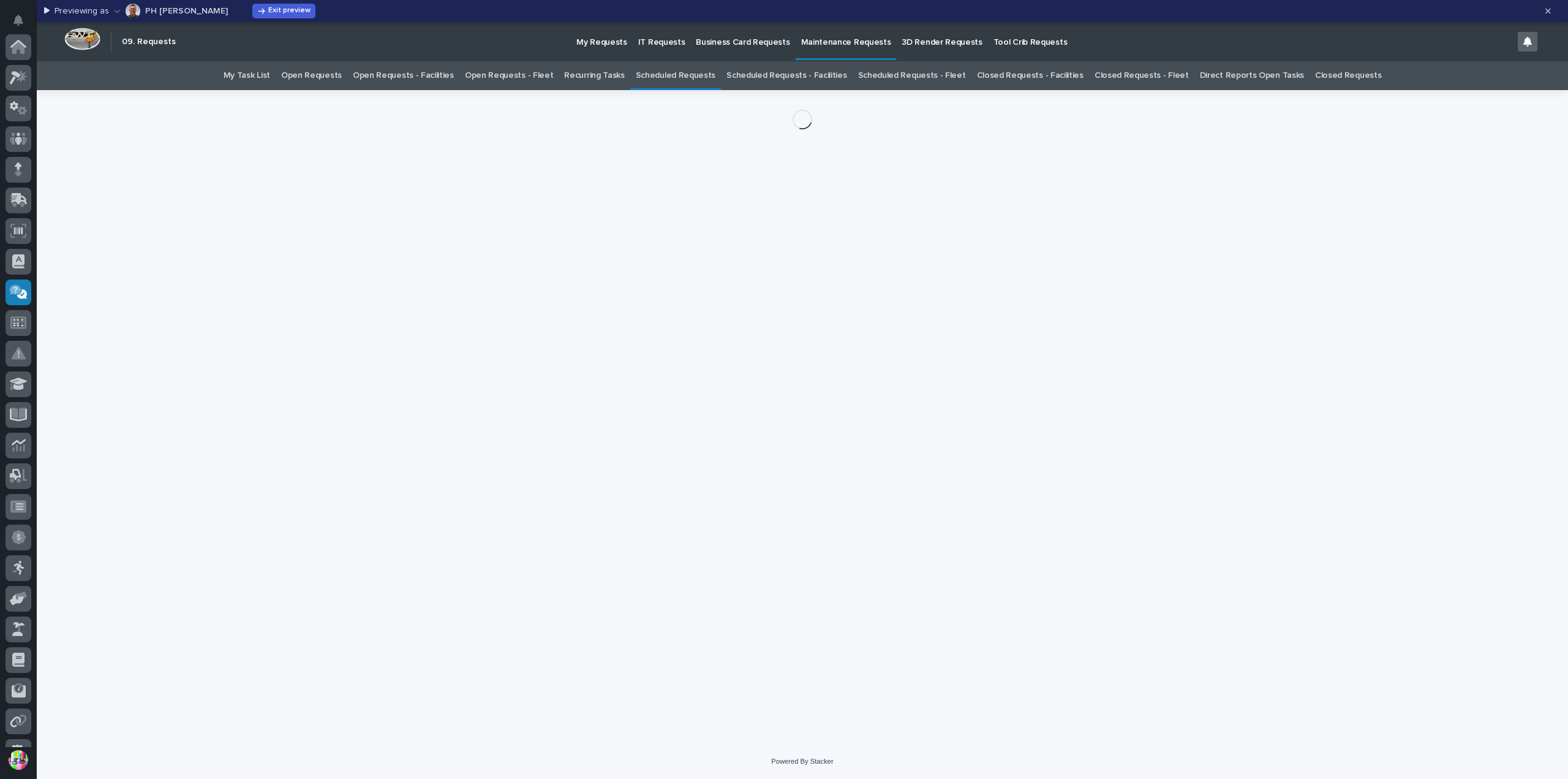
scroll to position [206, 0]
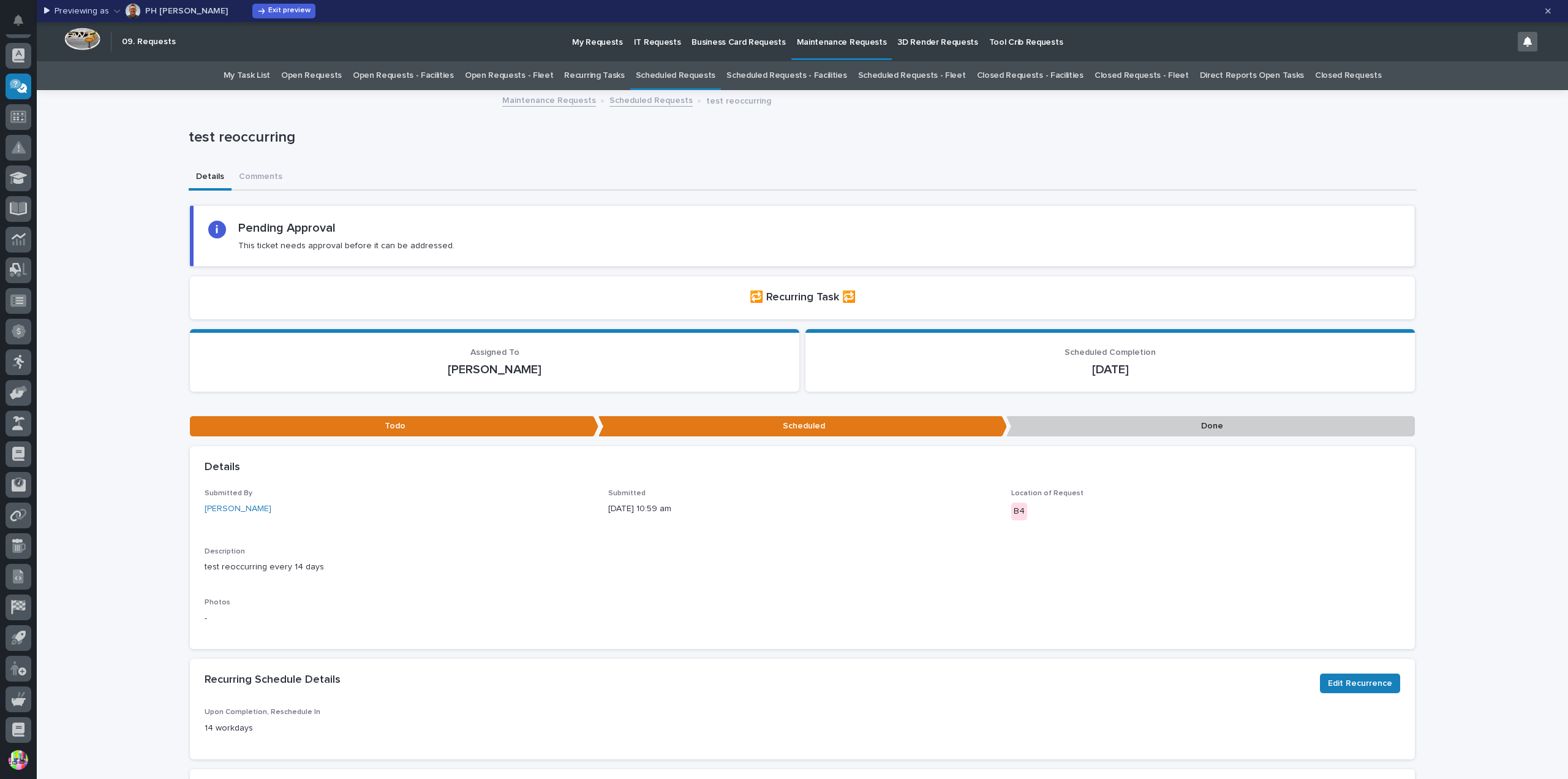
click at [299, 237] on div "Pending Approval This ticket needs approval before it can be addressed." at bounding box center [346, 236] width 216 height 31
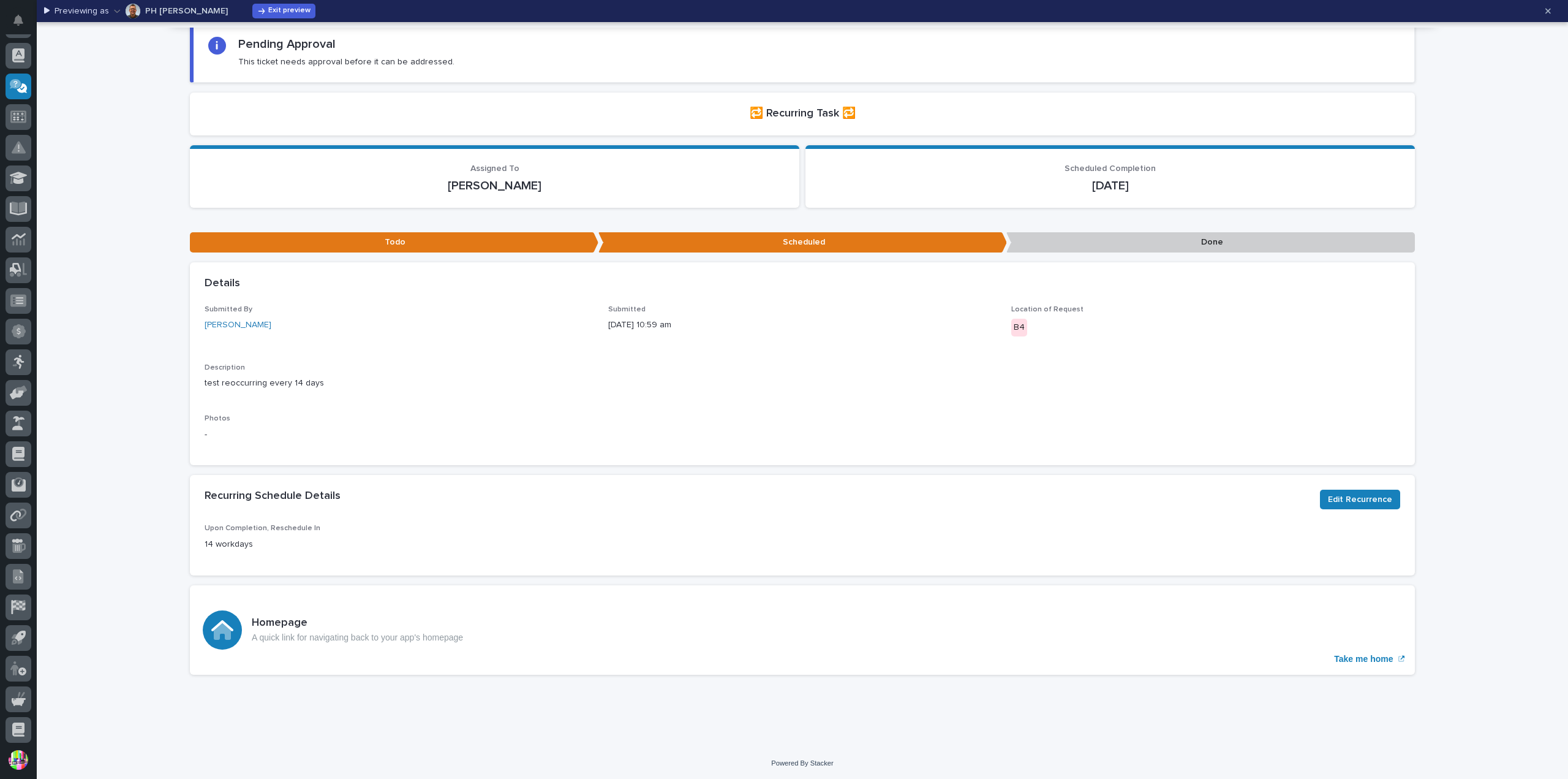
scroll to position [0, 0]
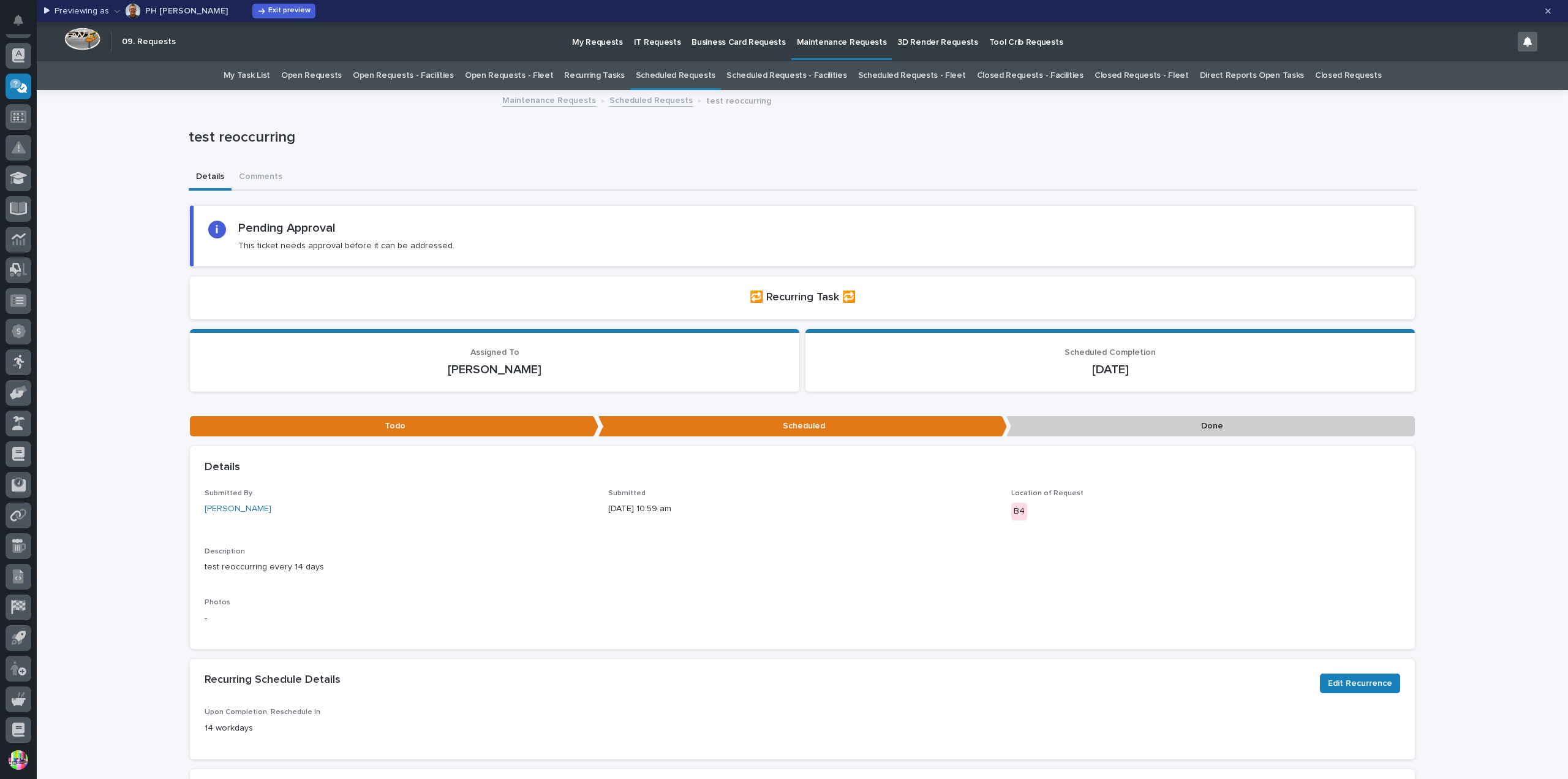
click at [339, 123] on div "test reoccurring" at bounding box center [802, 140] width 1228 height 49
click at [268, 13] on span "Exit preview" at bounding box center [289, 11] width 42 height 10
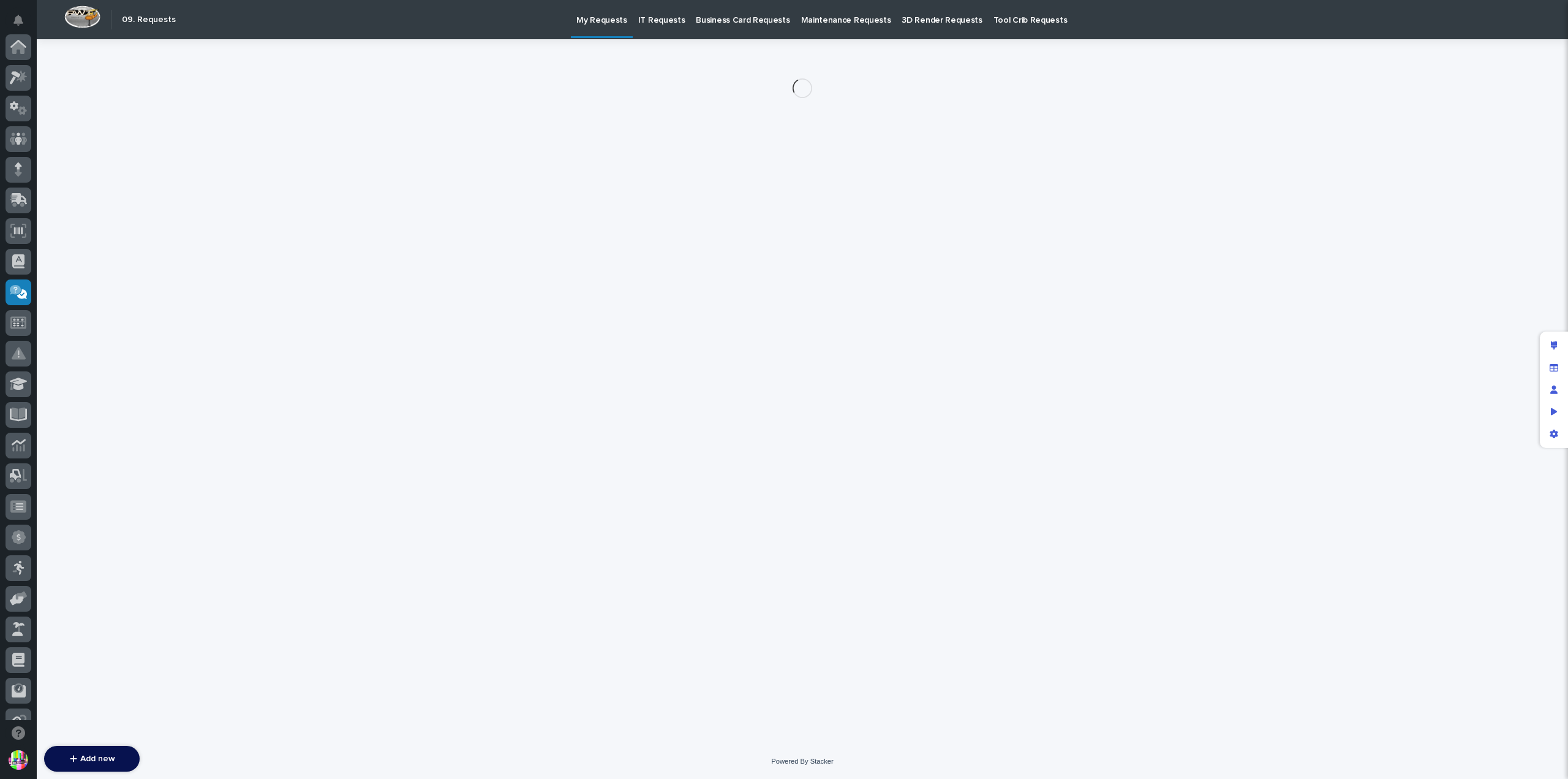
scroll to position [233, 0]
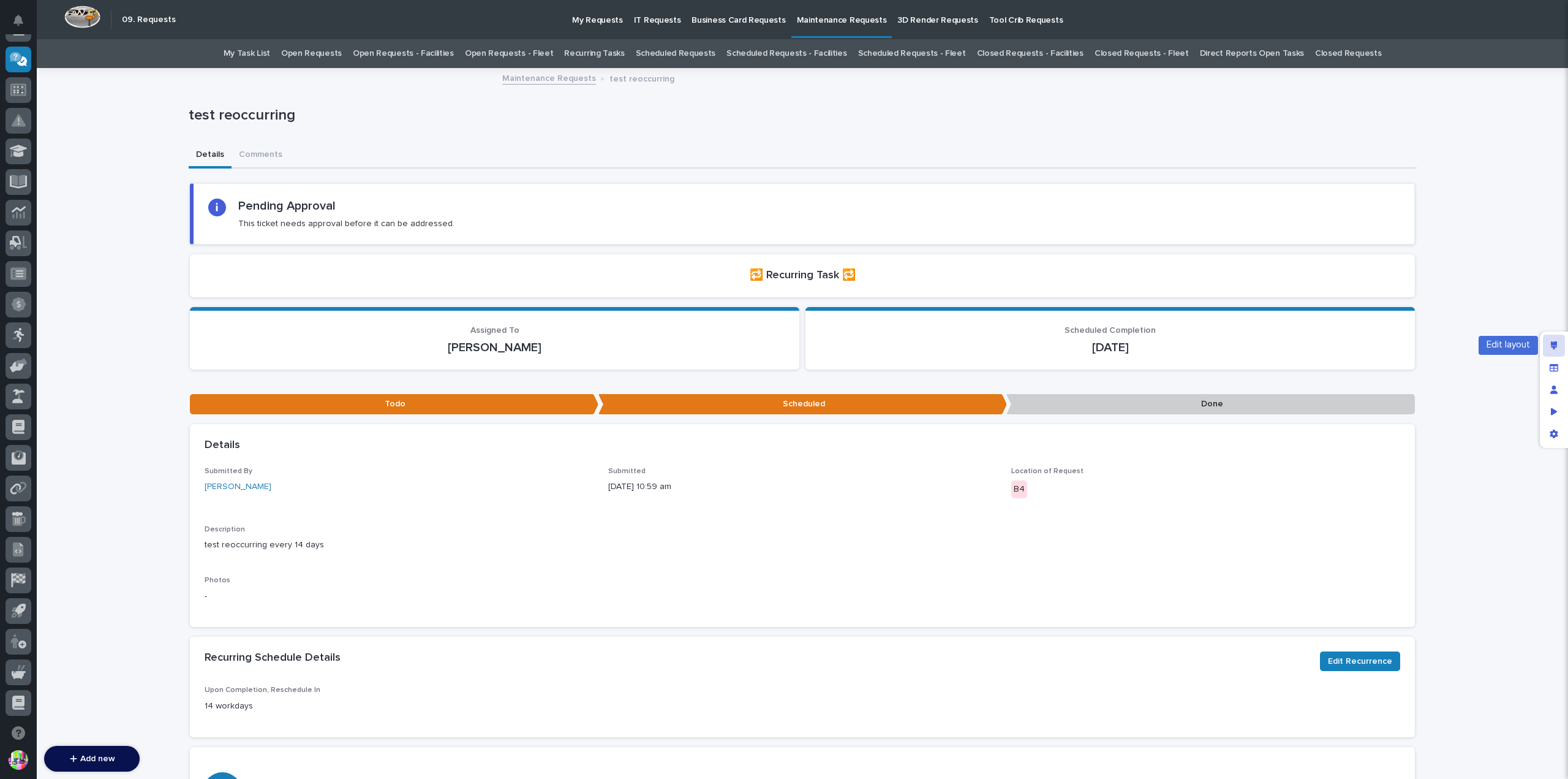
click at [1557, 340] on div "Edit layout" at bounding box center [1554, 345] width 22 height 22
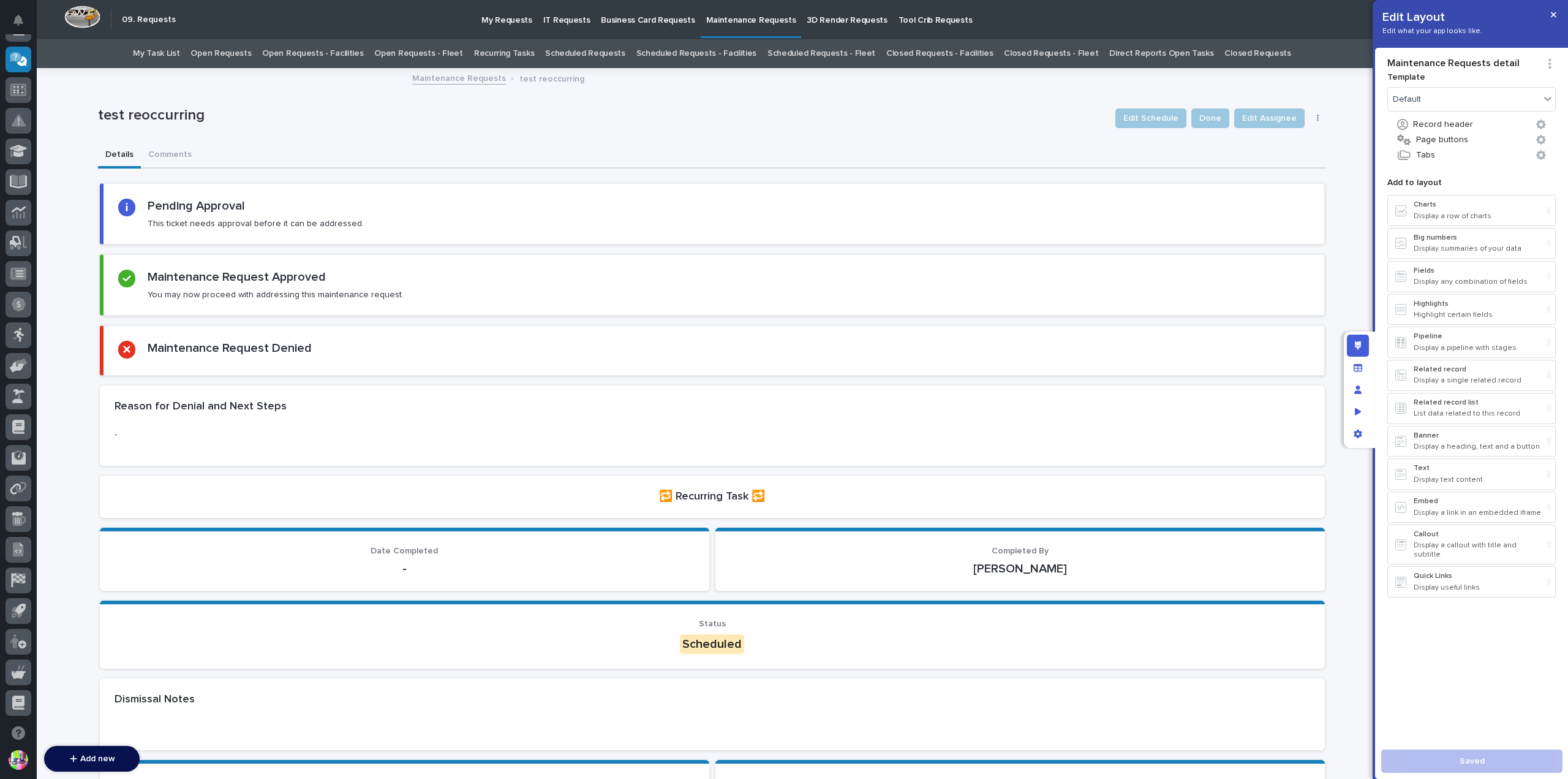
click at [1317, 118] on icon "button" at bounding box center [1318, 118] width 3 height 9
click at [1452, 151] on button "Tabs" at bounding box center [1471, 155] width 168 height 16
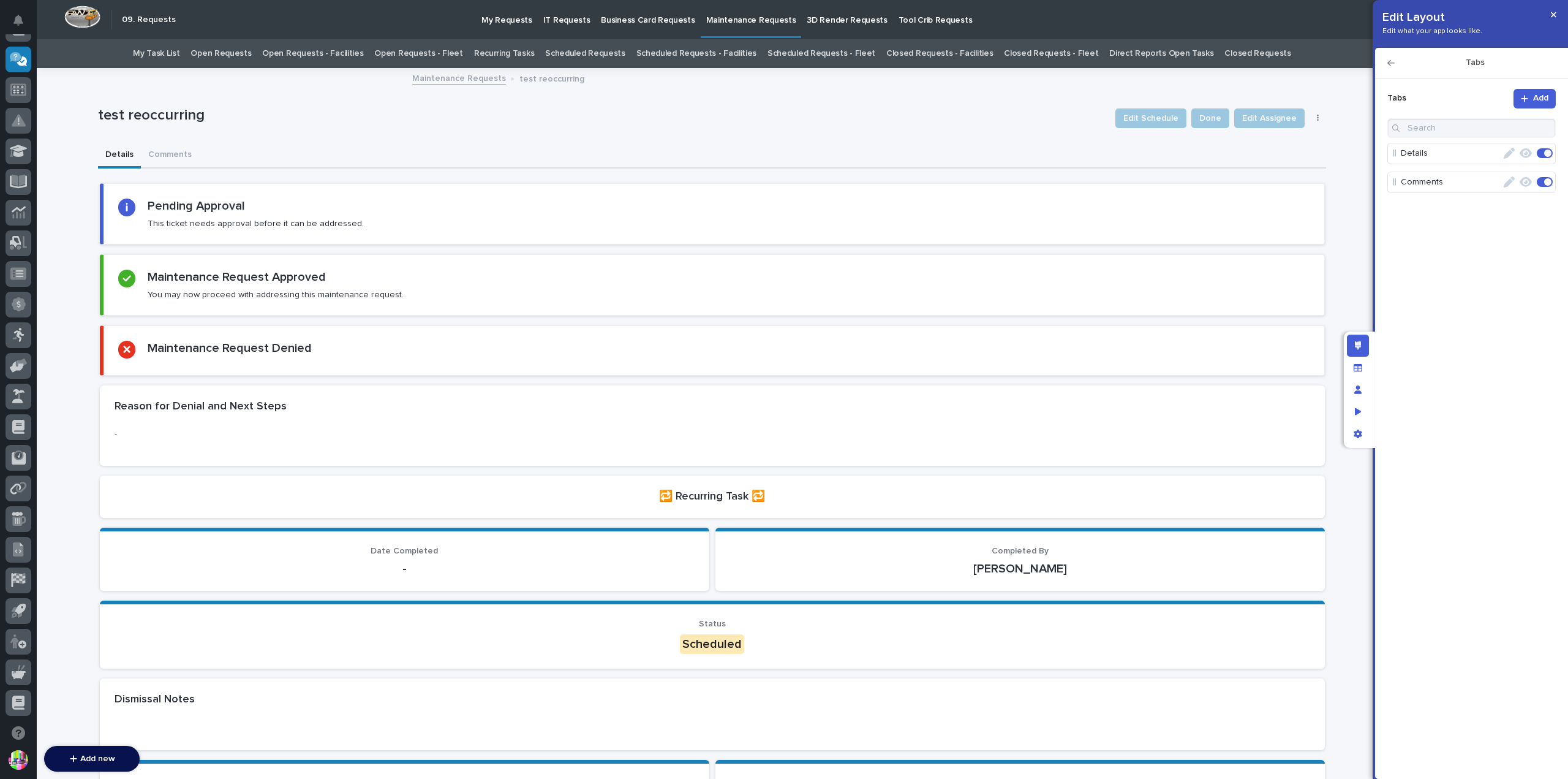
click at [1389, 63] on icon "button" at bounding box center [1391, 63] width 8 height 9
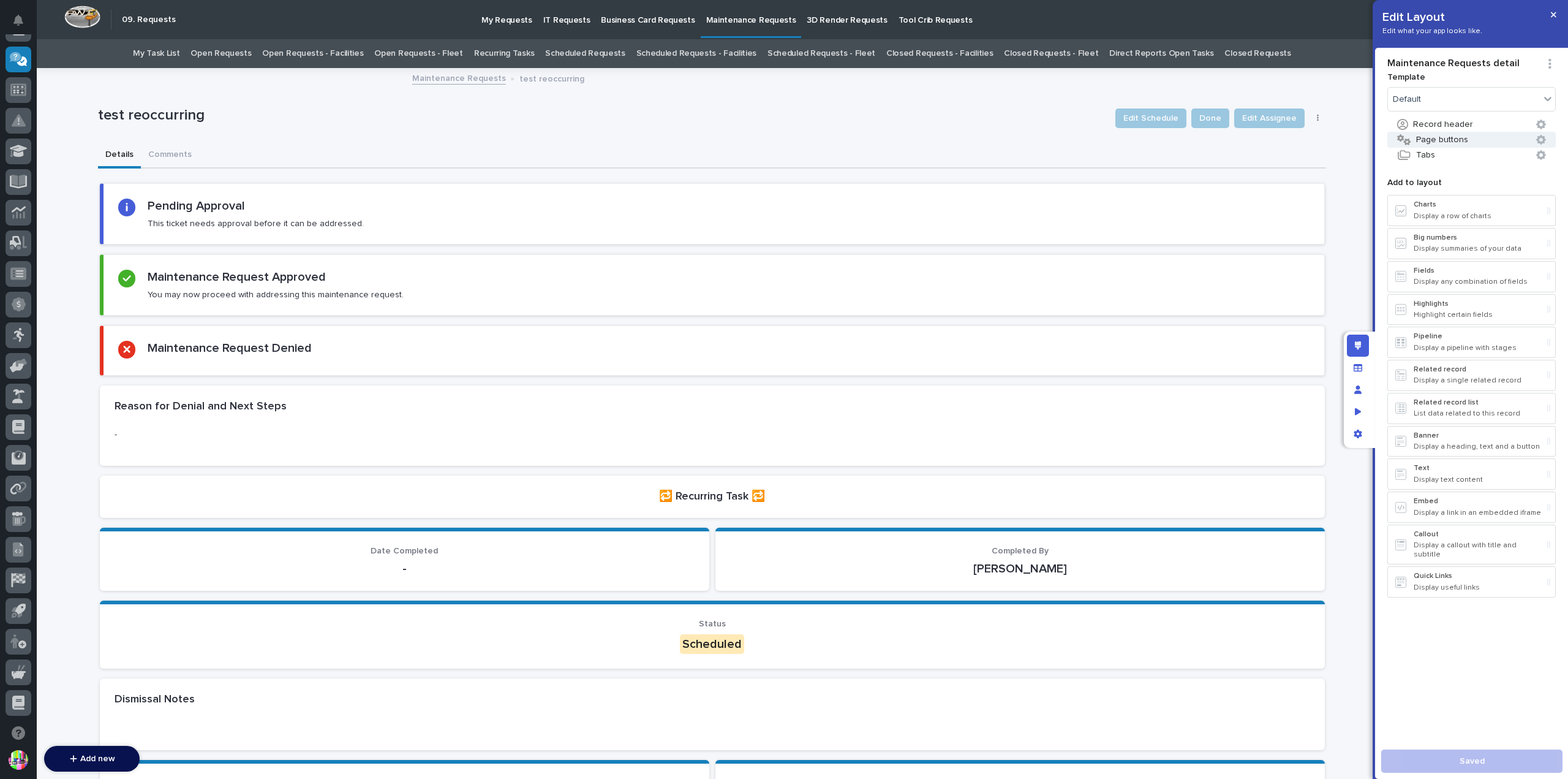
click at [1469, 143] on button "Page buttons" at bounding box center [1471, 139] width 168 height 16
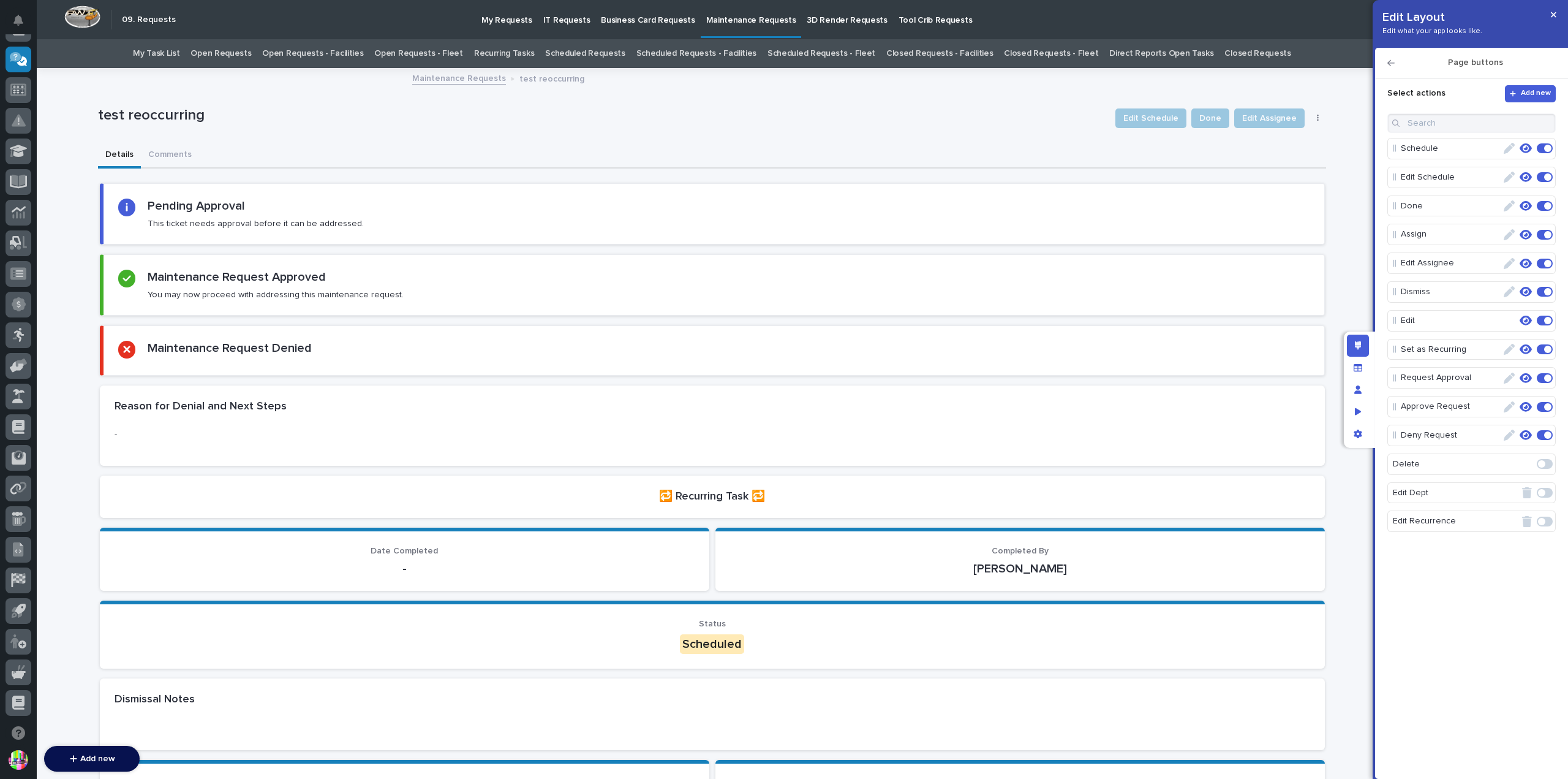
click at [1528, 402] on icon "button" at bounding box center [1526, 407] width 13 height 10
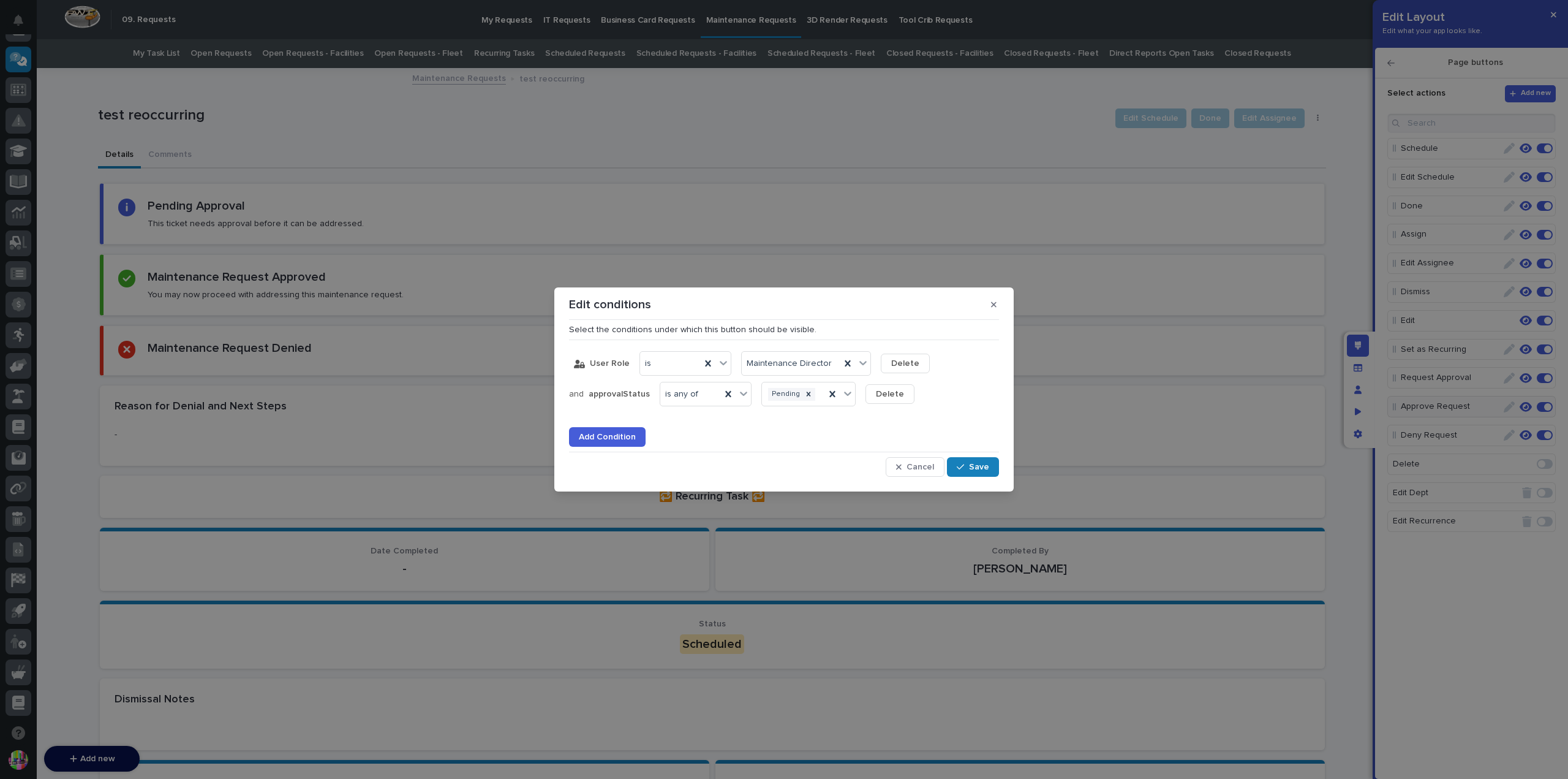
click at [605, 439] on span "Add Condition" at bounding box center [607, 437] width 57 height 11
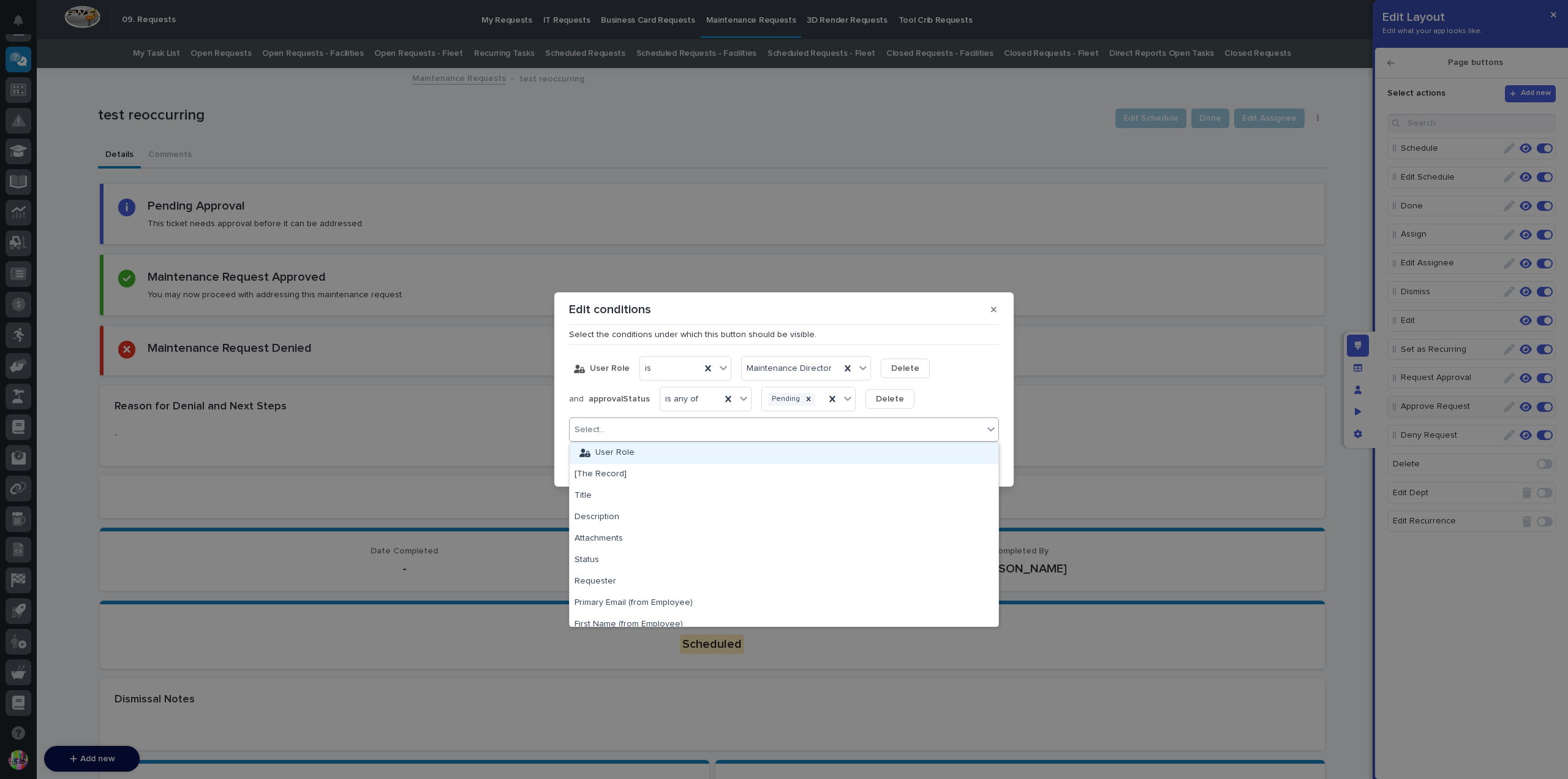
click at [656, 425] on div "Select..." at bounding box center [776, 430] width 413 height 18
click at [684, 367] on div "is" at bounding box center [670, 368] width 61 height 18
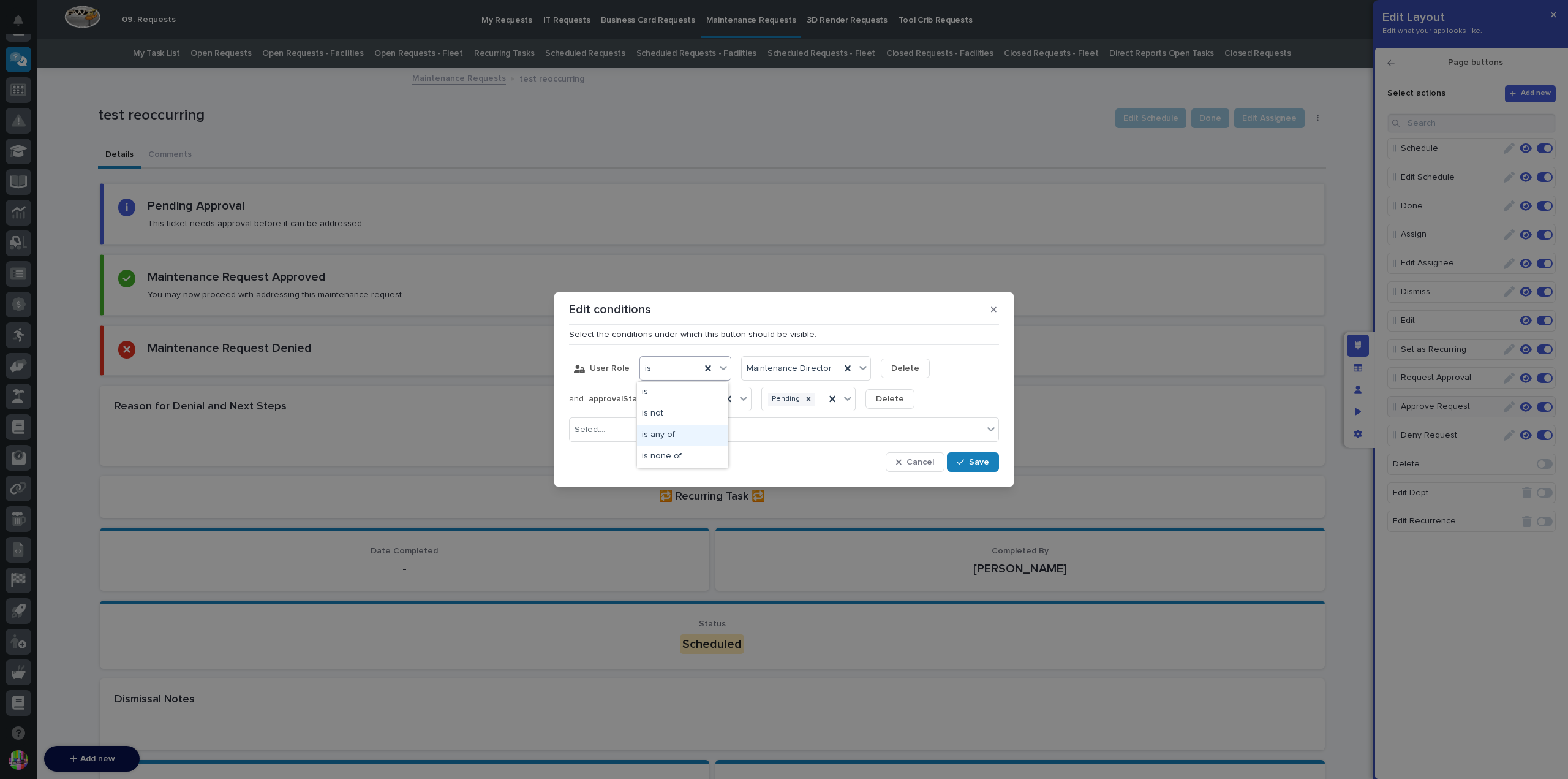
click at [680, 427] on div "is any of" at bounding box center [682, 435] width 90 height 21
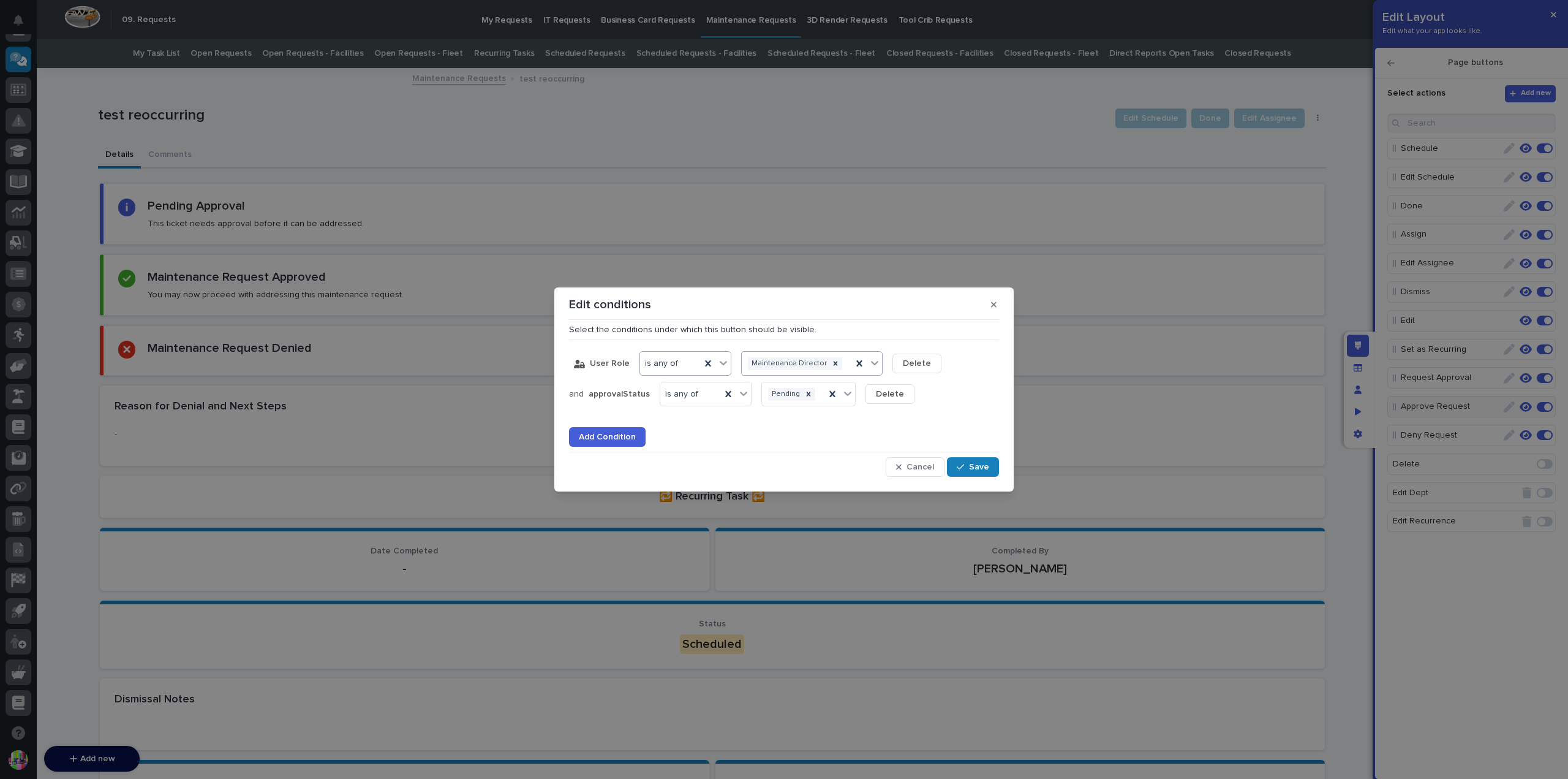
click at [868, 363] on icon at bounding box center [875, 363] width 13 height 13
click at [790, 523] on div "Admin" at bounding box center [805, 528] width 134 height 21
click at [976, 462] on span "Save" at bounding box center [979, 467] width 20 height 11
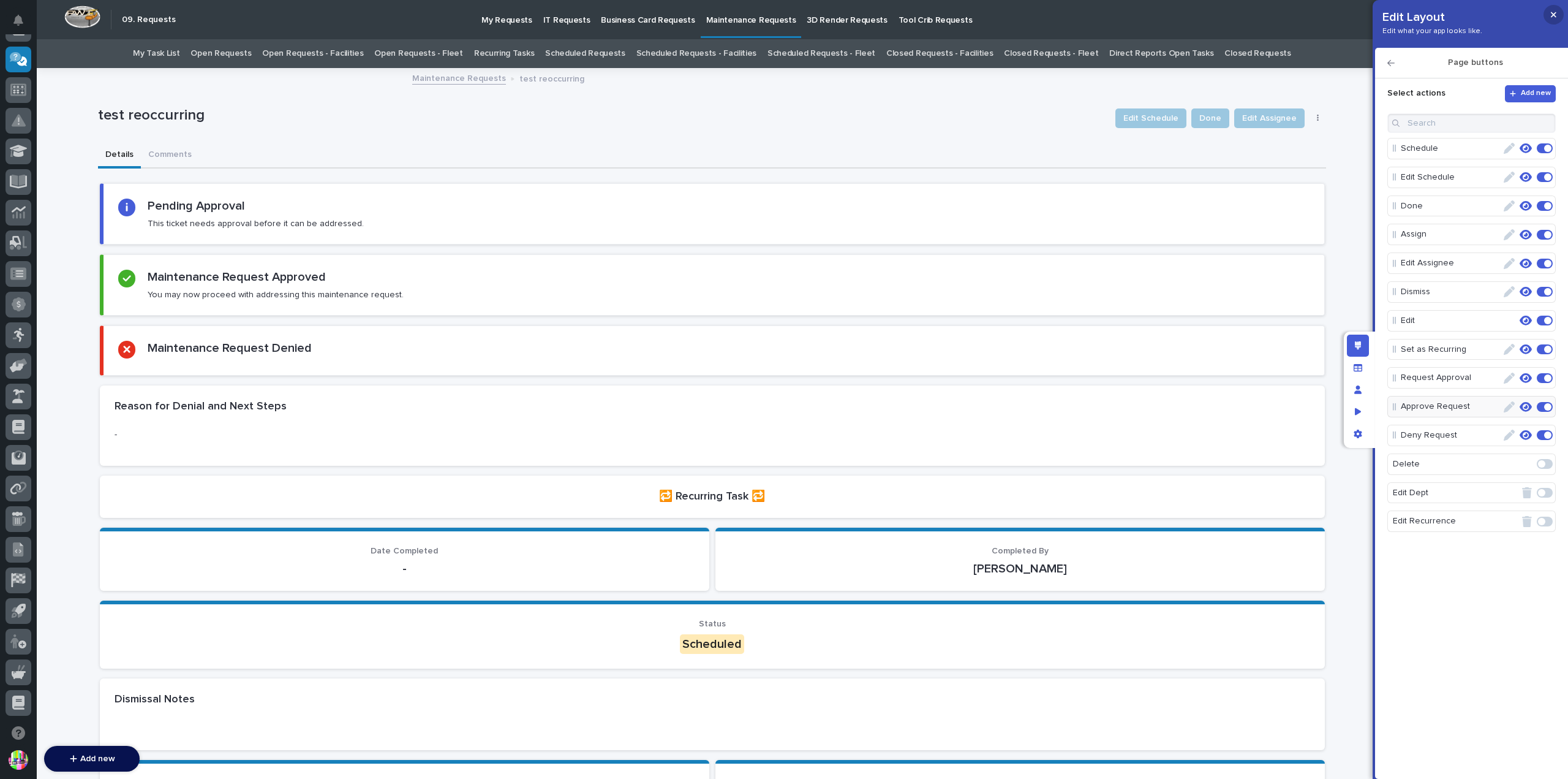
click at [1552, 13] on icon "button" at bounding box center [1553, 15] width 6 height 9
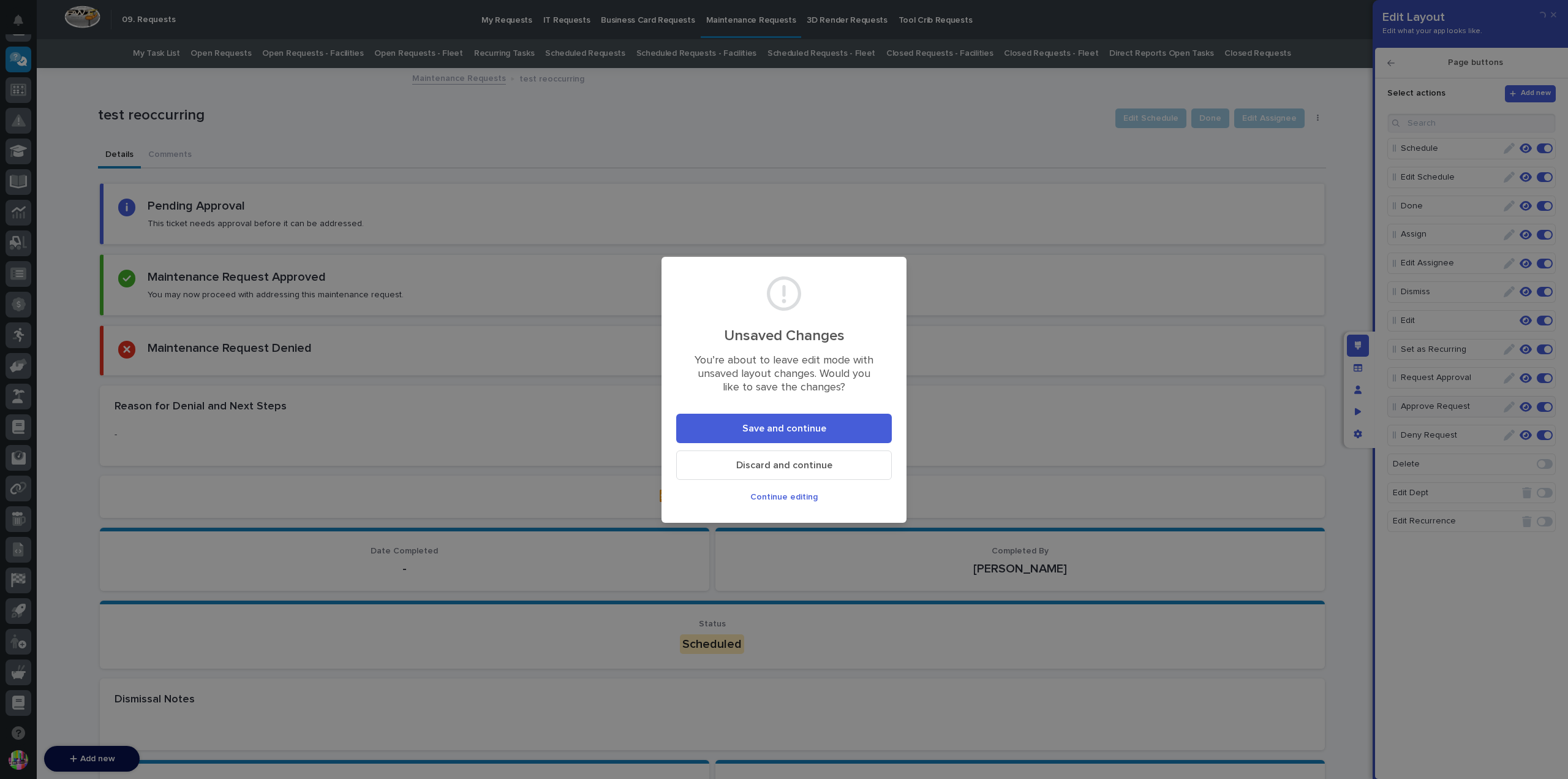
click at [879, 418] on button "Save and continue" at bounding box center [784, 428] width 215 height 30
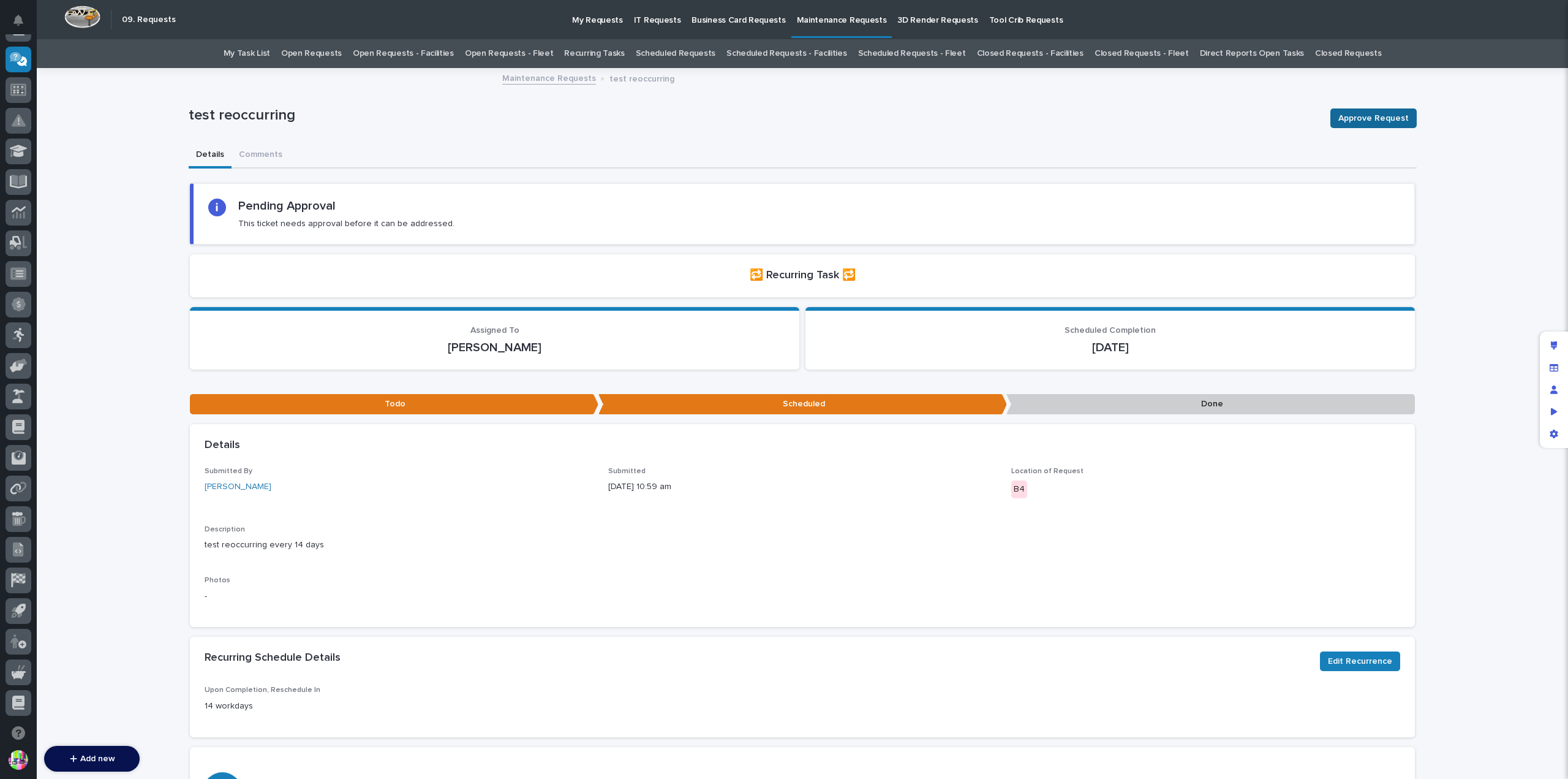
click at [1368, 116] on span "Approve Request" at bounding box center [1373, 118] width 70 height 14
click at [705, 57] on link "Scheduled Requests" at bounding box center [675, 53] width 80 height 29
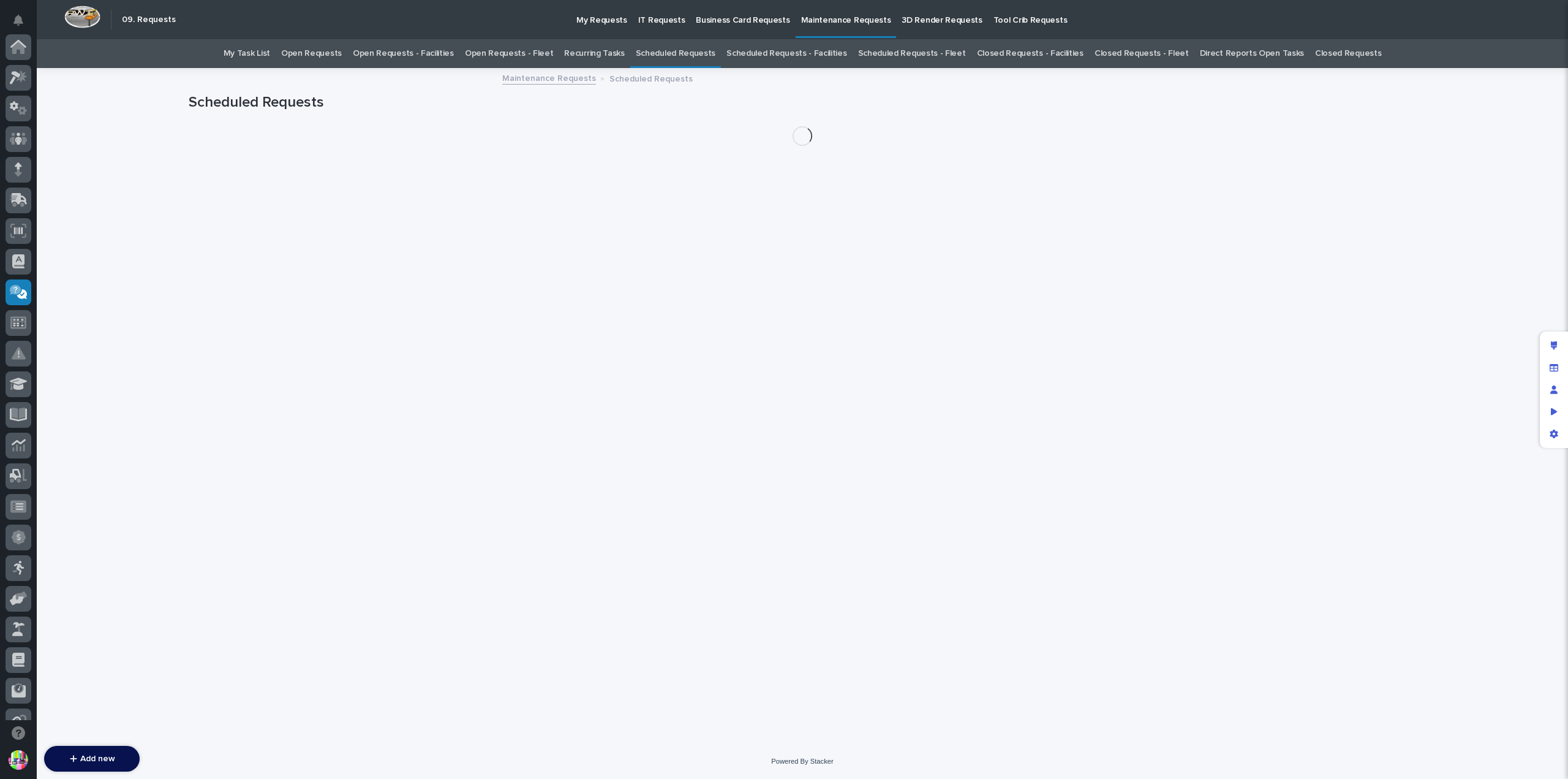
scroll to position [233, 0]
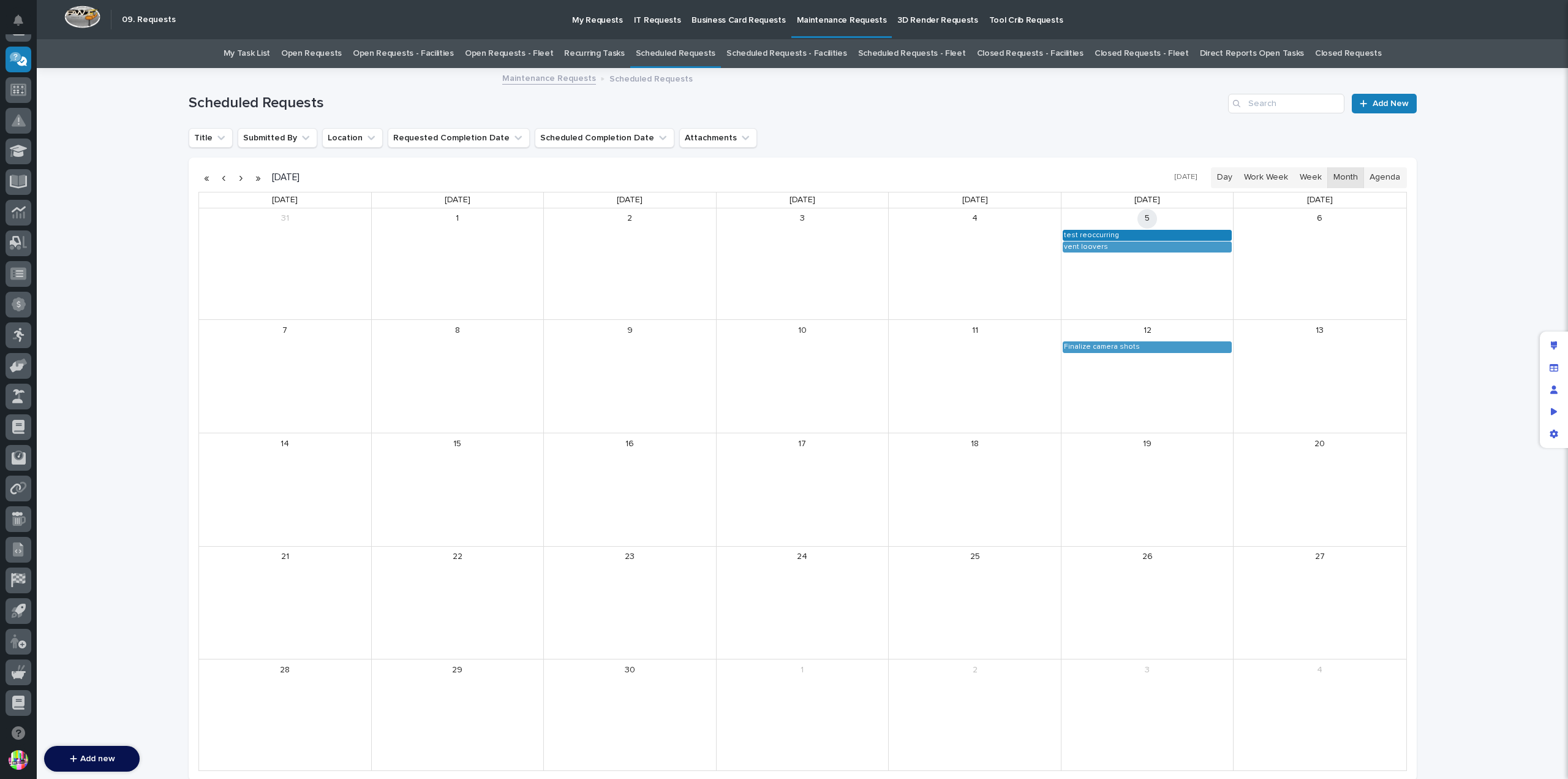
click at [1076, 231] on div "test reoccurring" at bounding box center [1091, 236] width 57 height 10
click at [1102, 248] on button "See Details" at bounding box center [1142, 253] width 164 height 20
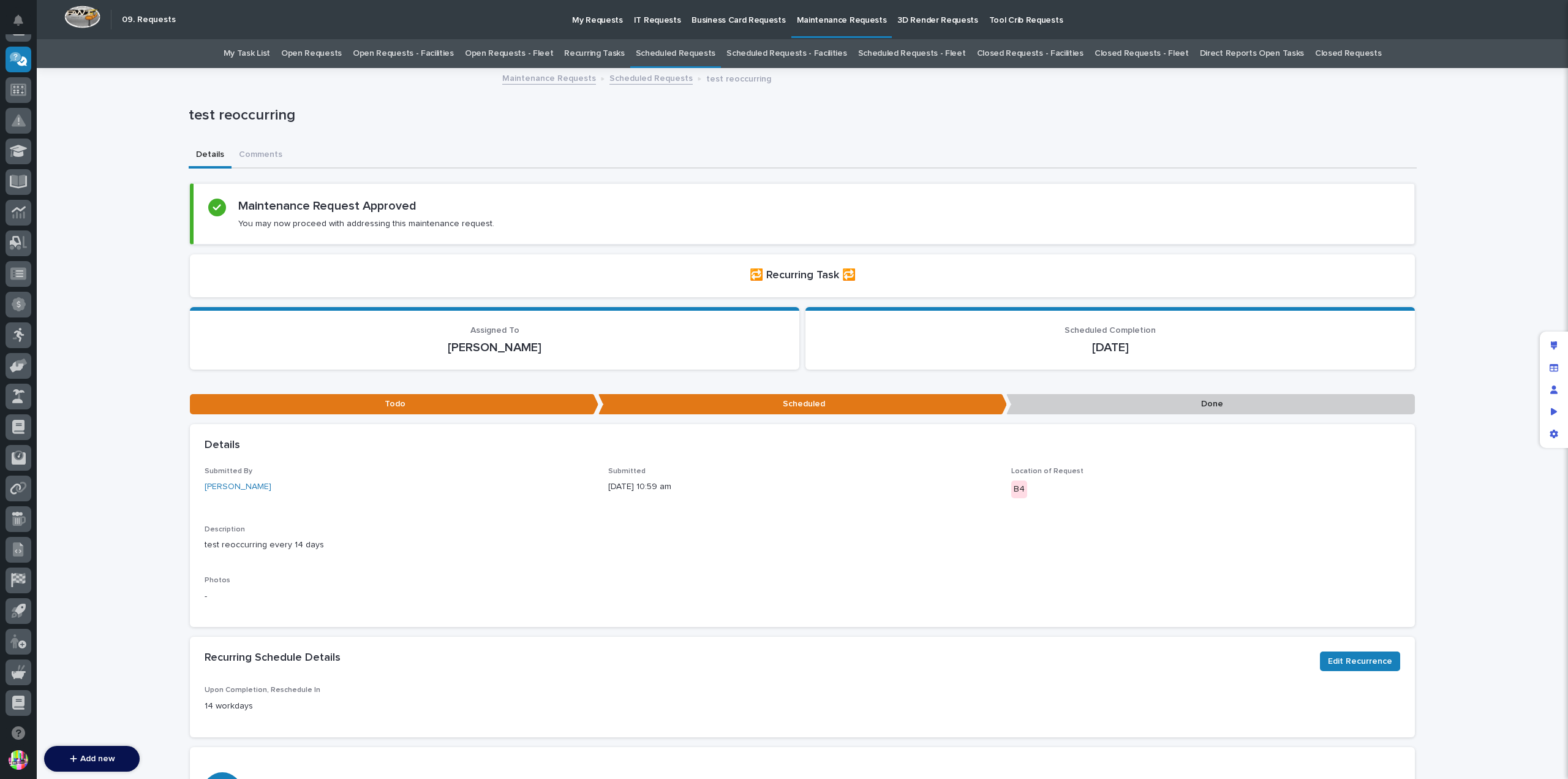
scroll to position [161, 0]
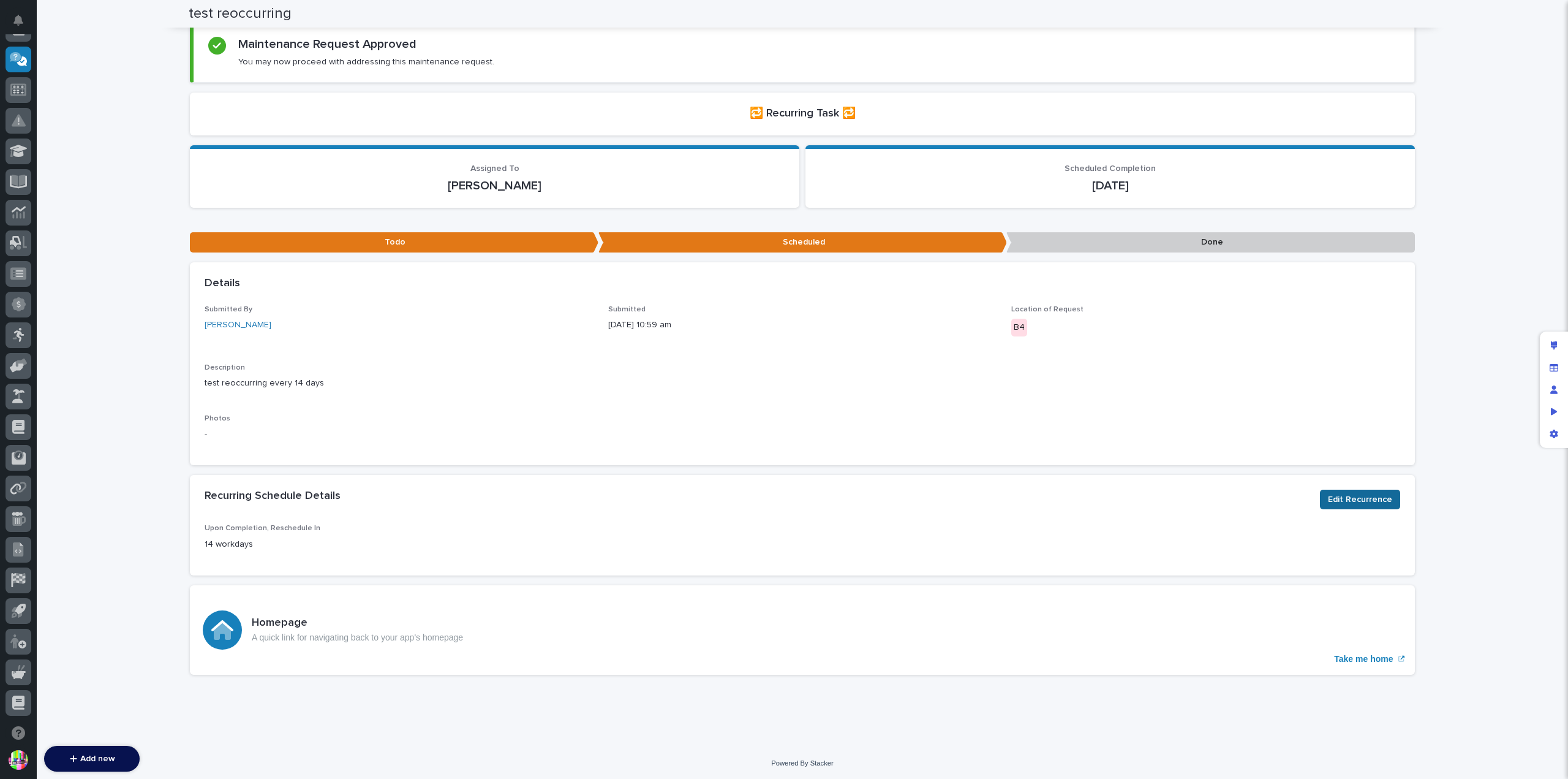
click at [1335, 493] on span "Edit Recurrence" at bounding box center [1360, 499] width 64 height 14
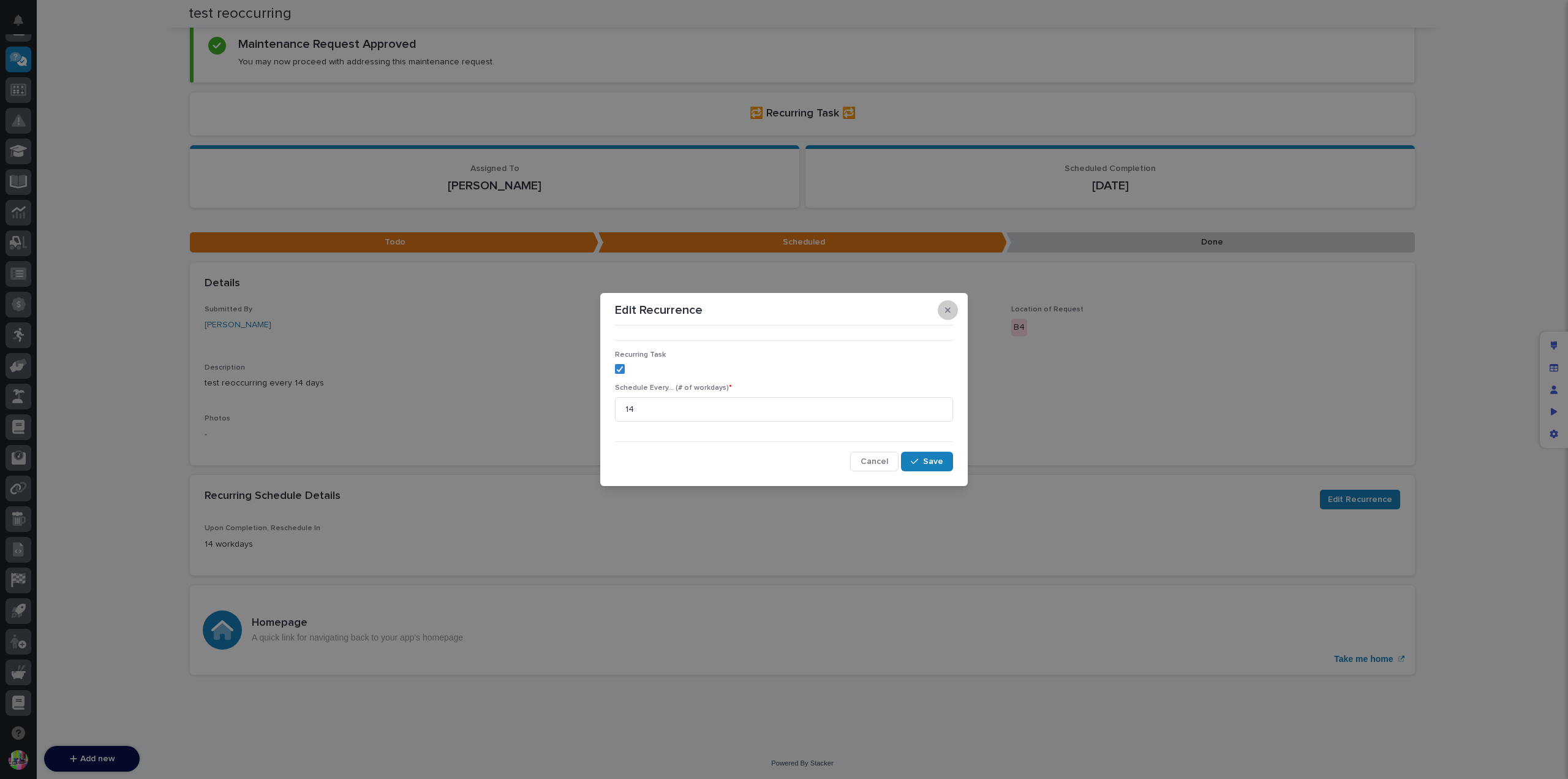
click at [946, 309] on icon "button" at bounding box center [948, 310] width 6 height 9
